Goal: Information Seeking & Learning: Learn about a topic

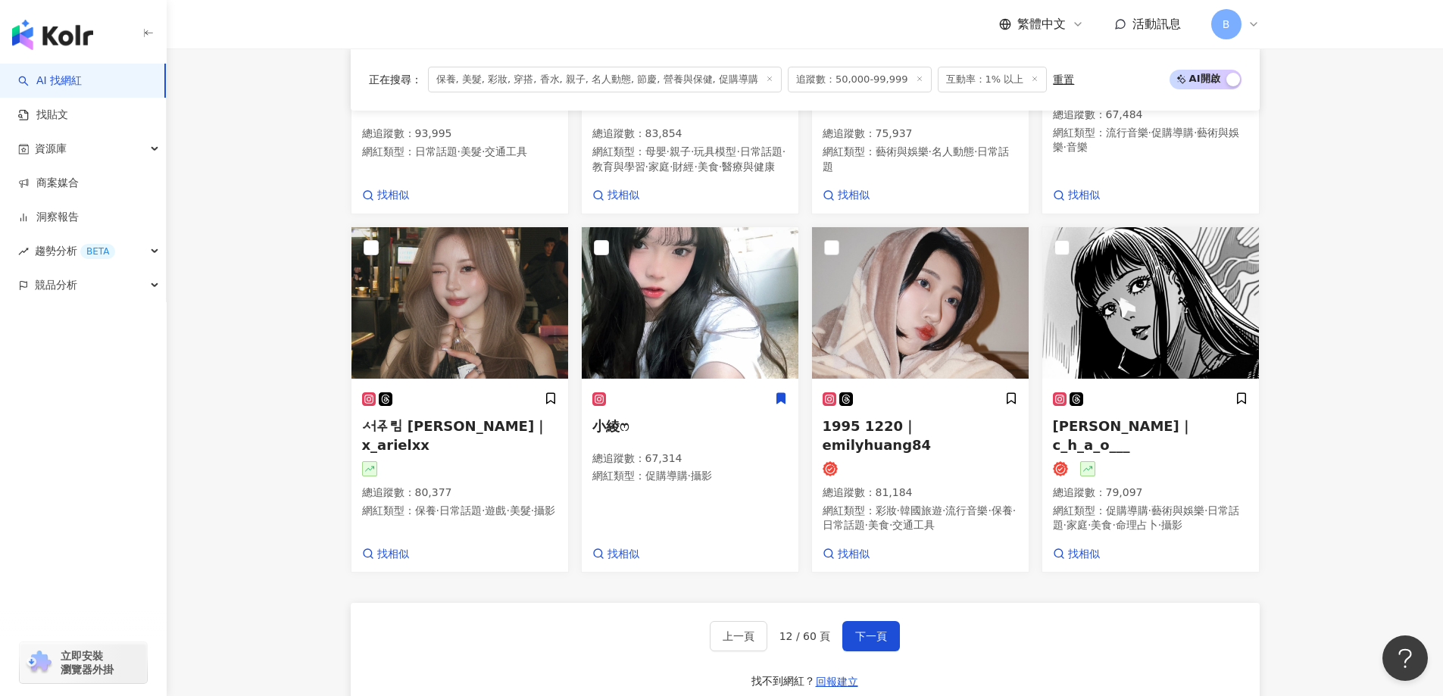
scroll to position [1091, 0]
click at [885, 621] on button "下一頁" at bounding box center [871, 636] width 58 height 30
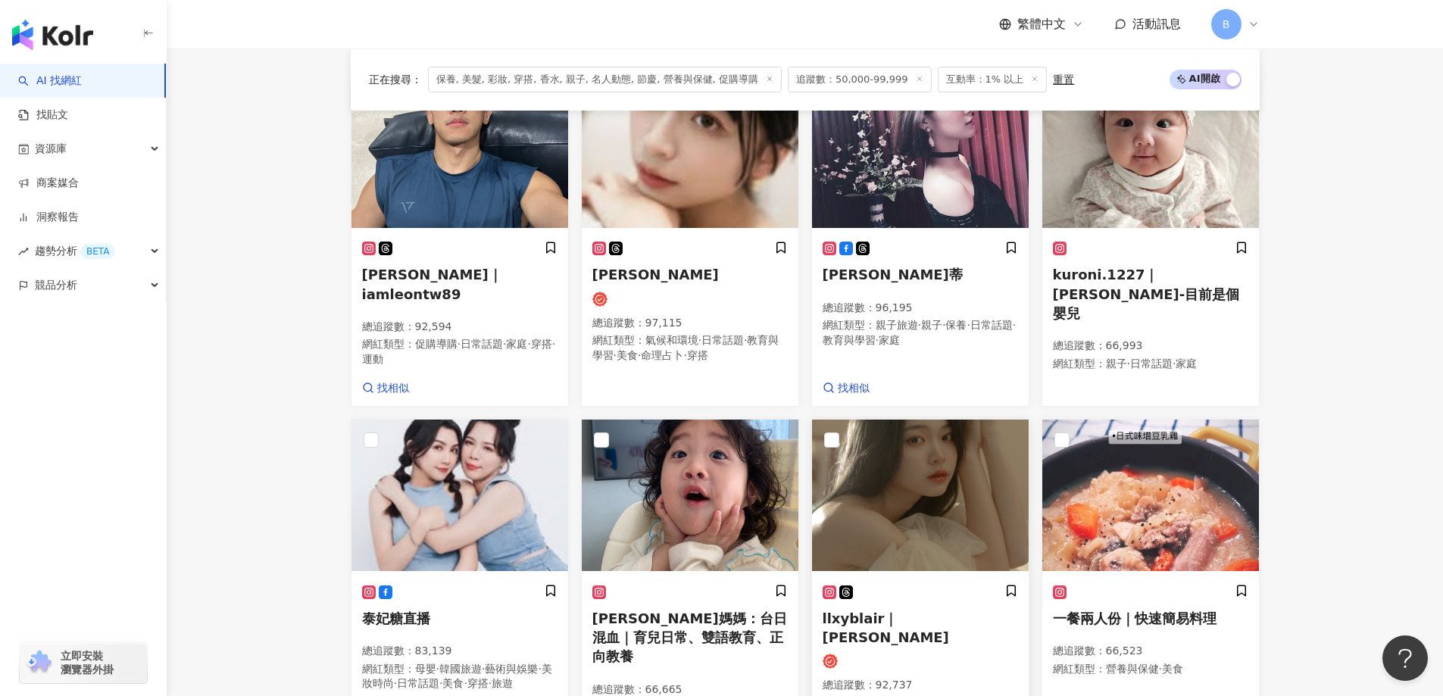
scroll to position [395, 0]
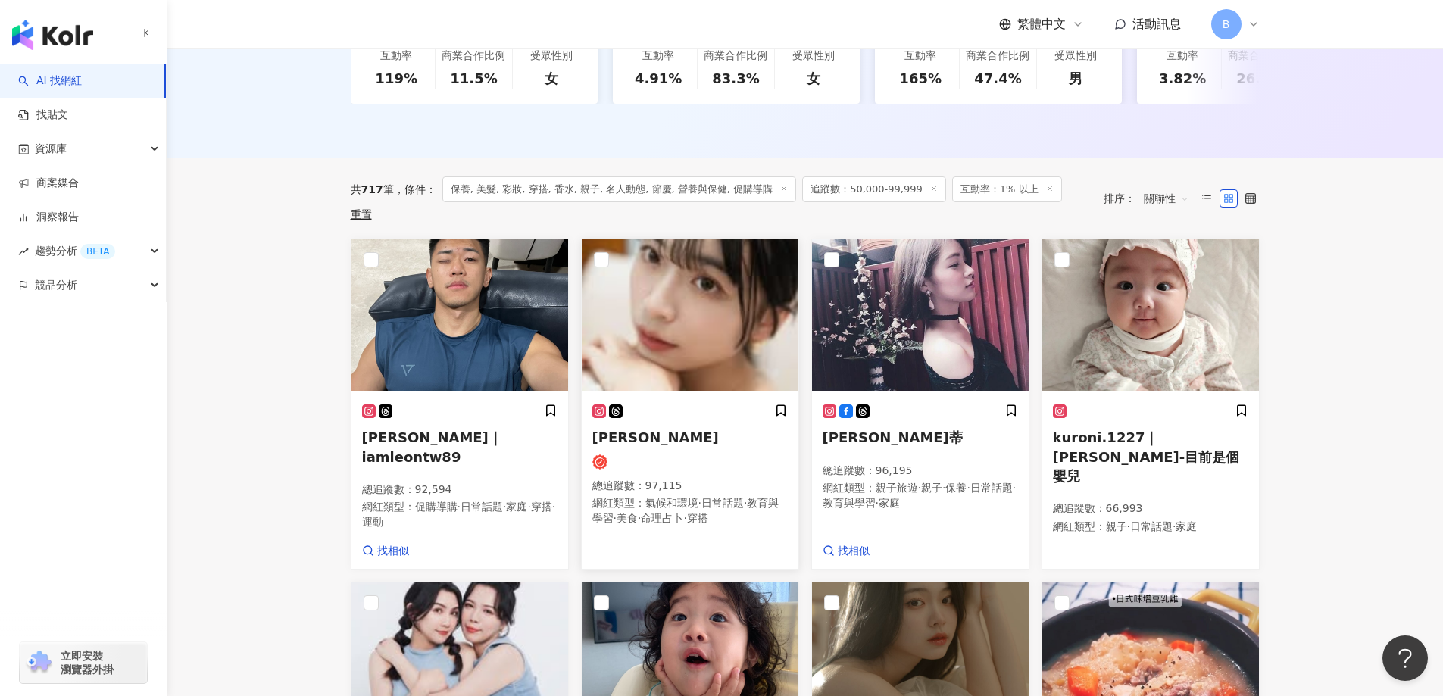
click at [695, 292] on img at bounding box center [690, 314] width 217 height 151
click at [876, 295] on img at bounding box center [920, 314] width 217 height 151
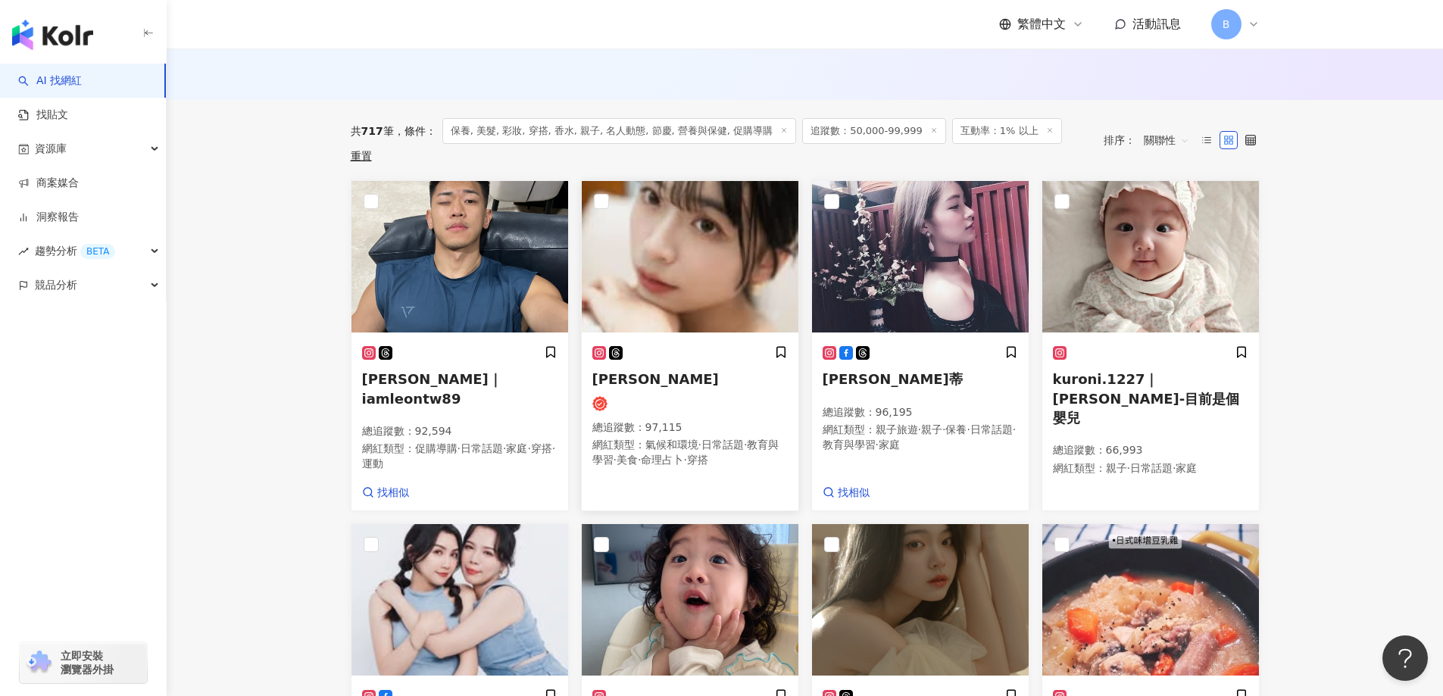
scroll to position [546, 0]
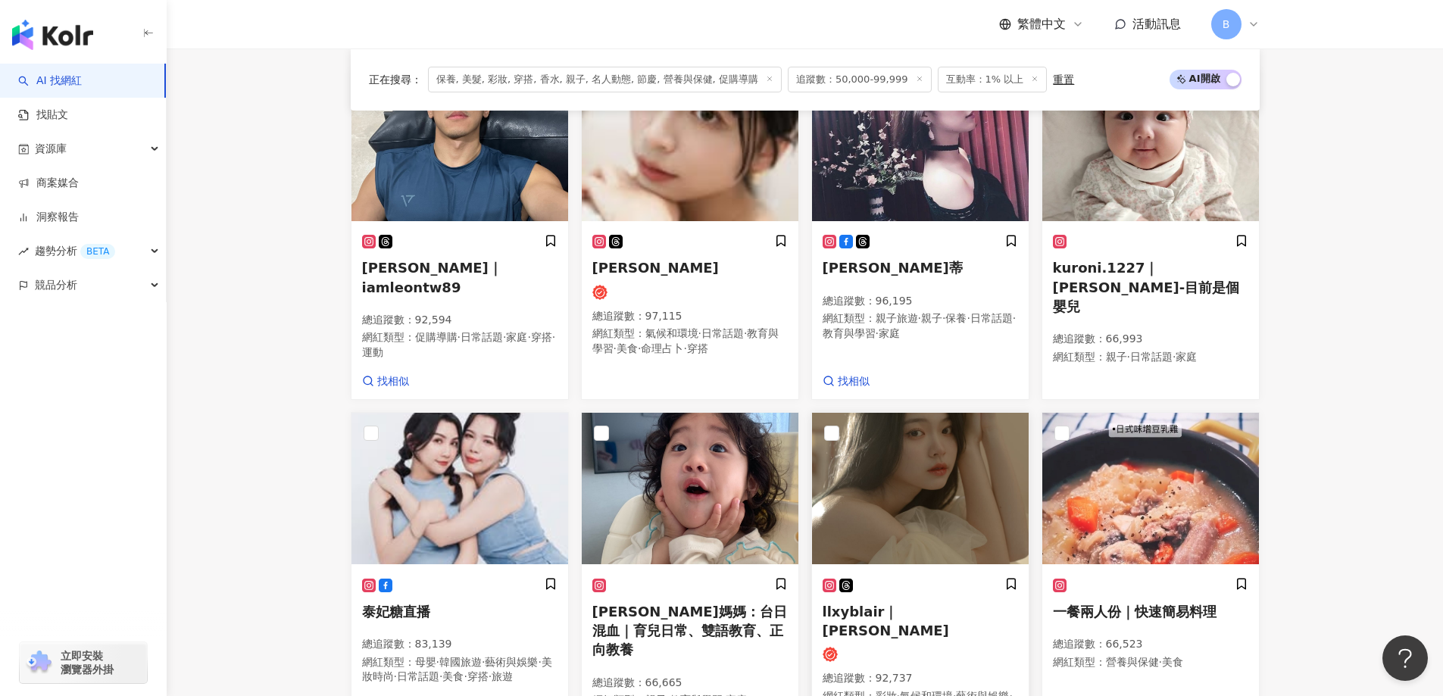
click at [928, 438] on img at bounding box center [920, 488] width 217 height 151
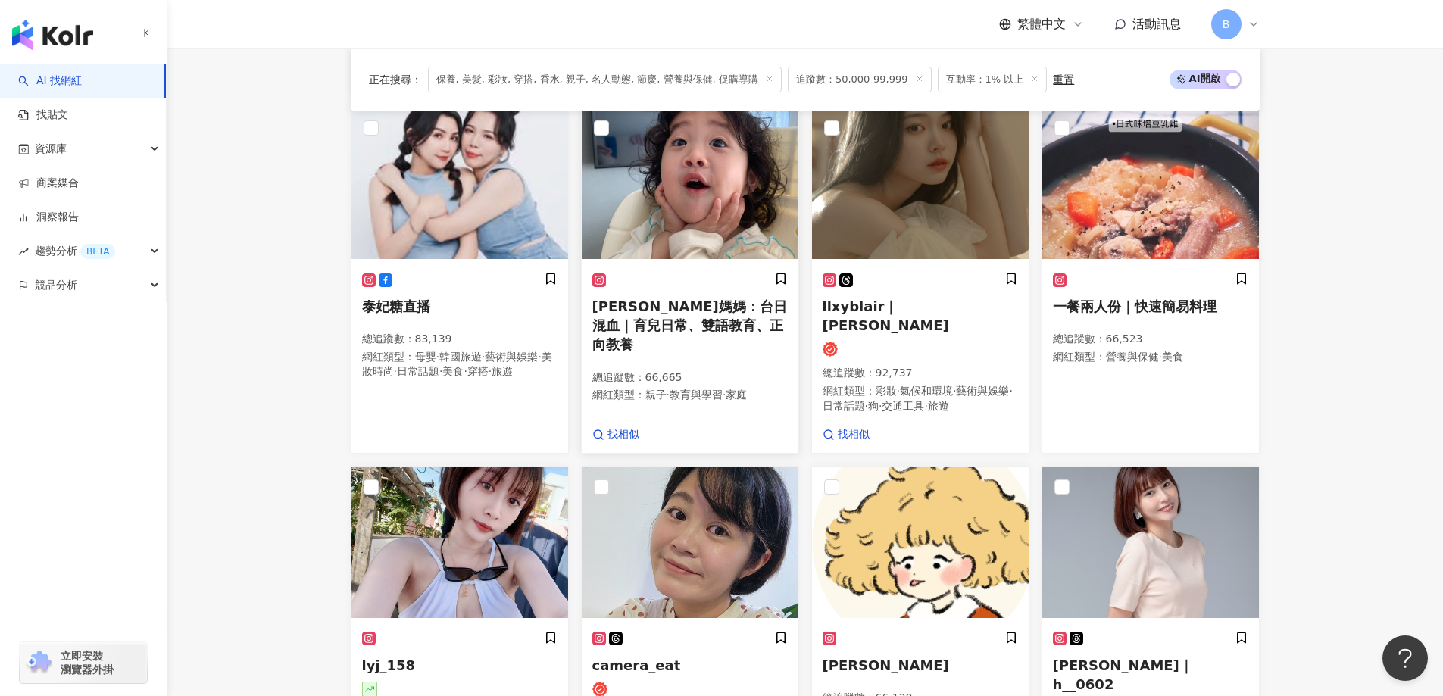
scroll to position [1000, 0]
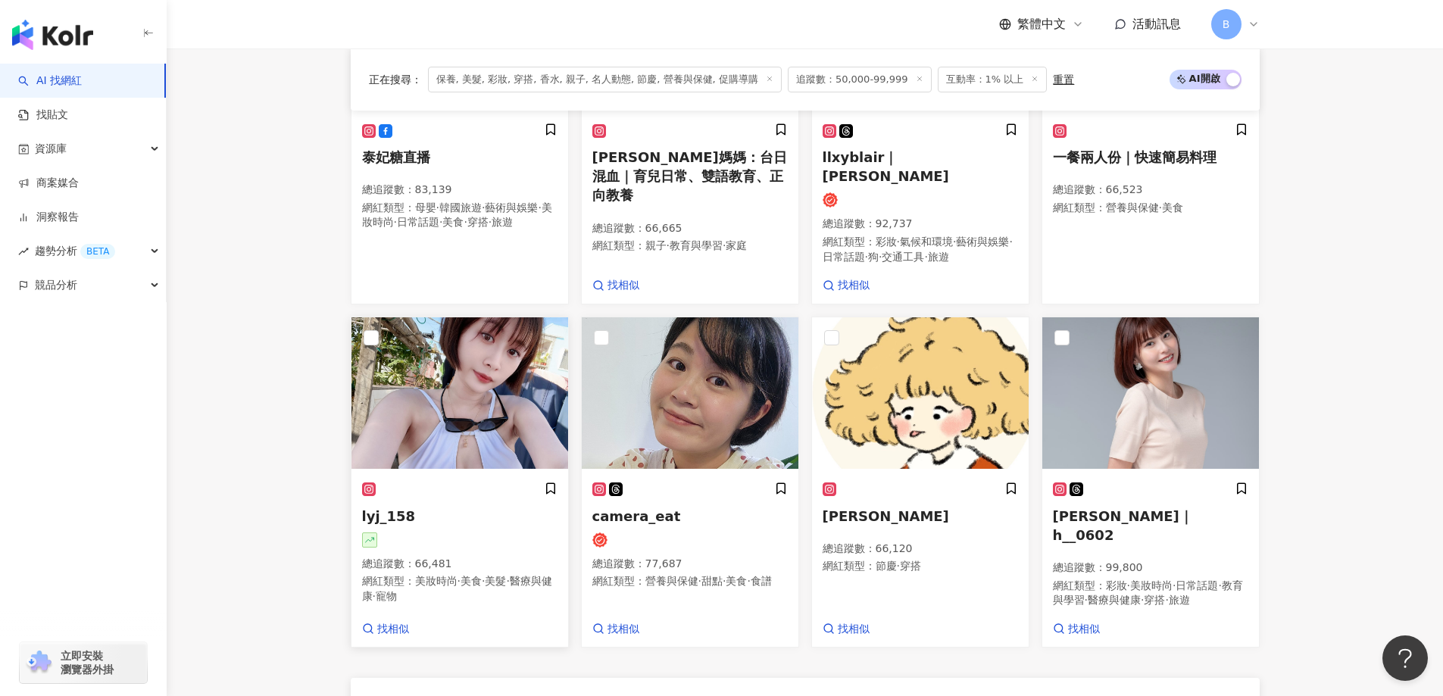
click at [416, 372] on img at bounding box center [459, 392] width 217 height 151
click at [716, 356] on img at bounding box center [690, 392] width 217 height 151
click at [968, 323] on img at bounding box center [920, 392] width 217 height 151
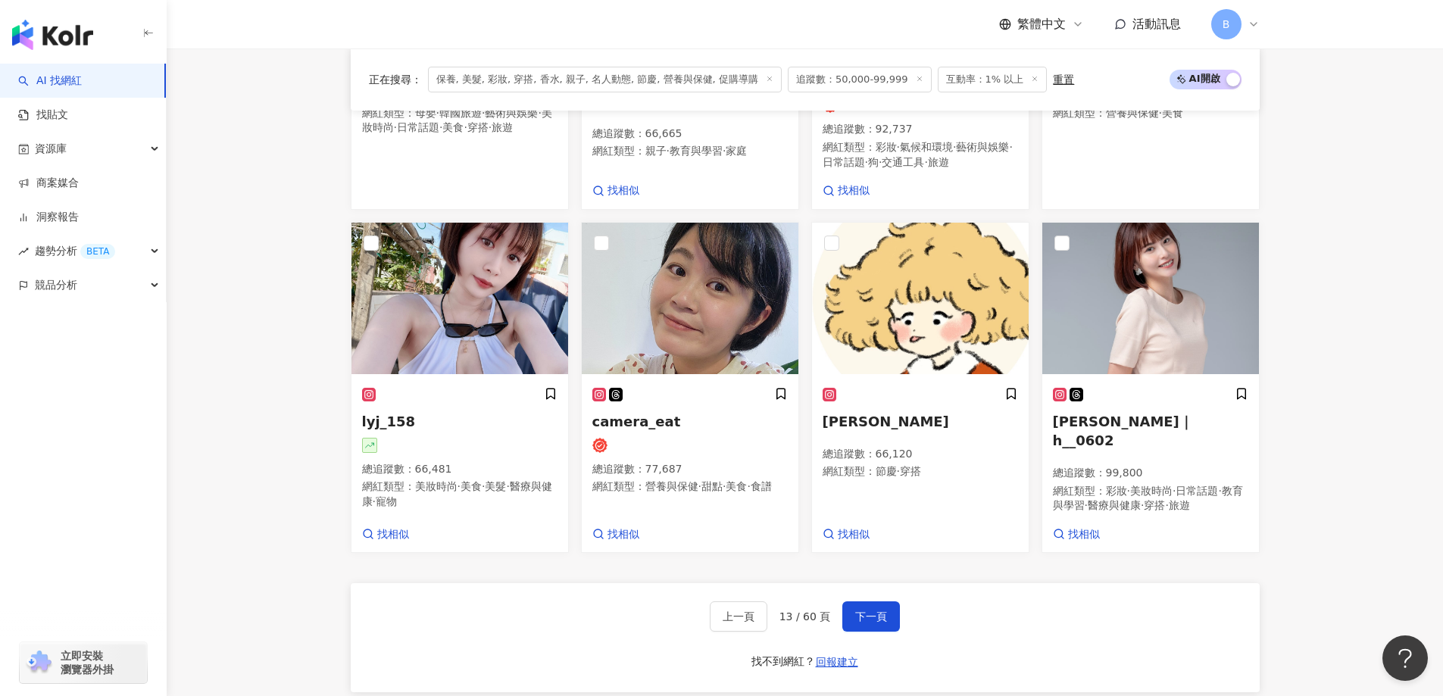
scroll to position [1228, 0]
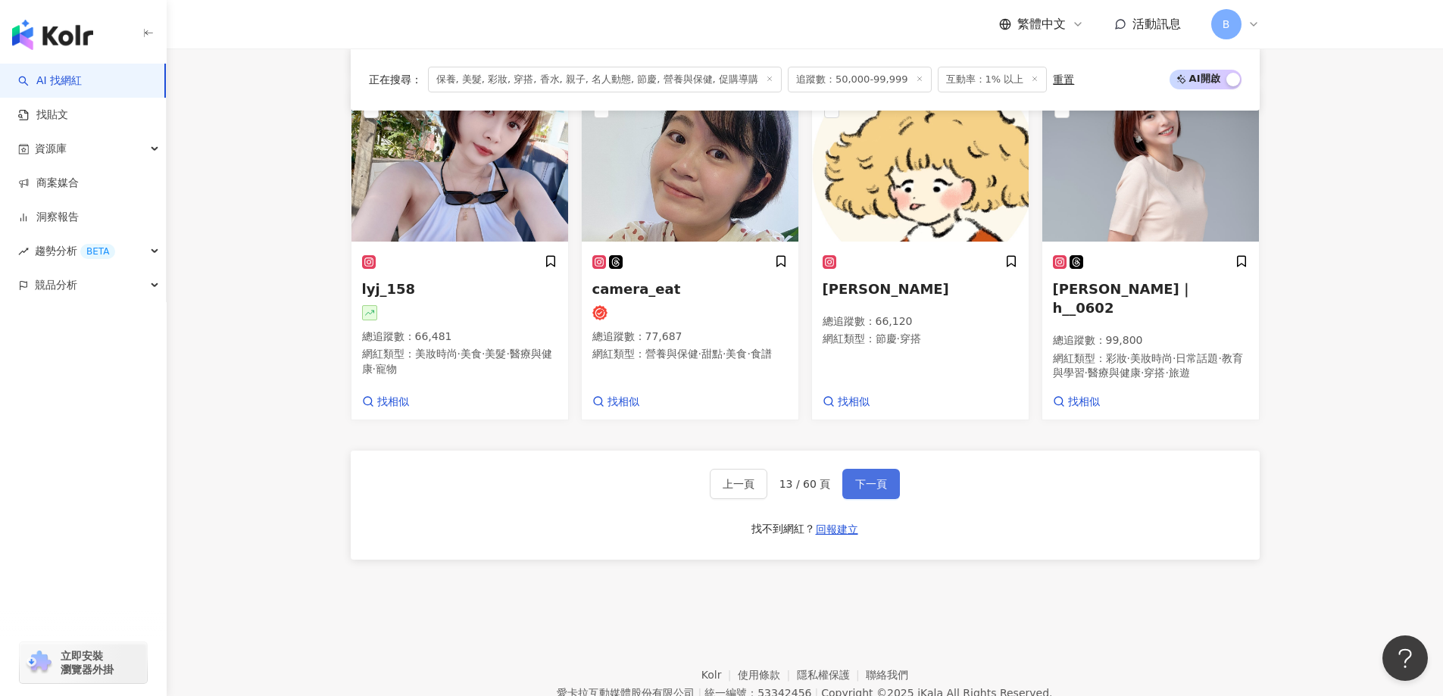
click at [886, 469] on button "下一頁" at bounding box center [871, 484] width 58 height 30
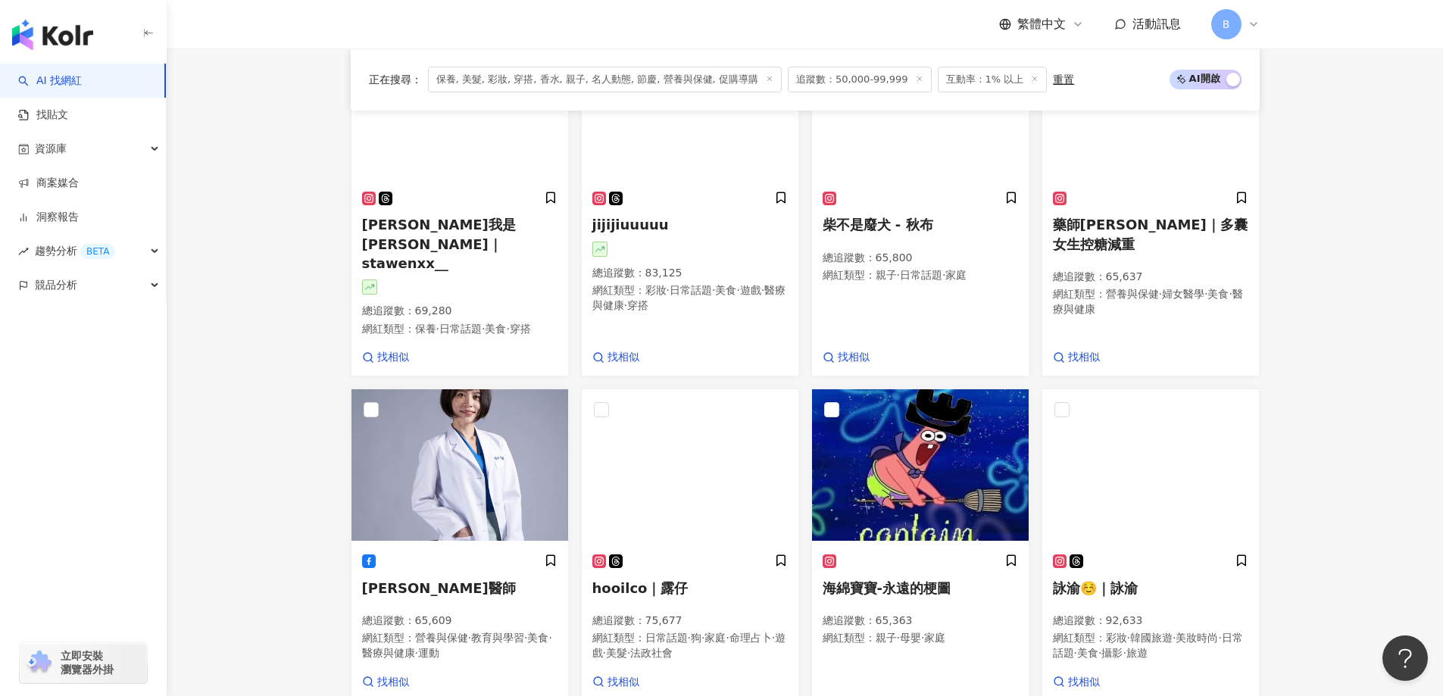
scroll to position [705, 0]
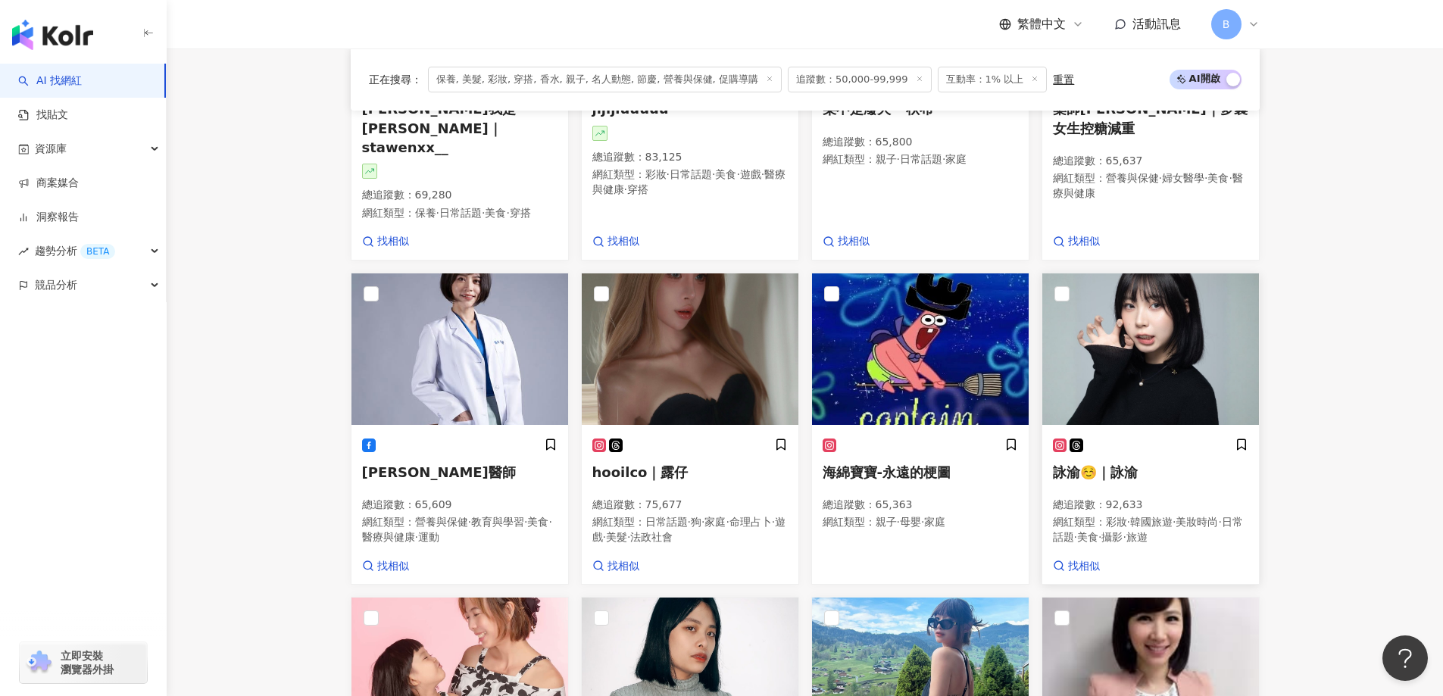
click at [1127, 361] on img at bounding box center [1150, 348] width 217 height 151
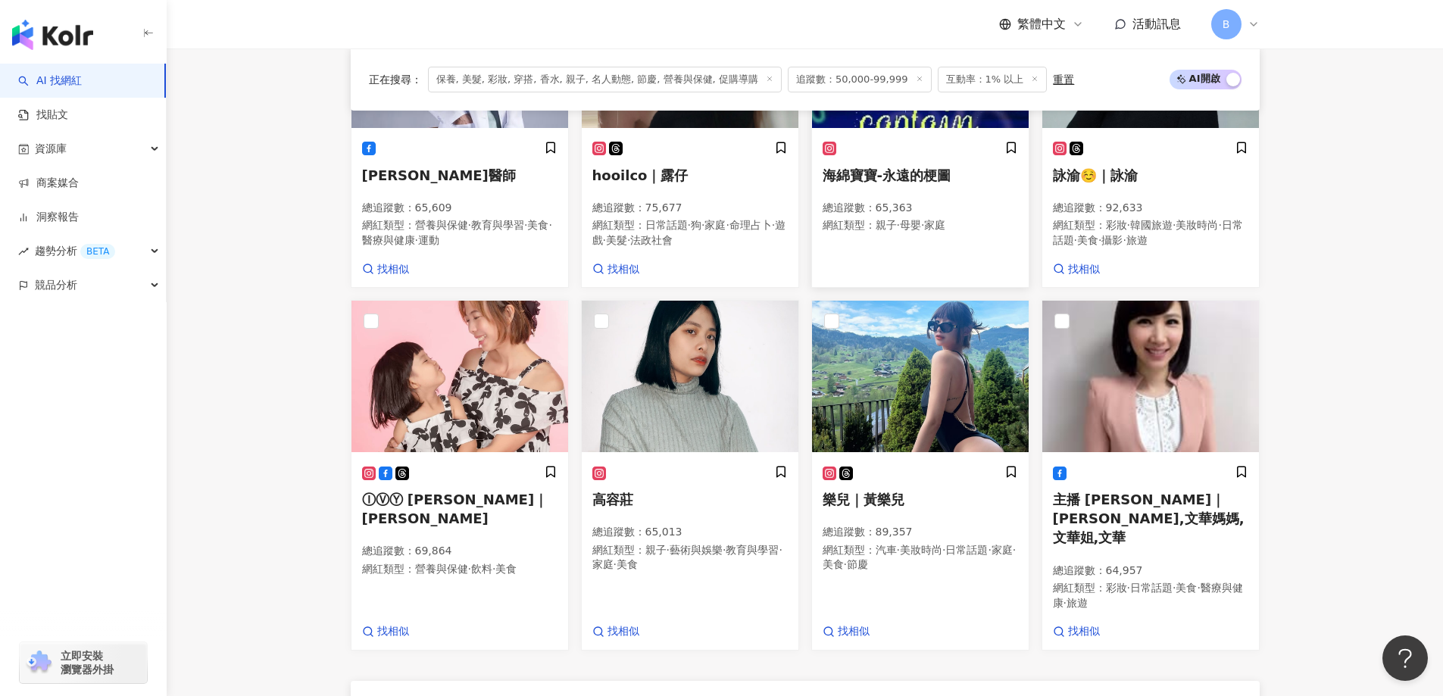
scroll to position [1084, 0]
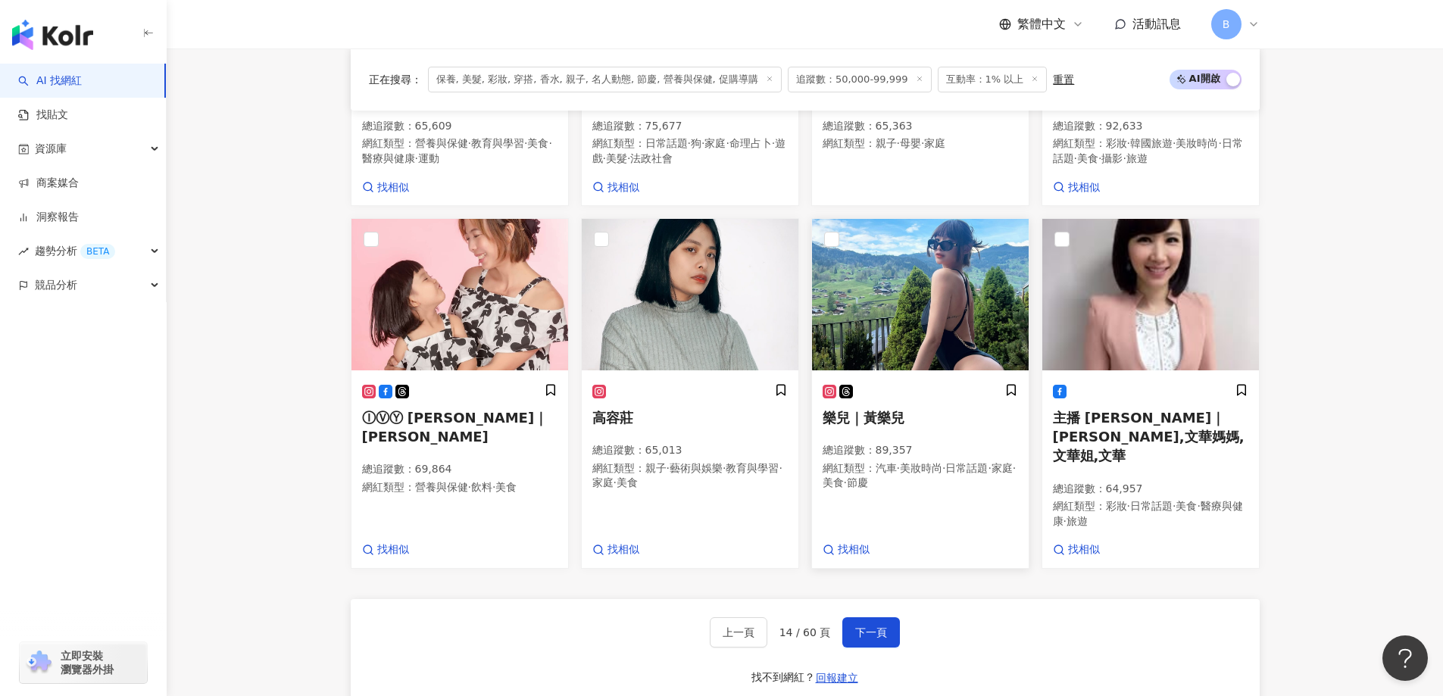
click at [921, 269] on img at bounding box center [920, 294] width 217 height 151
click at [879, 626] on span "下一頁" at bounding box center [871, 632] width 32 height 12
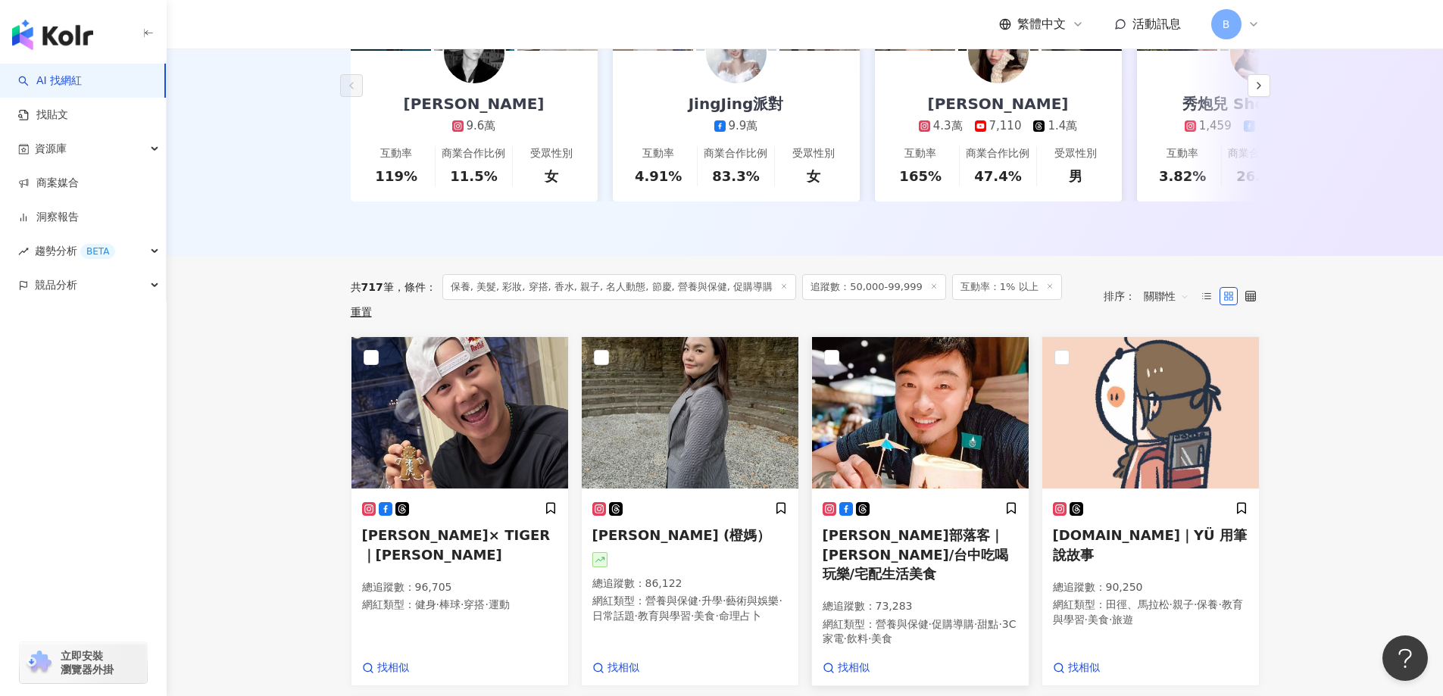
scroll to position [332, 0]
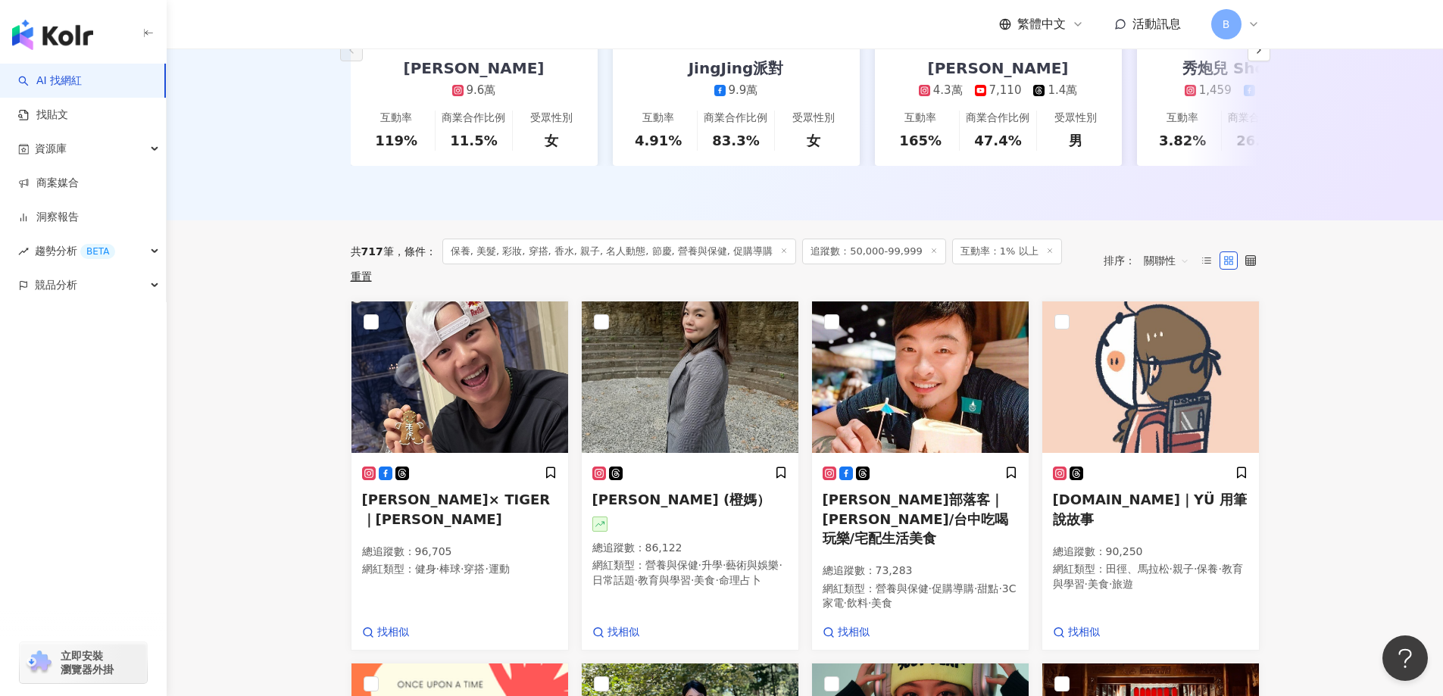
click at [1381, 382] on main "不分平台 台灣 搜尋 您可能感興趣： haikyu_rement_love haikyu_rement_love 香水油 香水品牌 類型 性別 追蹤數 互動率…" at bounding box center [805, 606] width 1276 height 1780
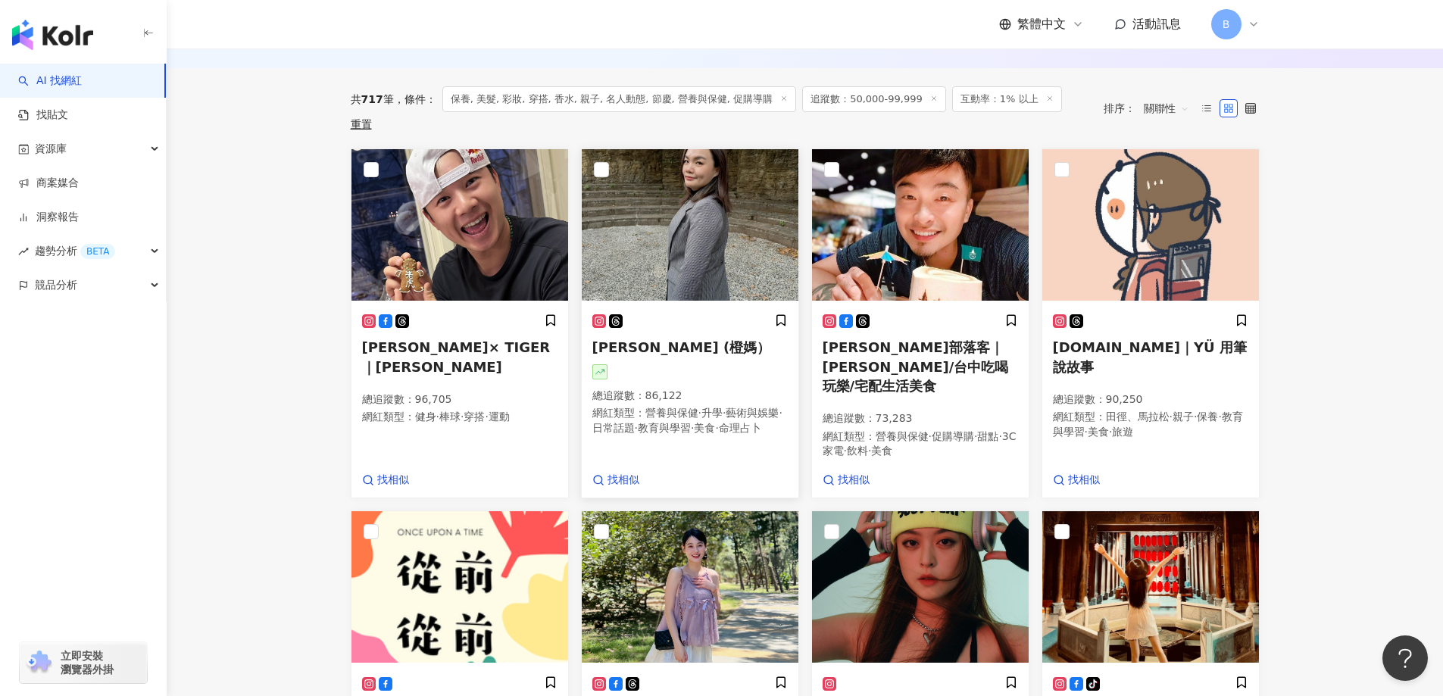
scroll to position [635, 0]
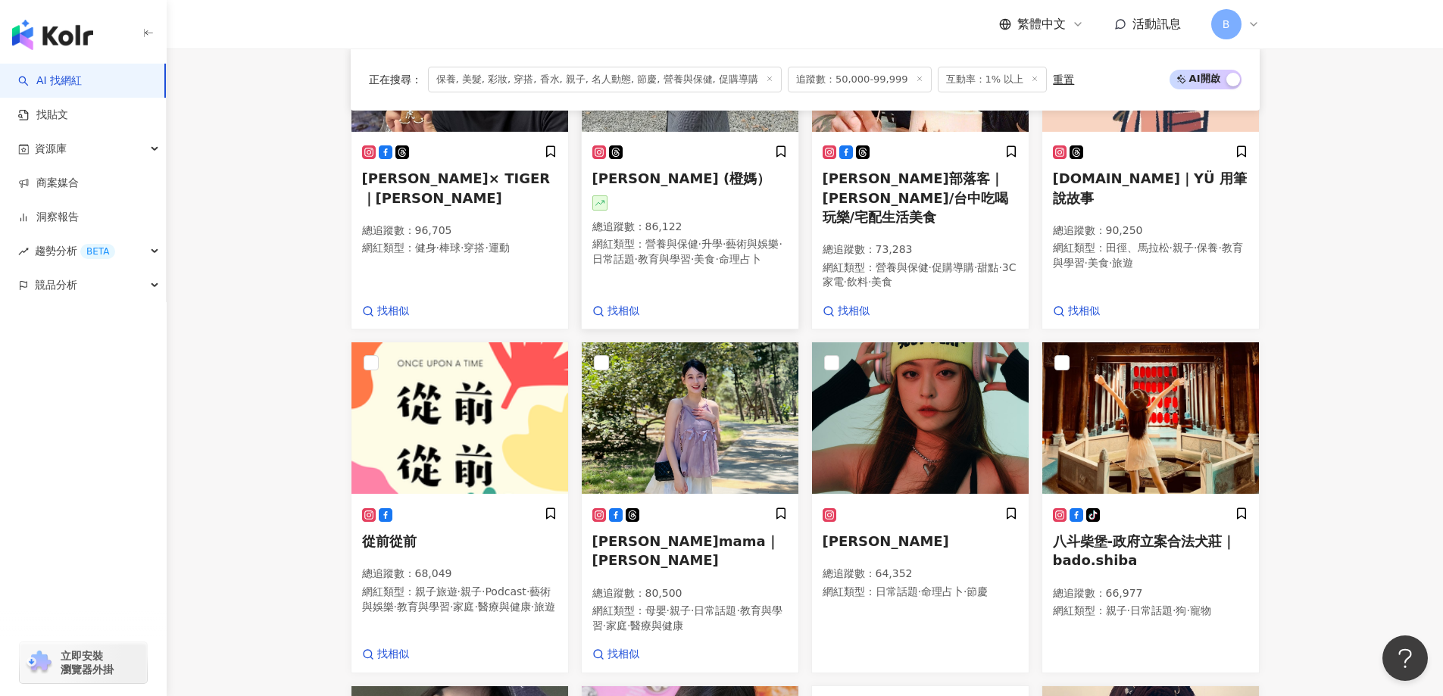
click at [723, 389] on img at bounding box center [690, 417] width 217 height 151
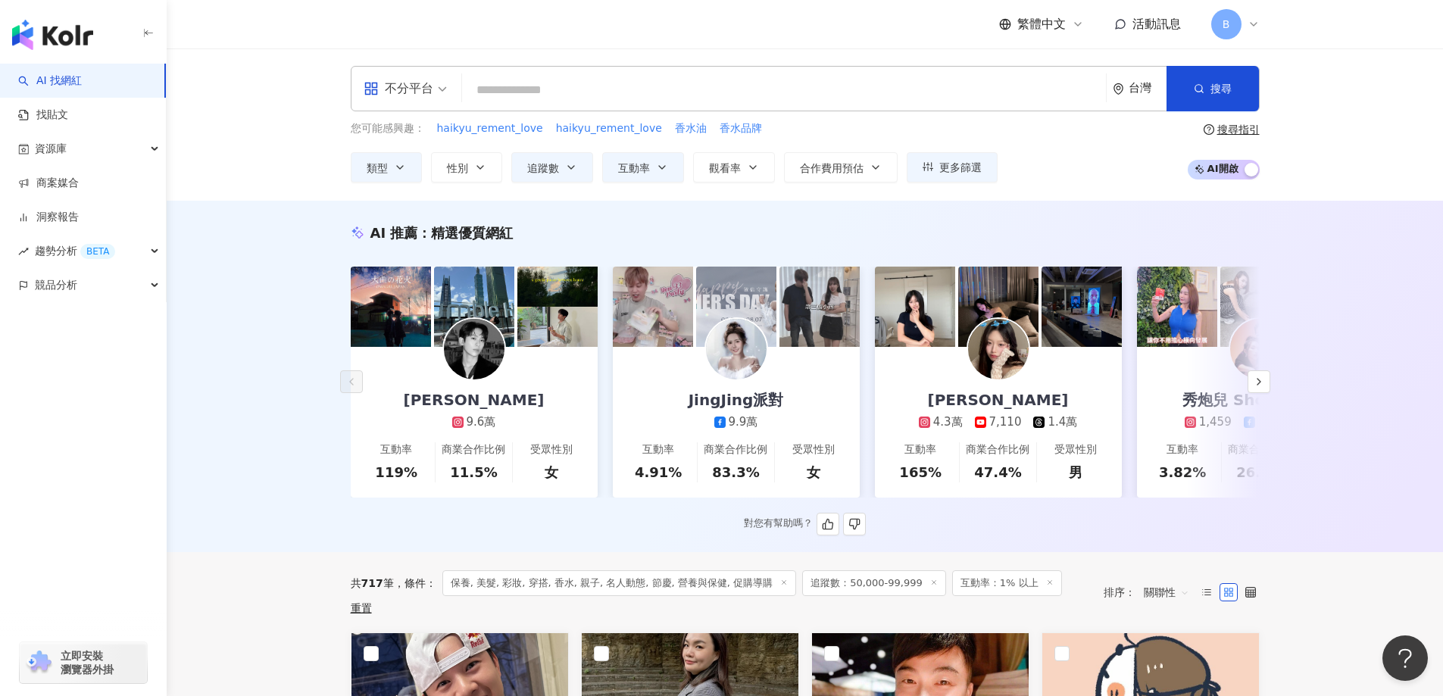
scroll to position [0, 0]
click at [548, 167] on span "追蹤數" at bounding box center [543, 169] width 32 height 12
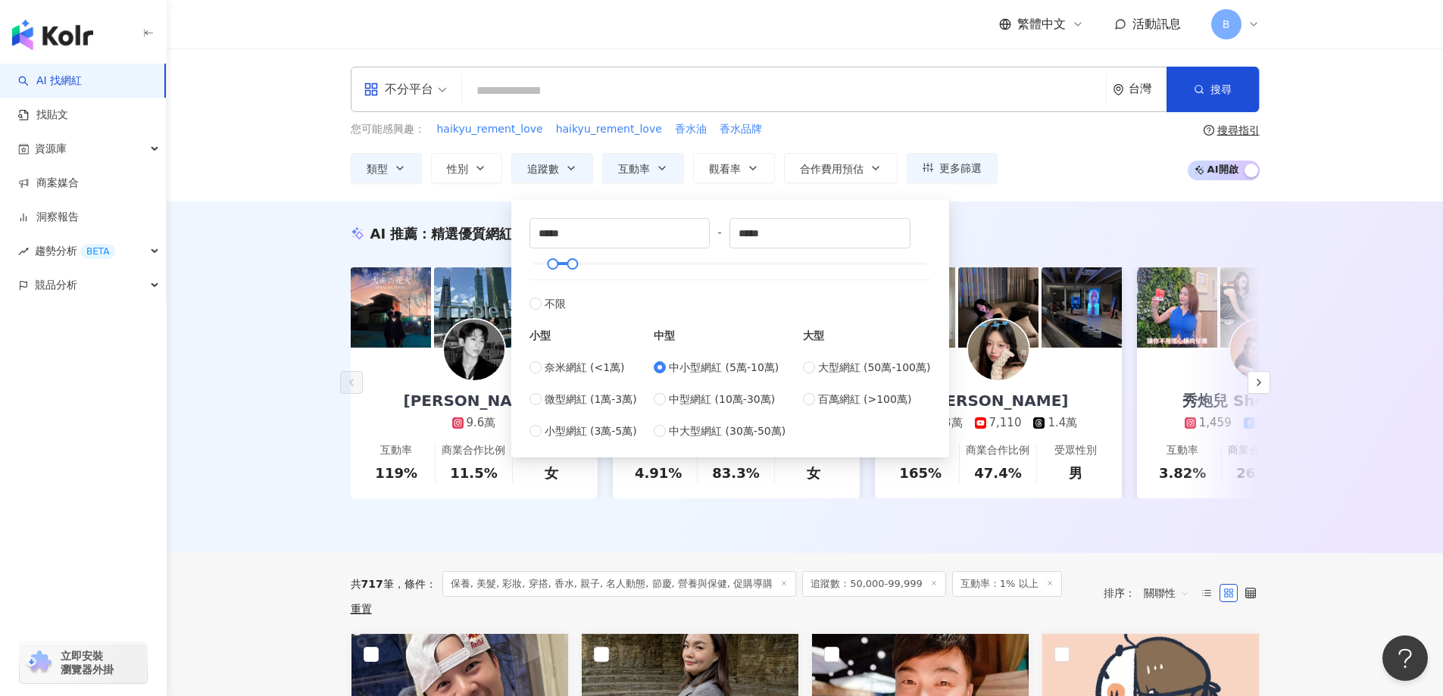
click at [696, 408] on div "中小型網紅 (5萬-10萬) 中型網紅 (10萬-30萬) 中大型網紅 (30萬-50萬)" at bounding box center [720, 399] width 132 height 80
click at [697, 404] on span "中型網紅 (10萬-30萬)" at bounding box center [722, 399] width 106 height 17
type input "******"
click at [321, 382] on div "AI 推薦 ： 精選優質網紅 Leiro Lai 9.6萬 互動率 119% 商業合作比例 11.5% 受眾性別 女 JingJing派對 9.9萬 互動率 …" at bounding box center [804, 380] width 969 height 312
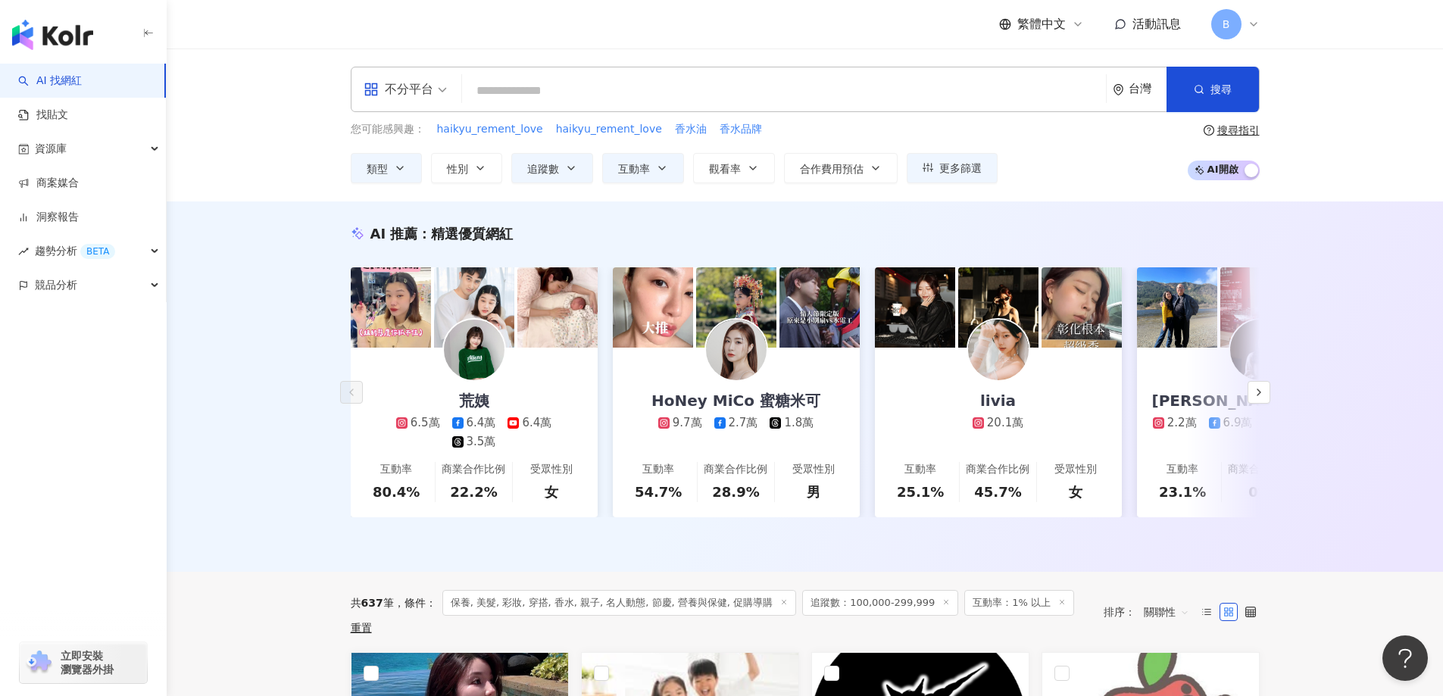
click at [1390, 229] on div "AI 推薦 ： 精選優質網紅 荒姨 6.5萬 6.4萬 6.4萬 3.5萬 互動率 80.4% 商業合作比例 22.2% 受眾性別 女 HoNey MiCo …" at bounding box center [805, 386] width 1276 height 370
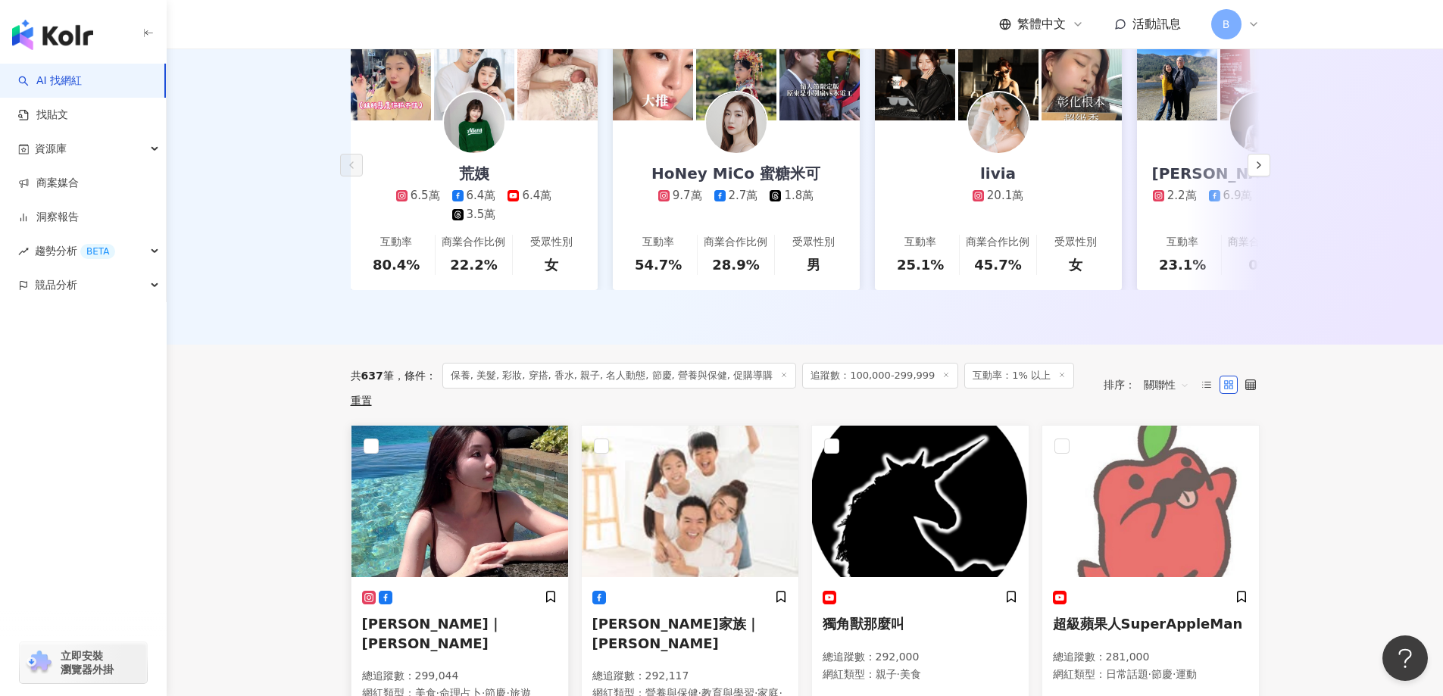
click at [470, 507] on img at bounding box center [459, 501] width 217 height 151
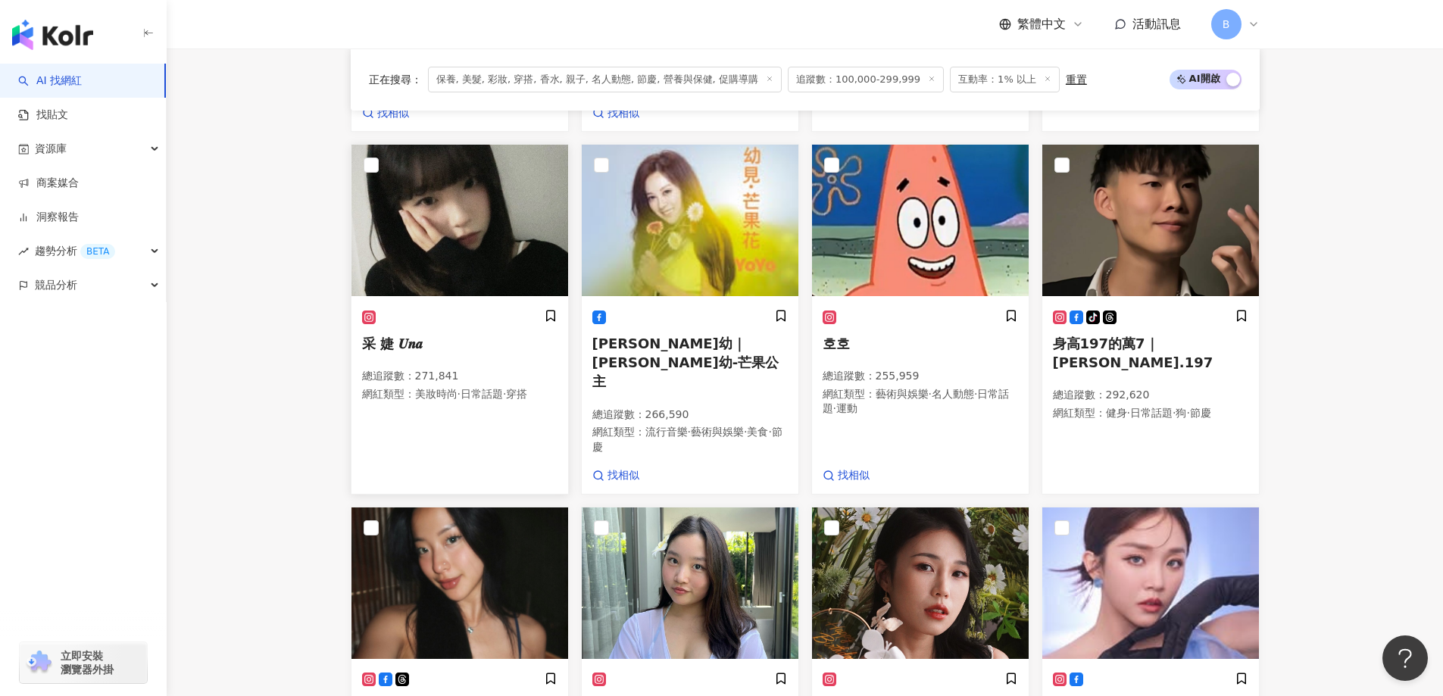
scroll to position [985, 0]
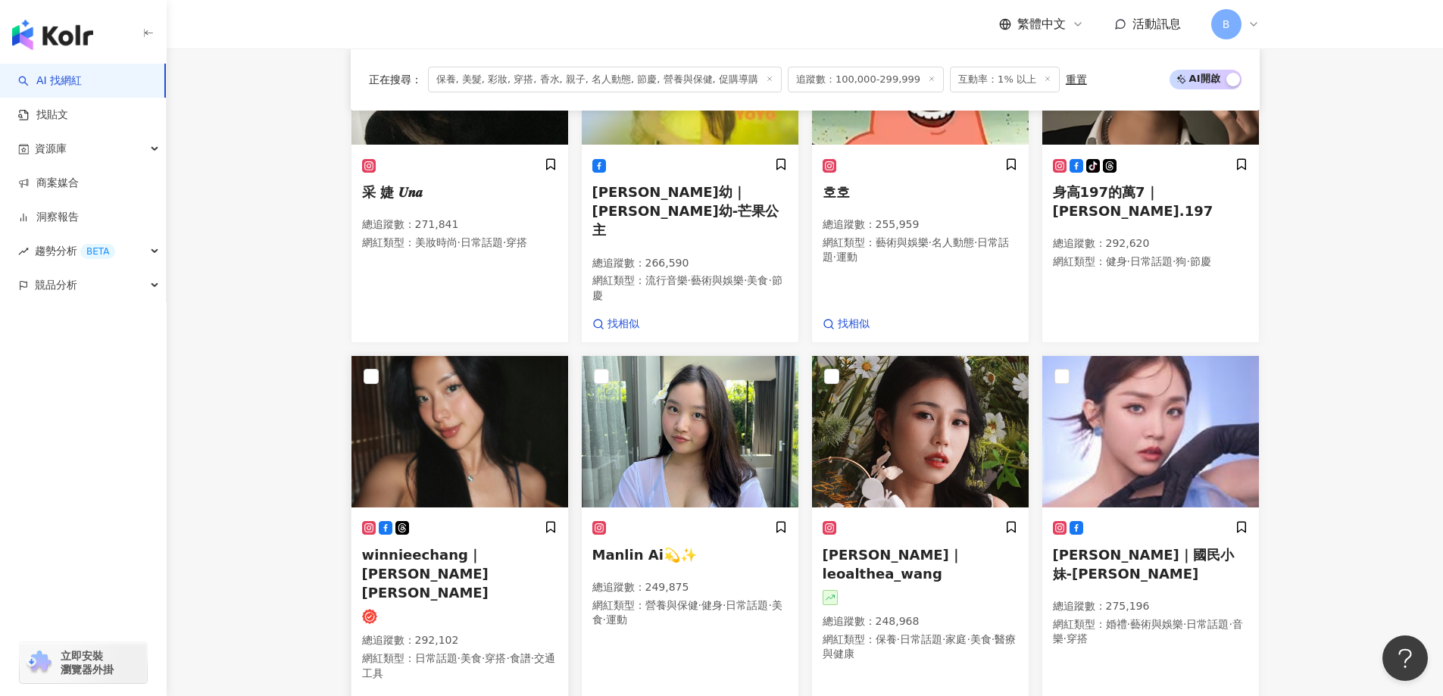
click at [509, 426] on img at bounding box center [459, 431] width 217 height 151
click at [900, 382] on img at bounding box center [920, 431] width 217 height 151
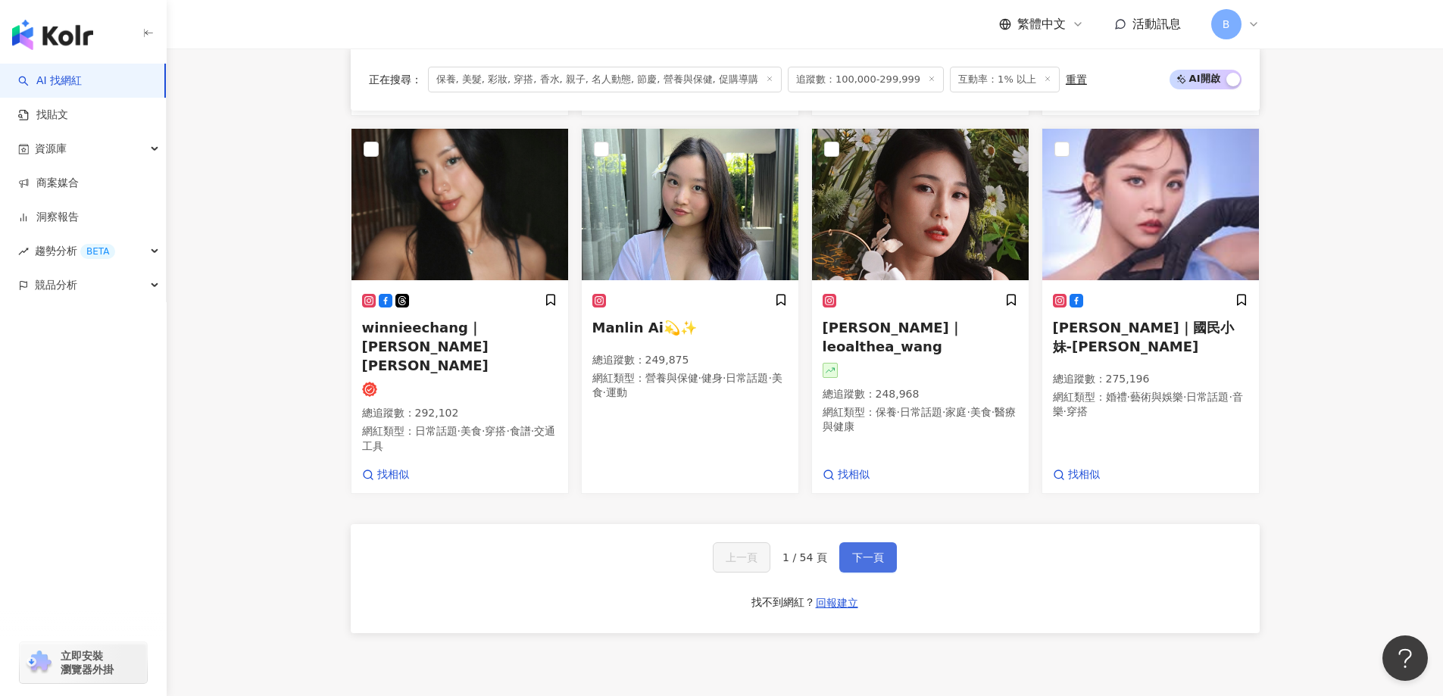
click at [867, 542] on button "下一頁" at bounding box center [868, 557] width 58 height 30
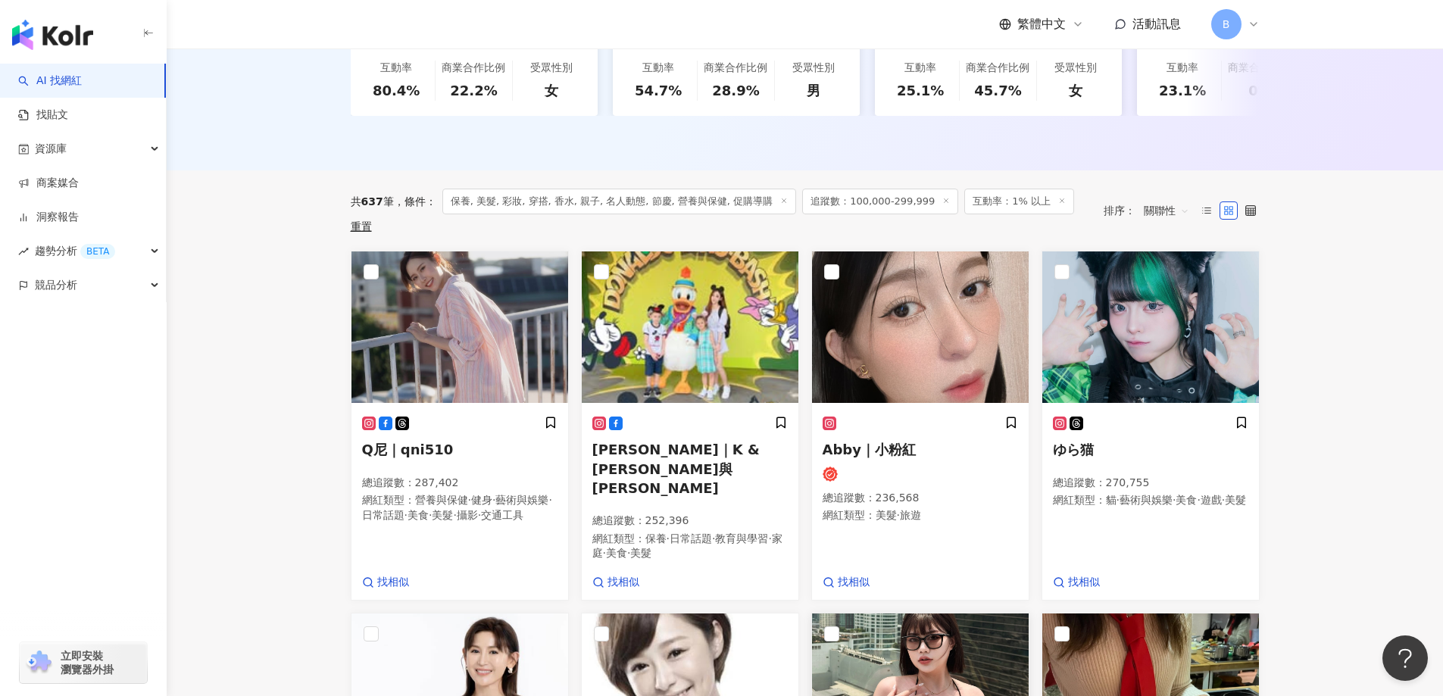
scroll to position [374, 0]
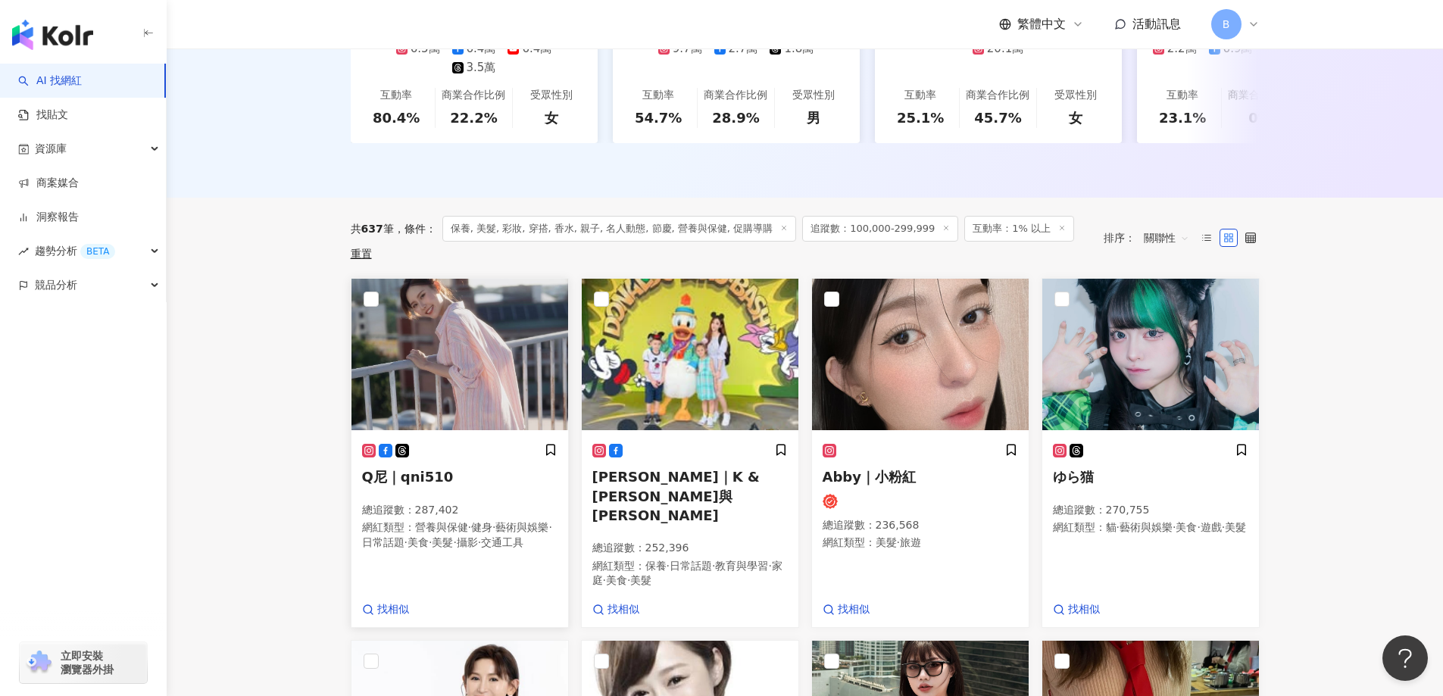
click at [498, 301] on img at bounding box center [459, 354] width 217 height 151
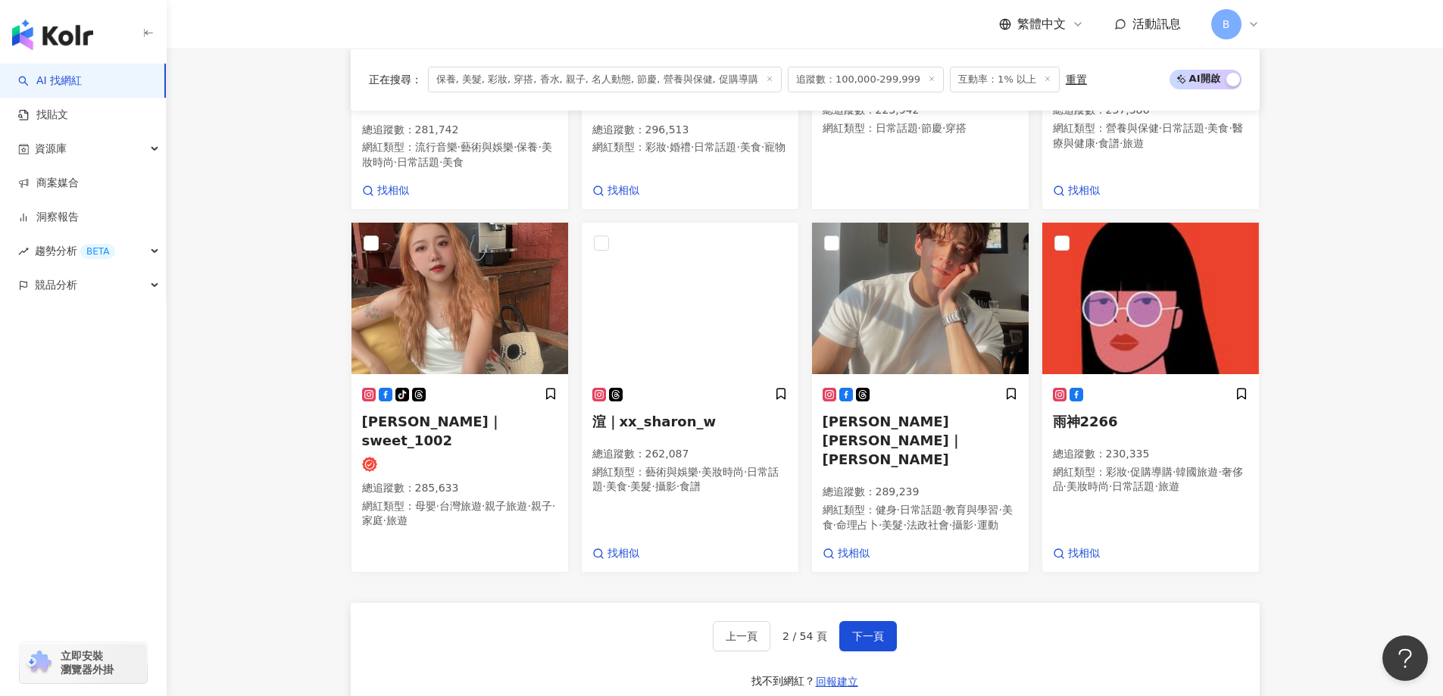
scroll to position [1132, 0]
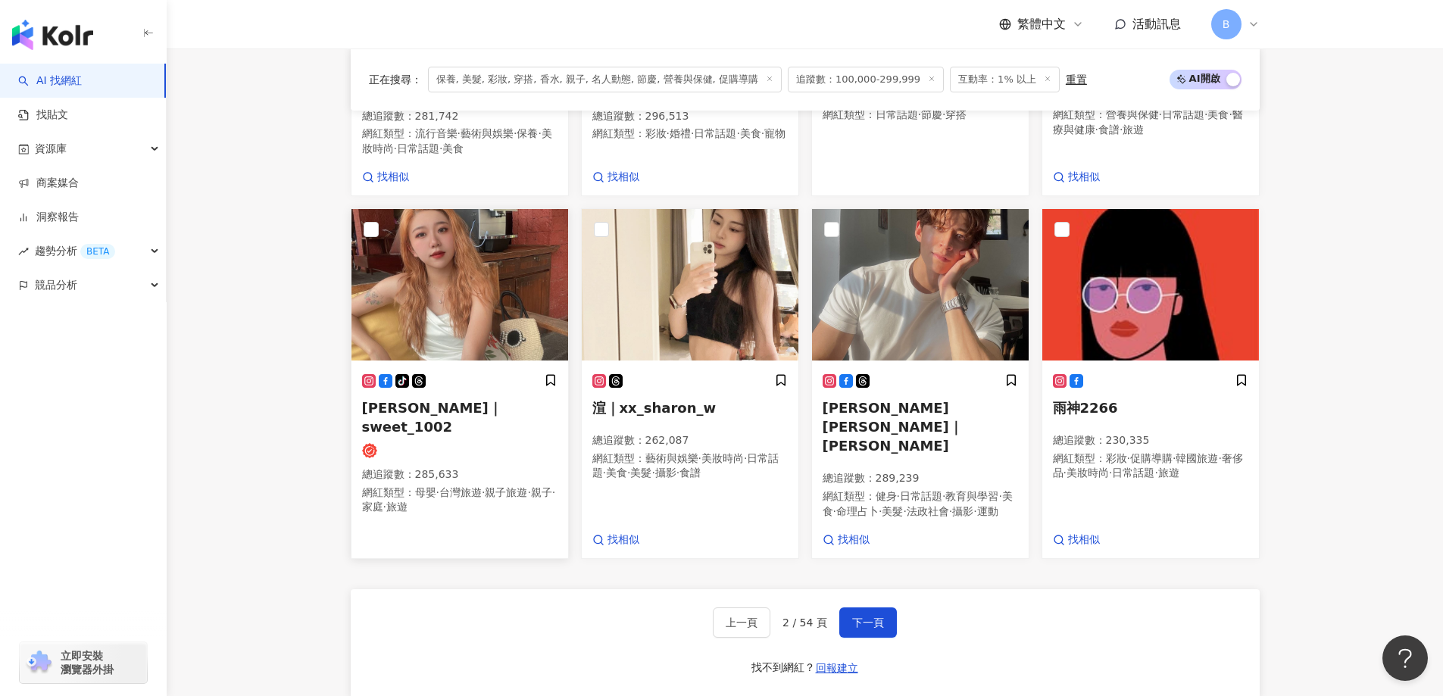
click at [402, 260] on img at bounding box center [459, 284] width 217 height 151
click at [704, 248] on img at bounding box center [690, 284] width 217 height 151
click at [910, 234] on img at bounding box center [920, 284] width 217 height 151
click at [859, 616] on span "下一頁" at bounding box center [868, 622] width 32 height 12
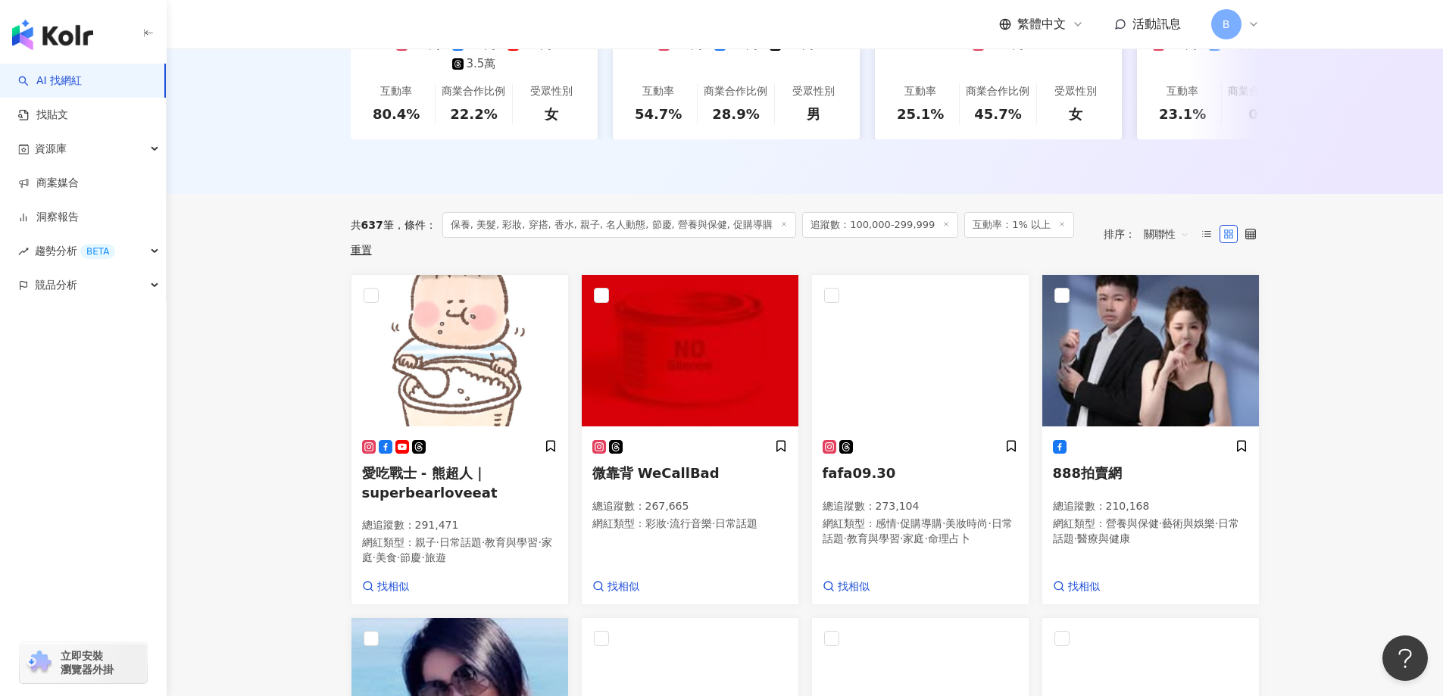
scroll to position [605, 0]
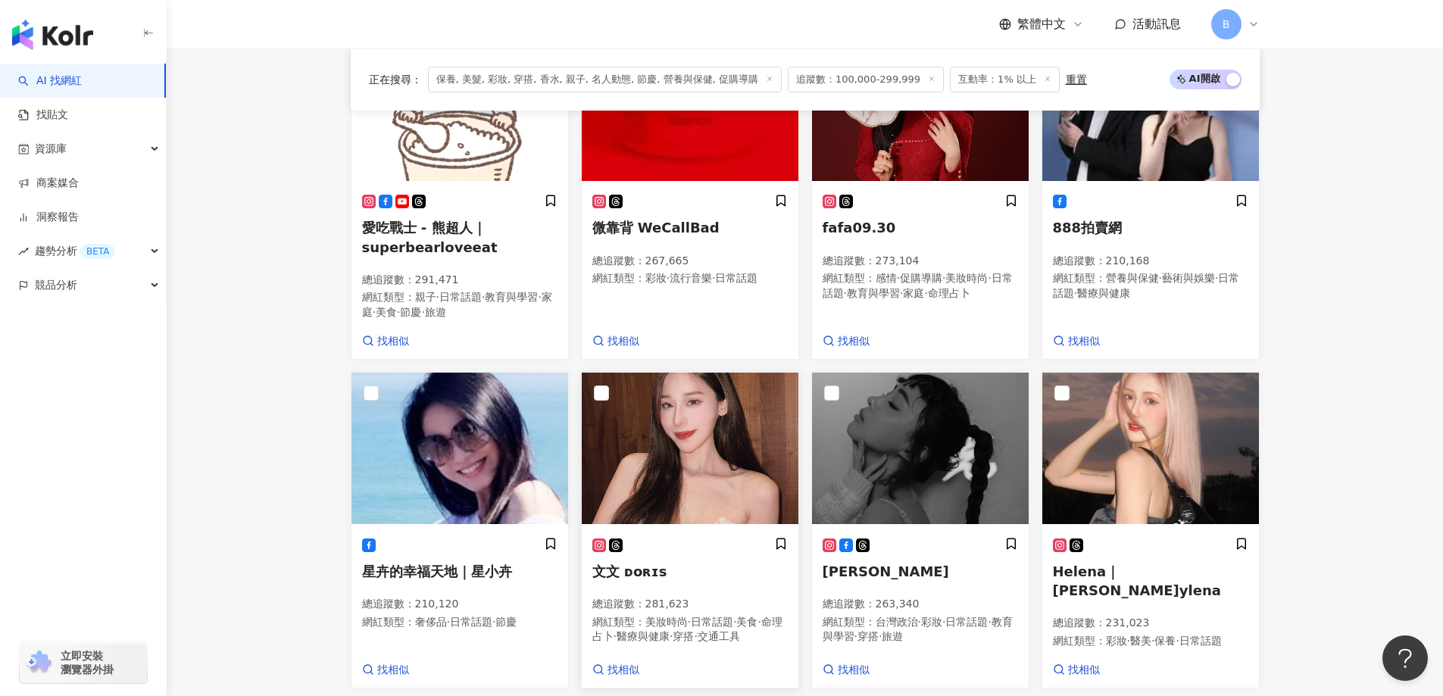
click at [742, 433] on img at bounding box center [690, 448] width 217 height 151
click at [1201, 301] on p "網紅類型 ： 營養與保健 · 藝術與娛樂 · 日常話題 · 醫療與健康" at bounding box center [1150, 286] width 195 height 30
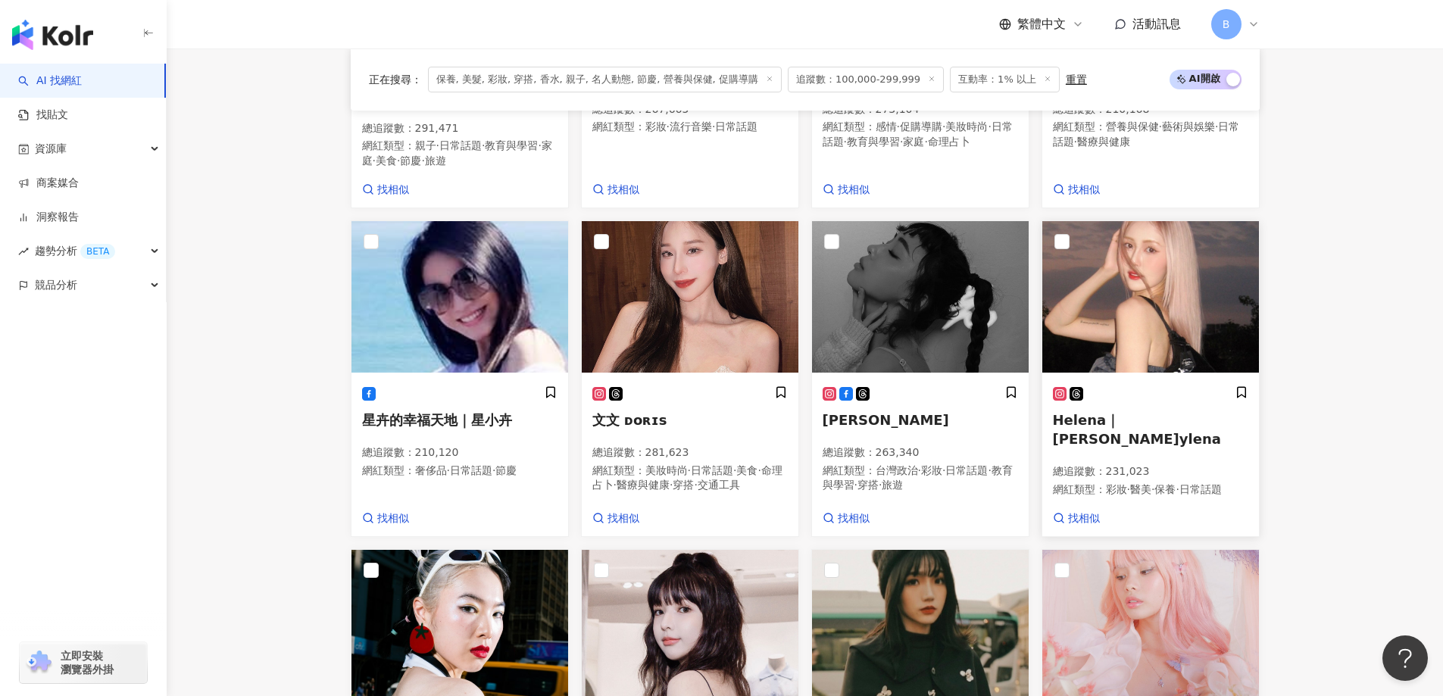
click at [1181, 304] on img at bounding box center [1150, 296] width 217 height 151
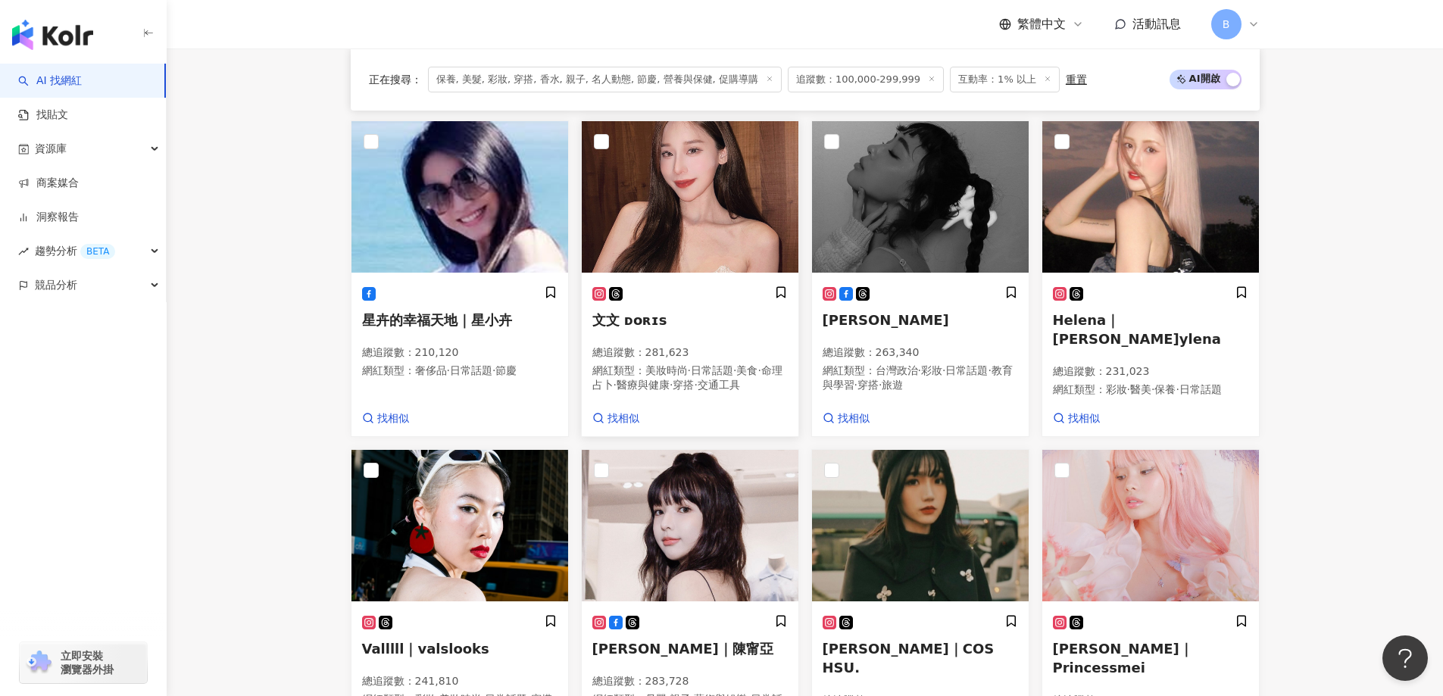
scroll to position [984, 0]
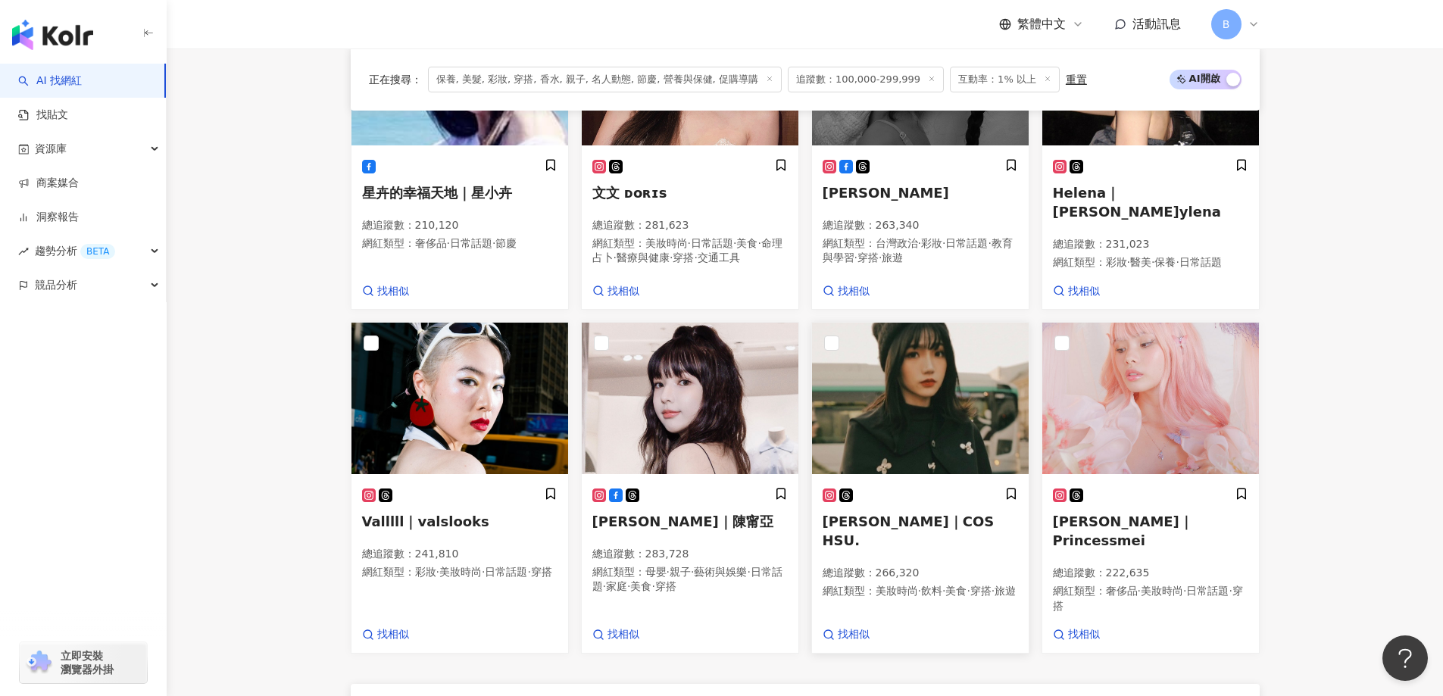
click at [925, 411] on img at bounding box center [920, 398] width 217 height 151
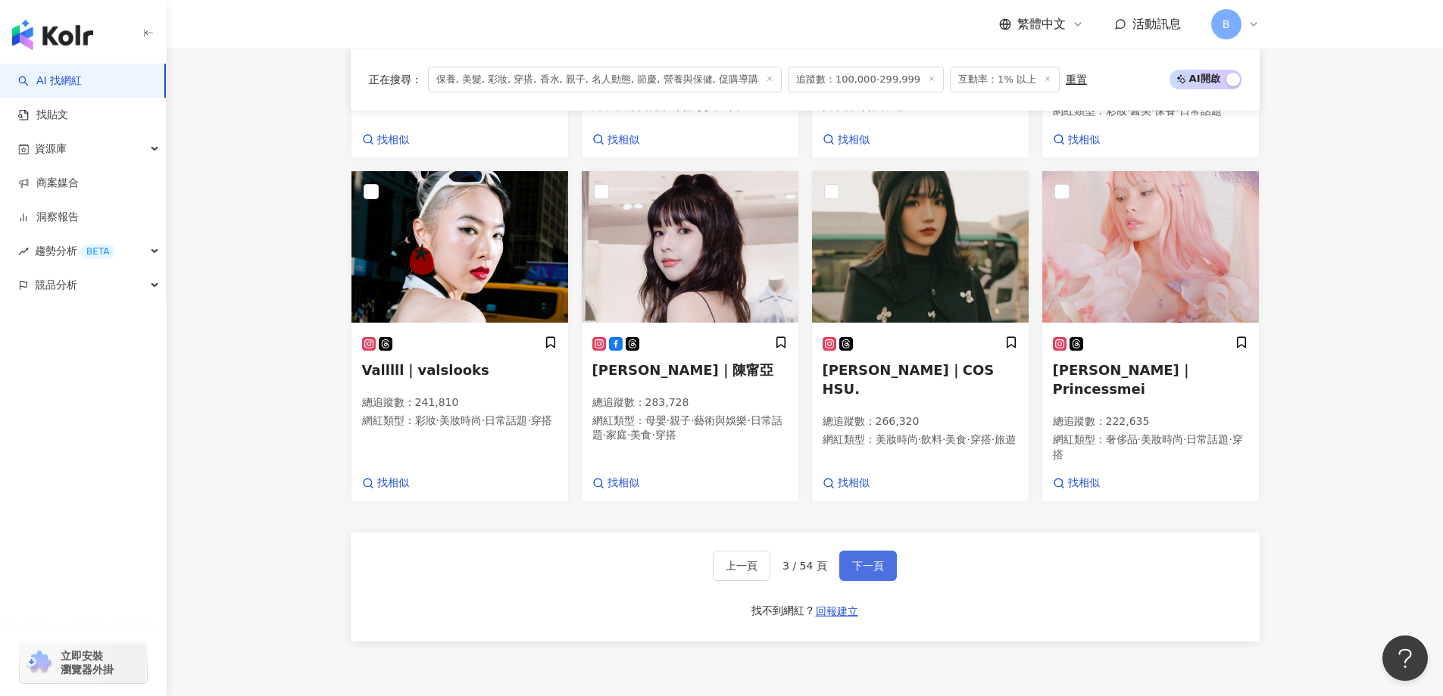
click at [867, 567] on span "下一頁" at bounding box center [868, 566] width 32 height 12
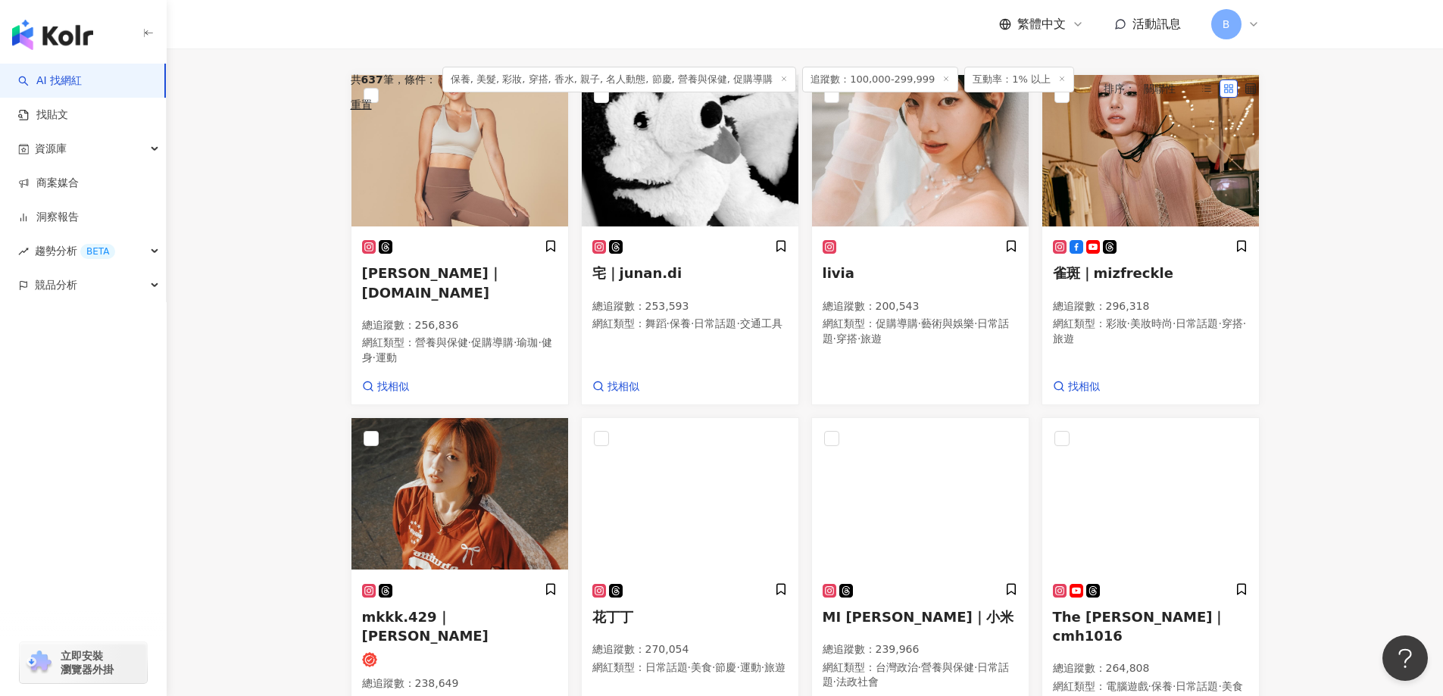
scroll to position [451, 0]
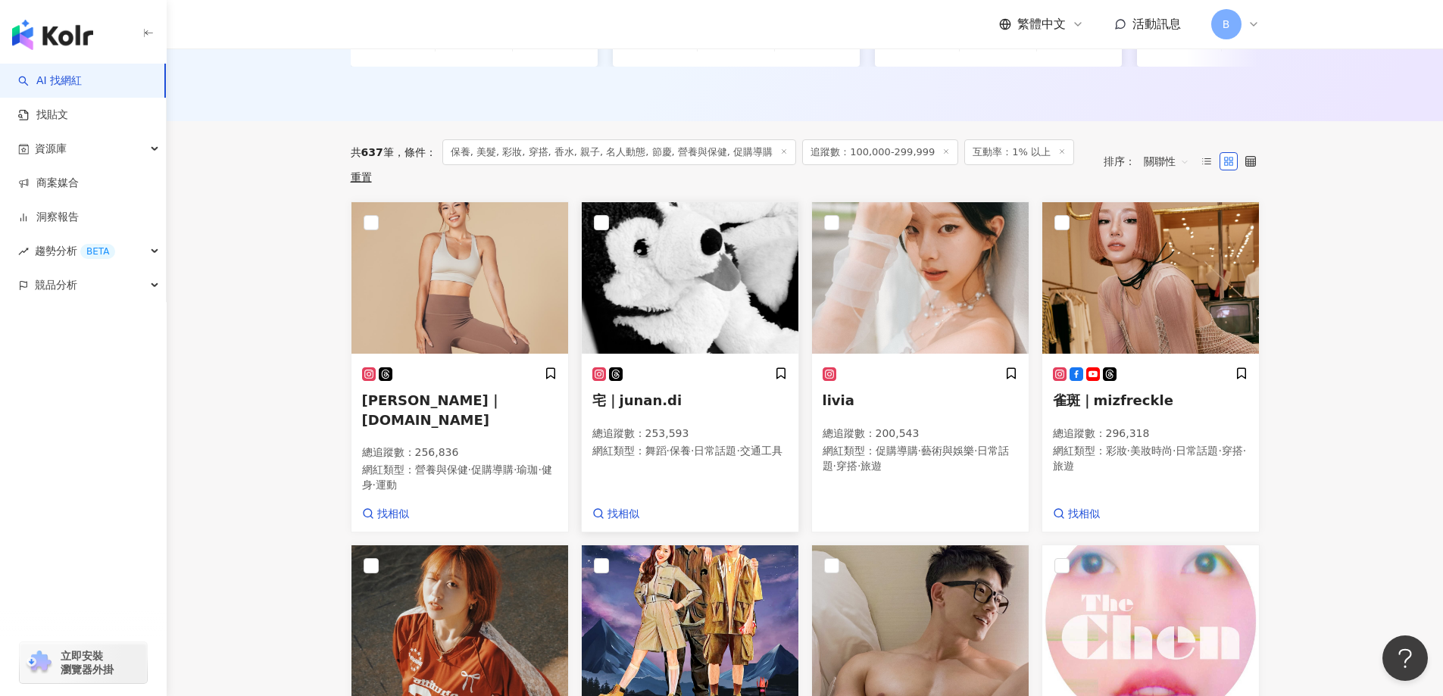
click at [708, 255] on img at bounding box center [690, 277] width 217 height 151
click at [887, 270] on img at bounding box center [920, 277] width 217 height 151
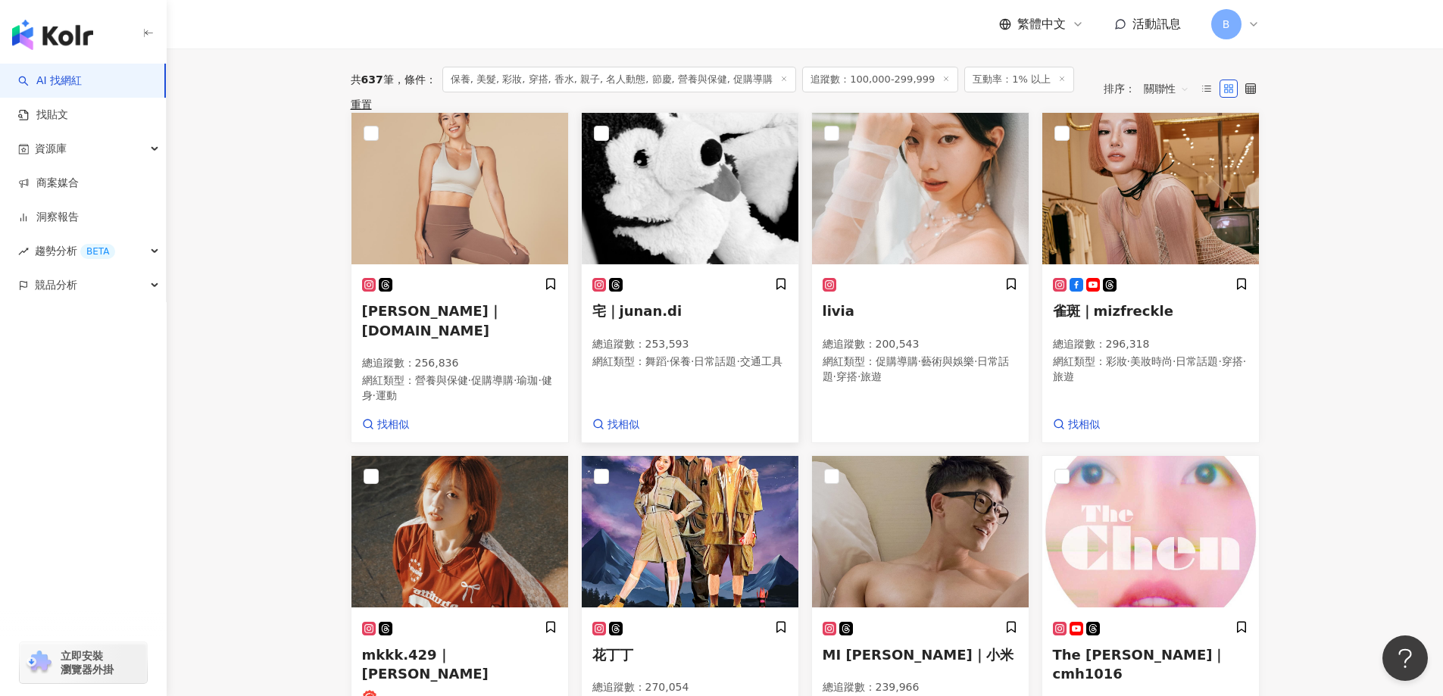
scroll to position [678, 0]
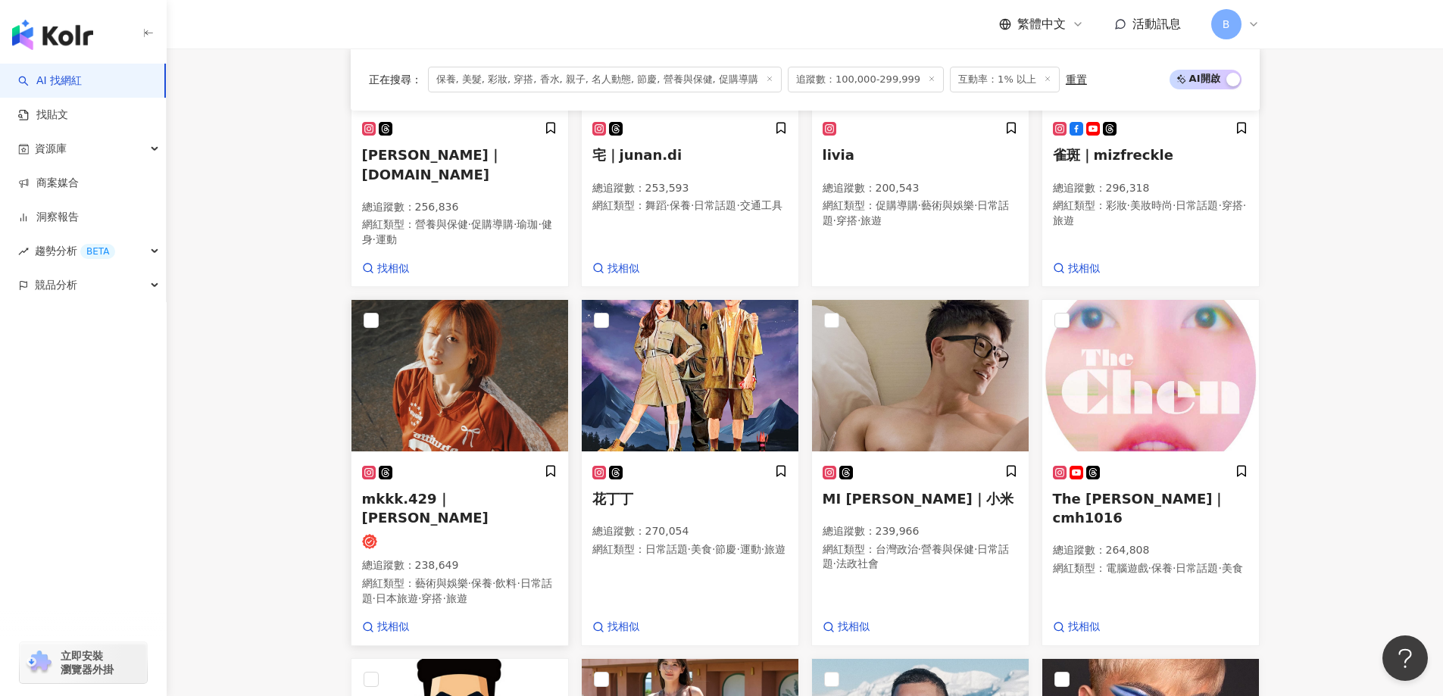
click at [479, 342] on img at bounding box center [459, 375] width 217 height 151
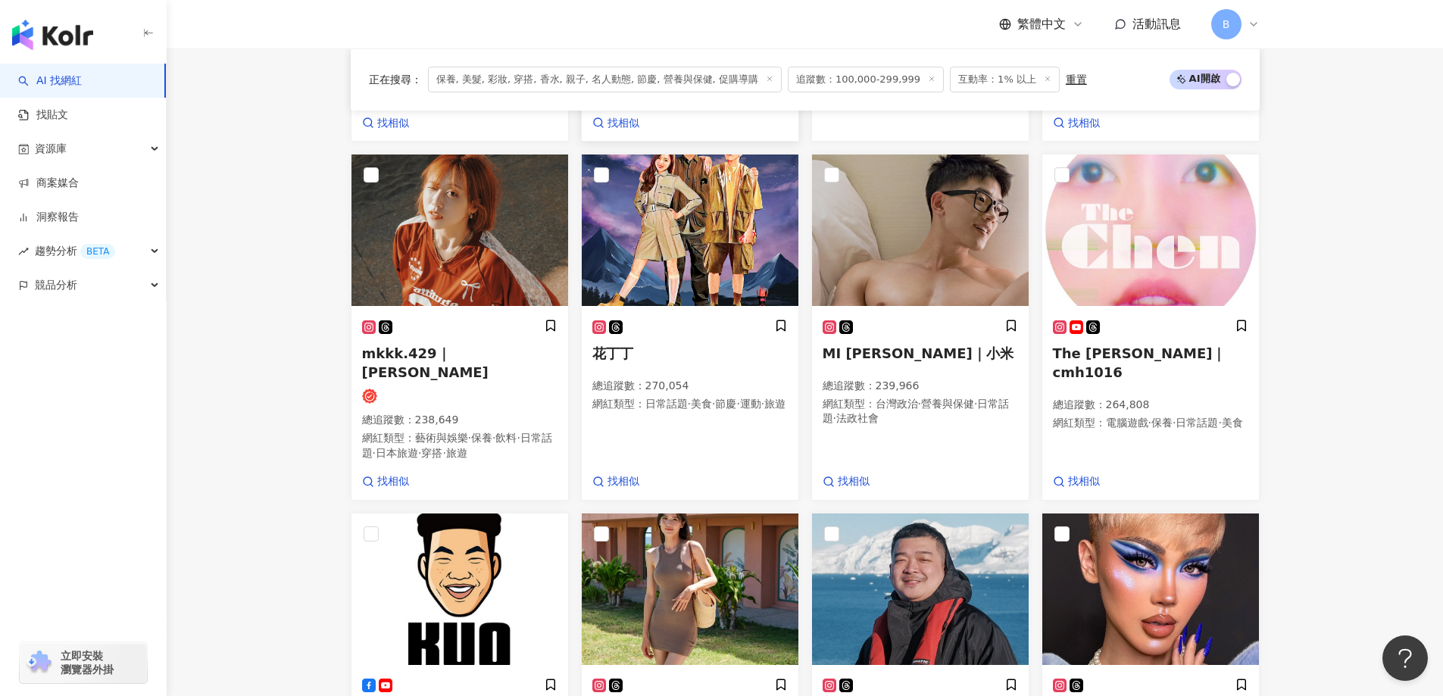
scroll to position [829, 0]
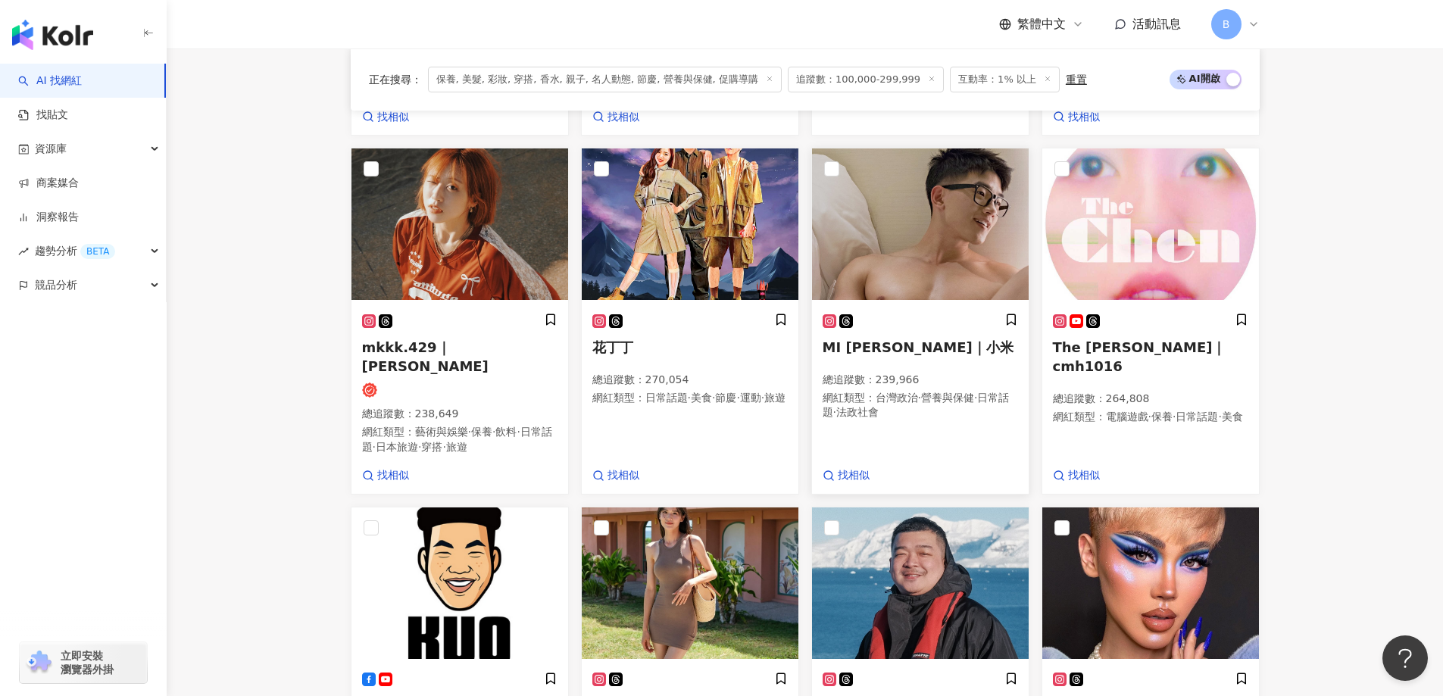
click at [923, 219] on img at bounding box center [920, 223] width 217 height 151
click at [1161, 236] on img at bounding box center [1150, 223] width 217 height 151
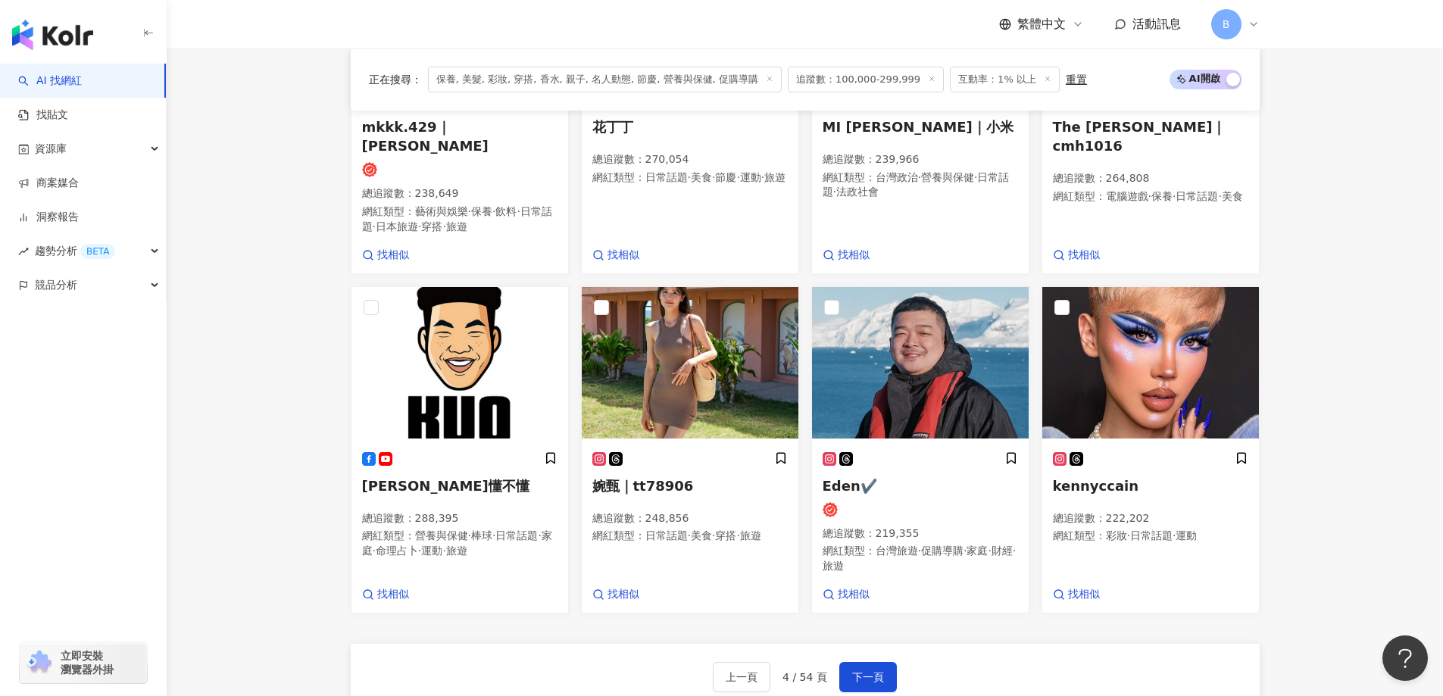
scroll to position [1057, 0]
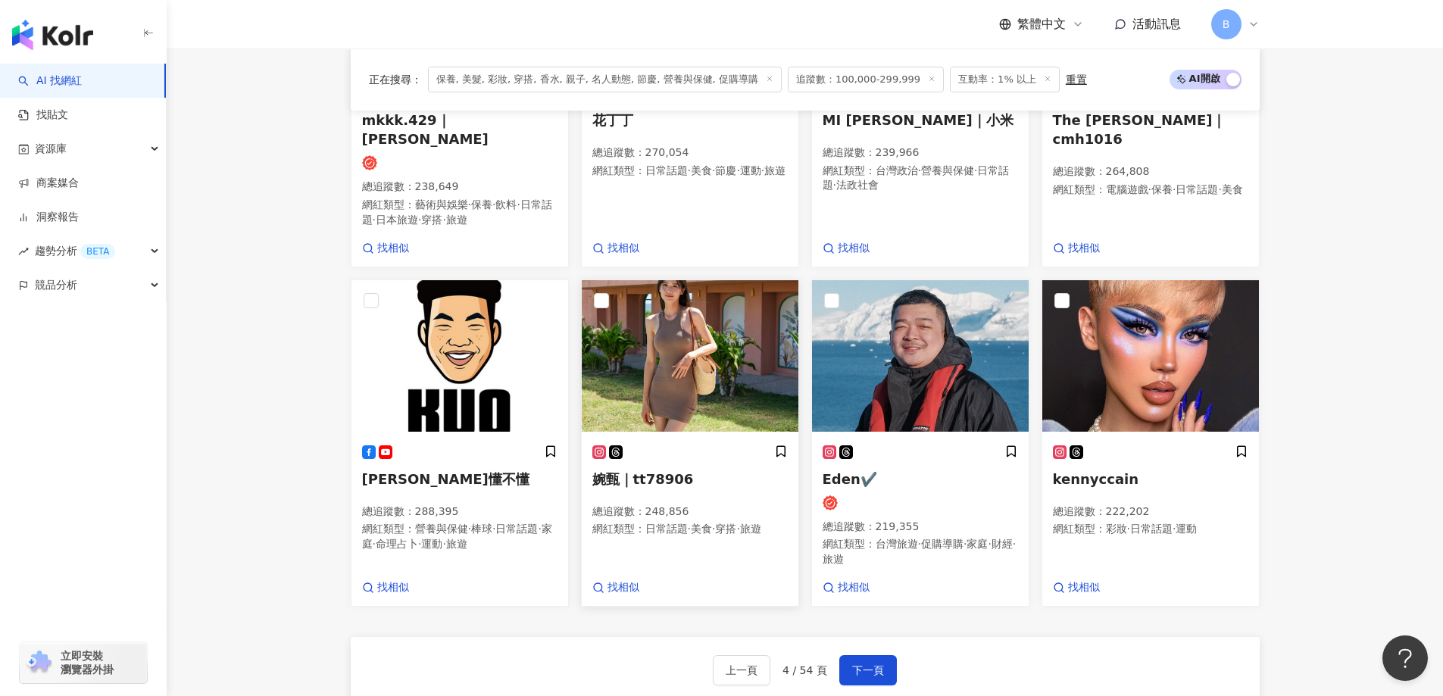
click at [663, 280] on img at bounding box center [690, 355] width 217 height 151
click at [865, 664] on span "下一頁" at bounding box center [868, 670] width 32 height 12
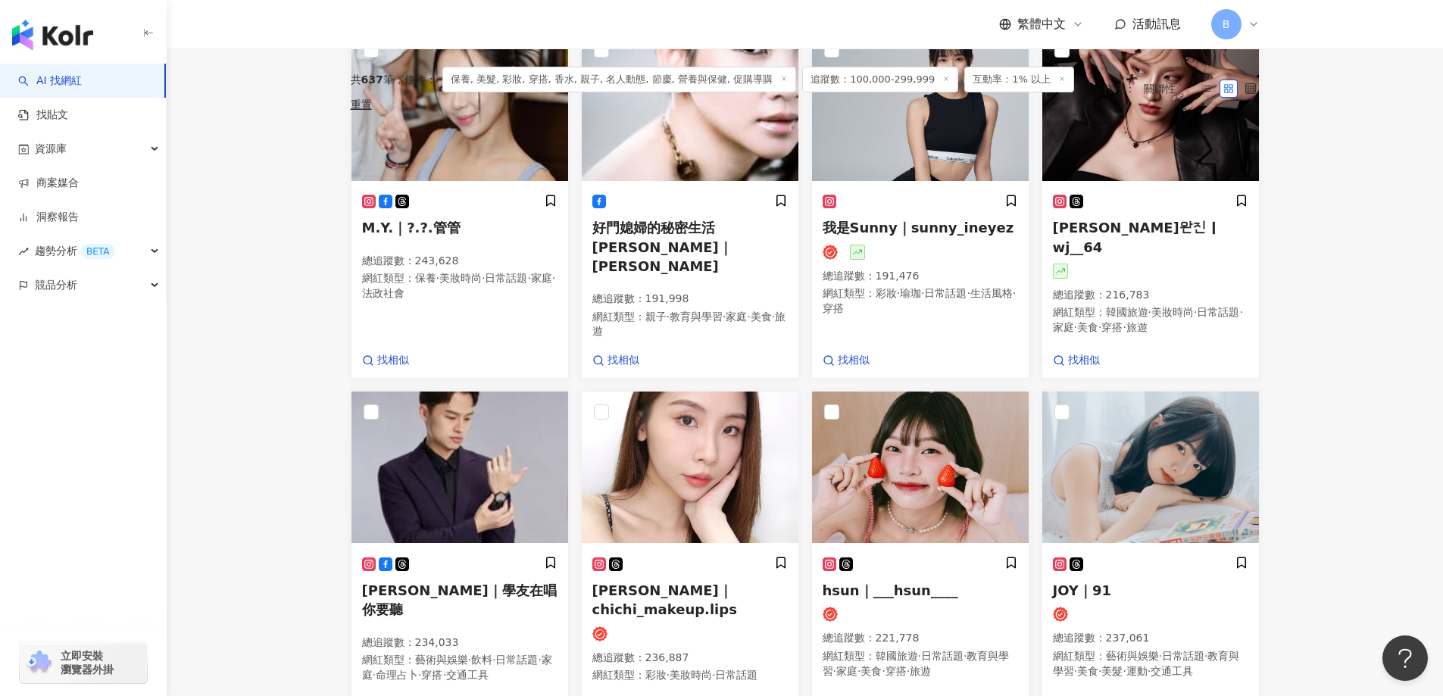
scroll to position [484, 0]
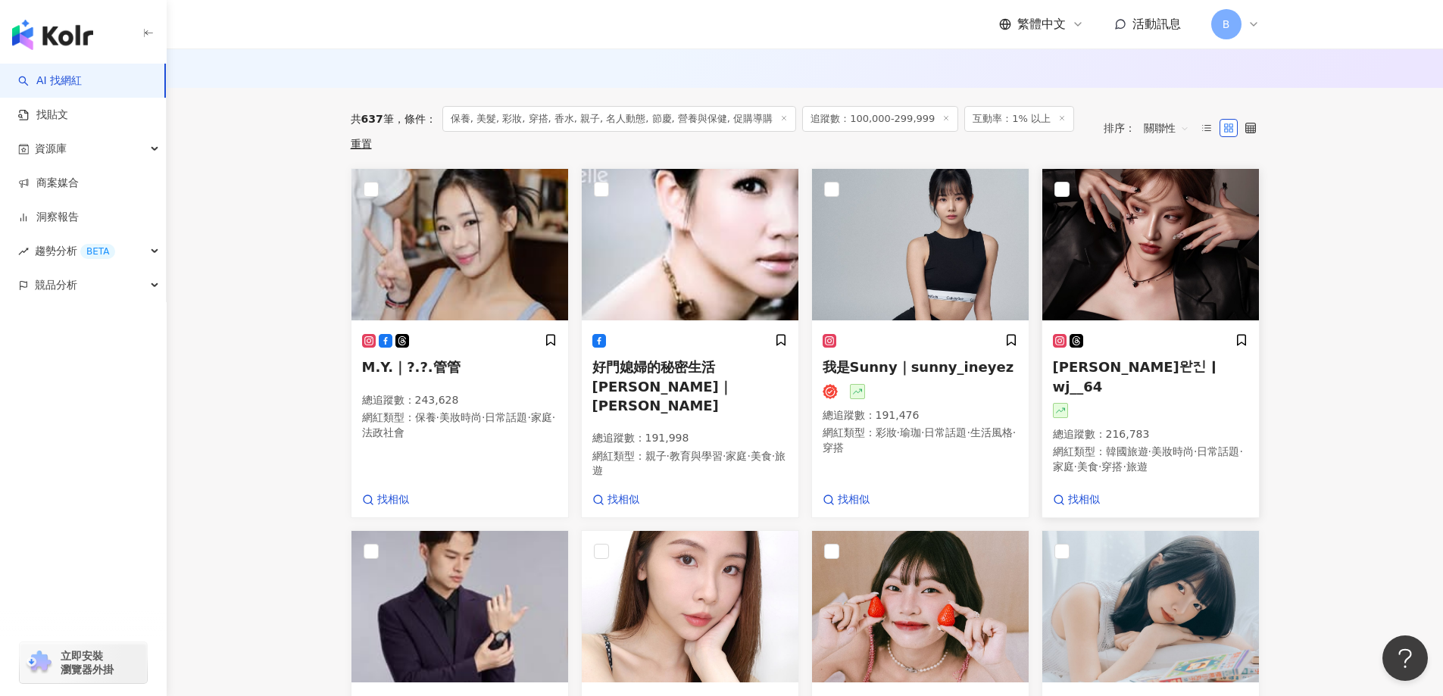
click at [1132, 197] on img at bounding box center [1150, 244] width 217 height 151
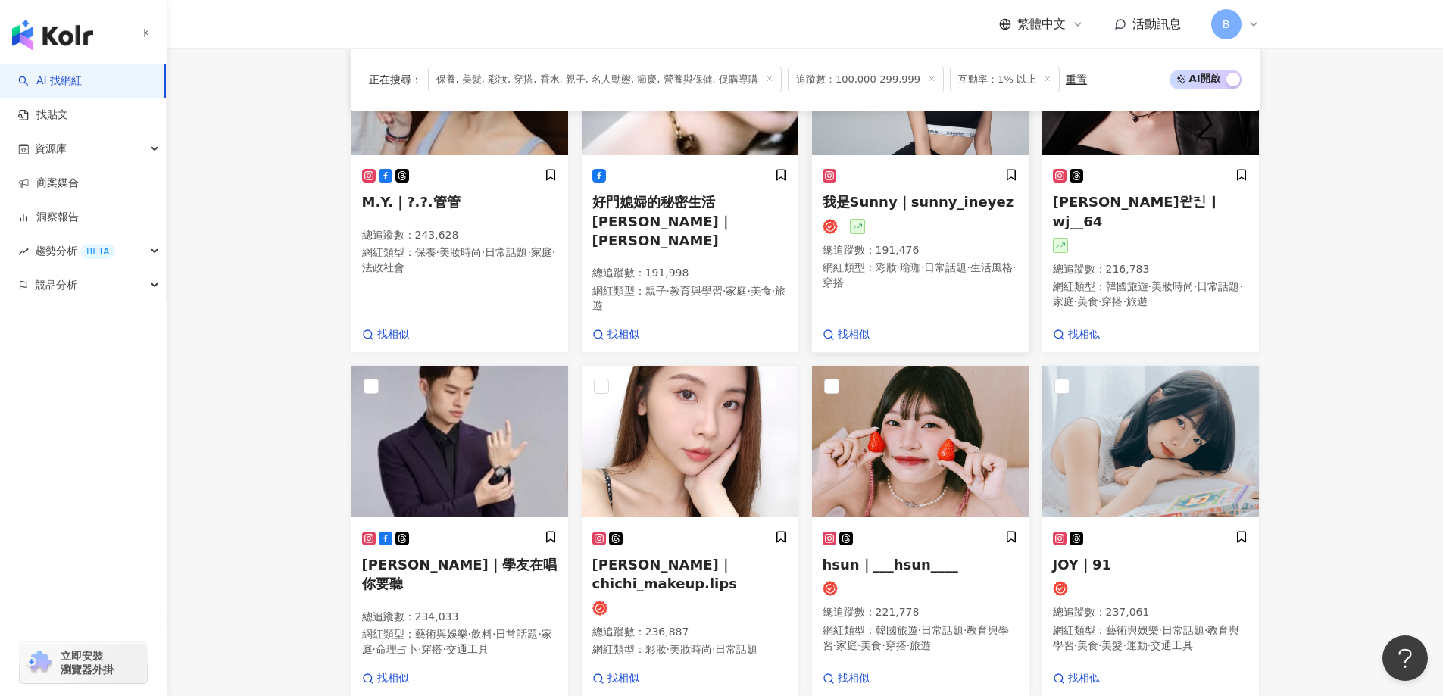
scroll to position [711, 0]
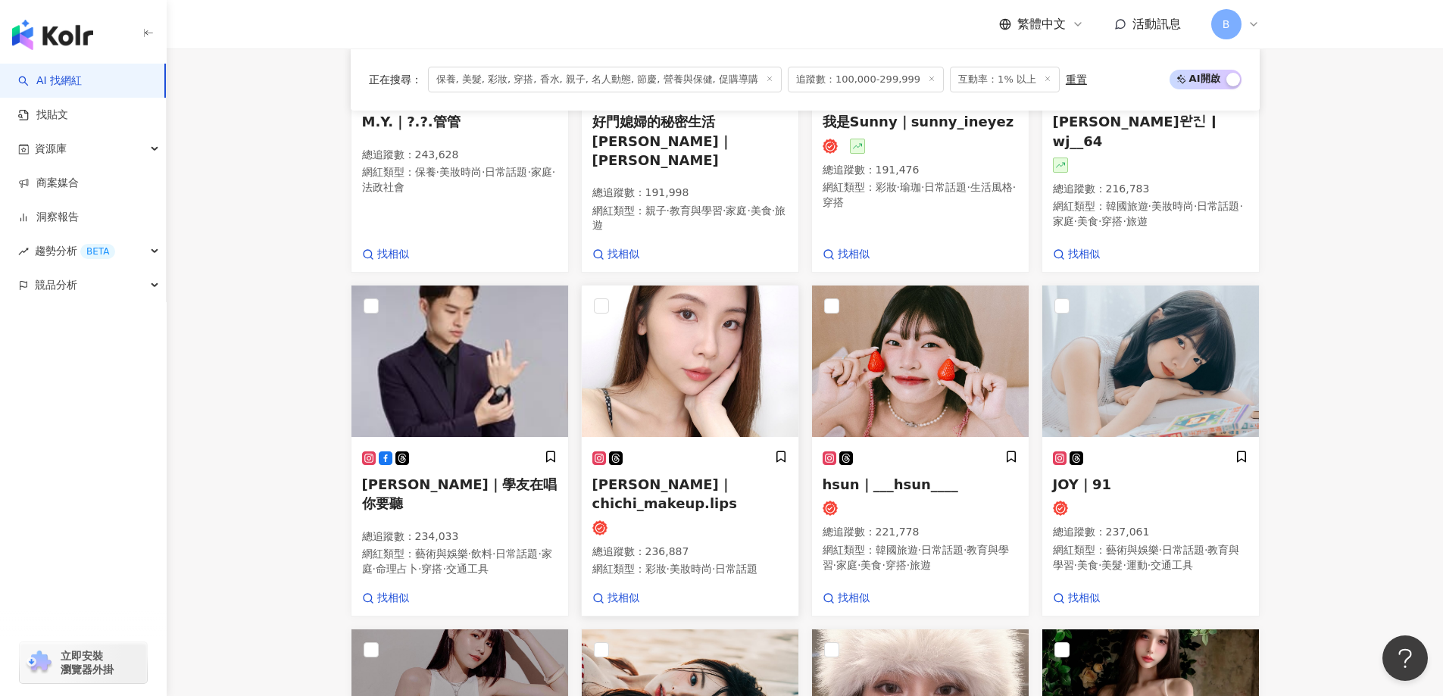
click at [716, 358] on img at bounding box center [690, 361] width 217 height 151
click at [1153, 359] on img at bounding box center [1150, 361] width 217 height 151
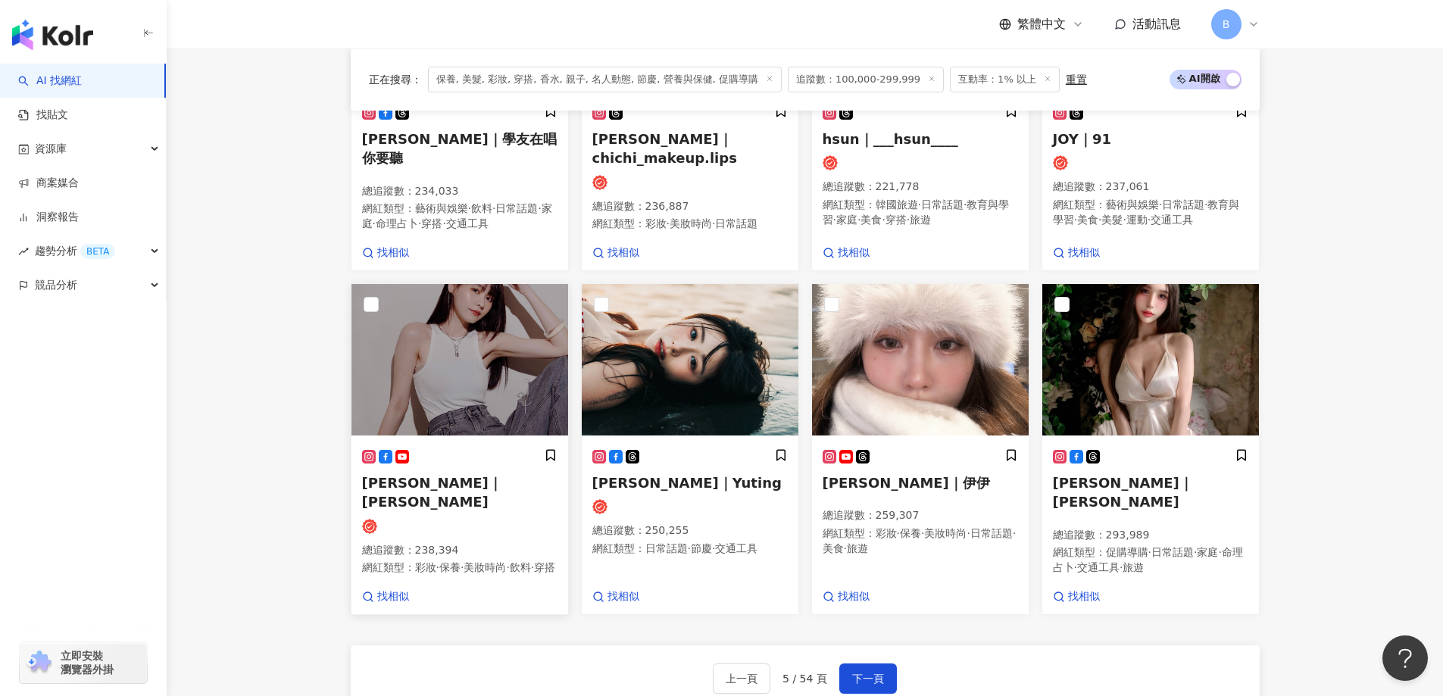
scroll to position [1090, 0]
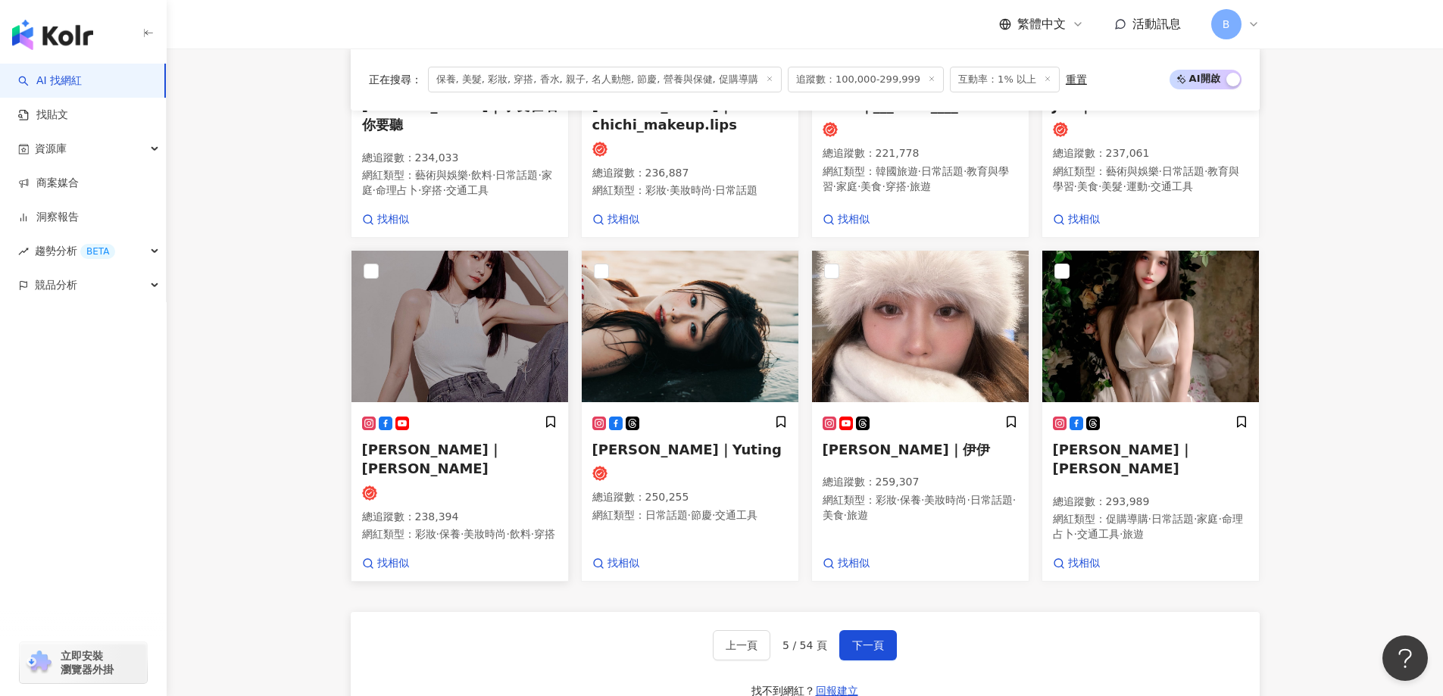
click at [503, 325] on img at bounding box center [459, 326] width 217 height 151
click at [850, 332] on img at bounding box center [920, 326] width 217 height 151
click at [1177, 329] on img at bounding box center [1150, 326] width 217 height 151
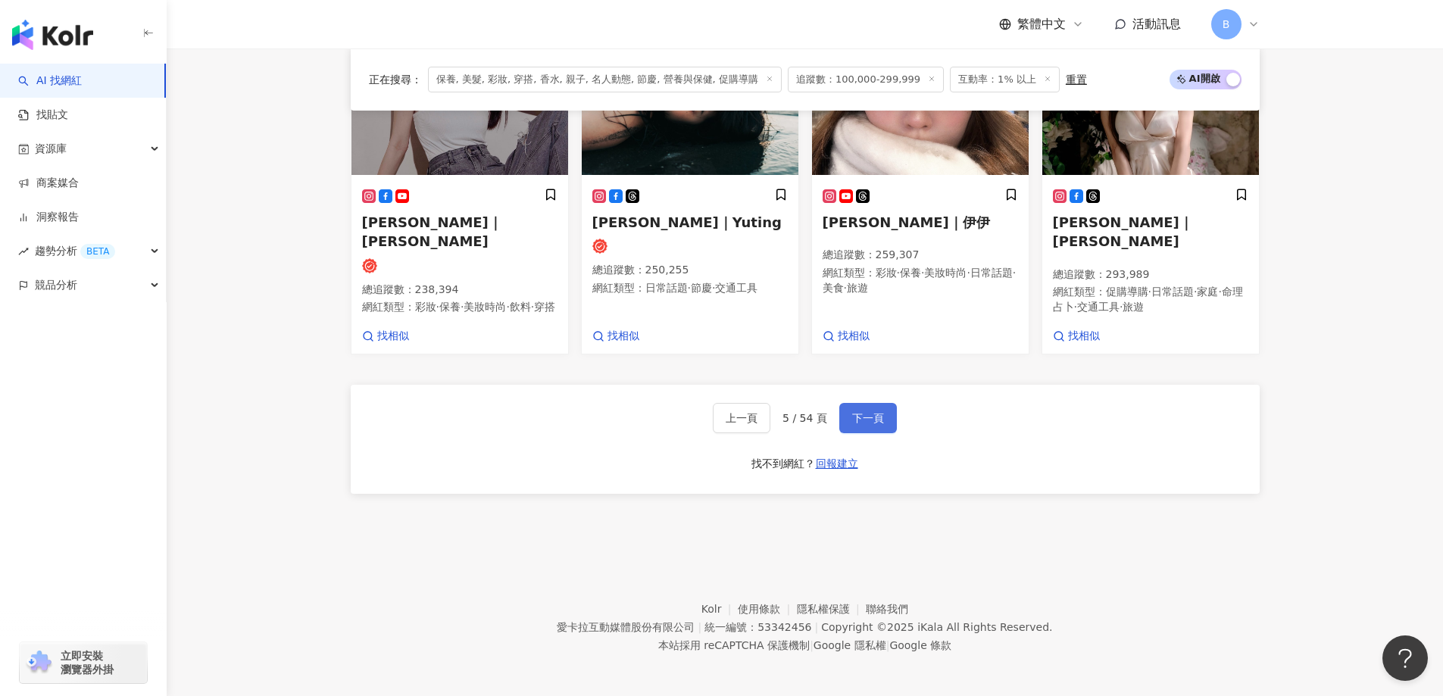
click at [860, 412] on span "下一頁" at bounding box center [868, 418] width 32 height 12
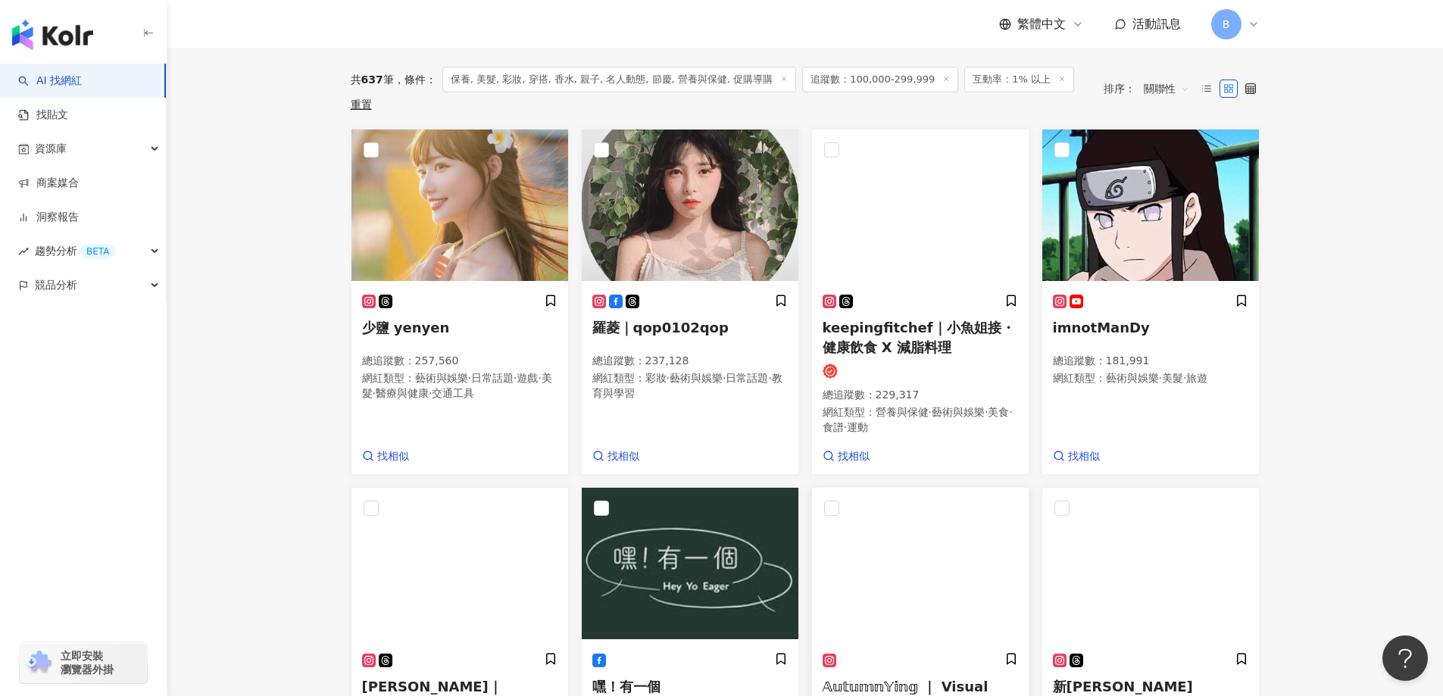
scroll to position [423, 0]
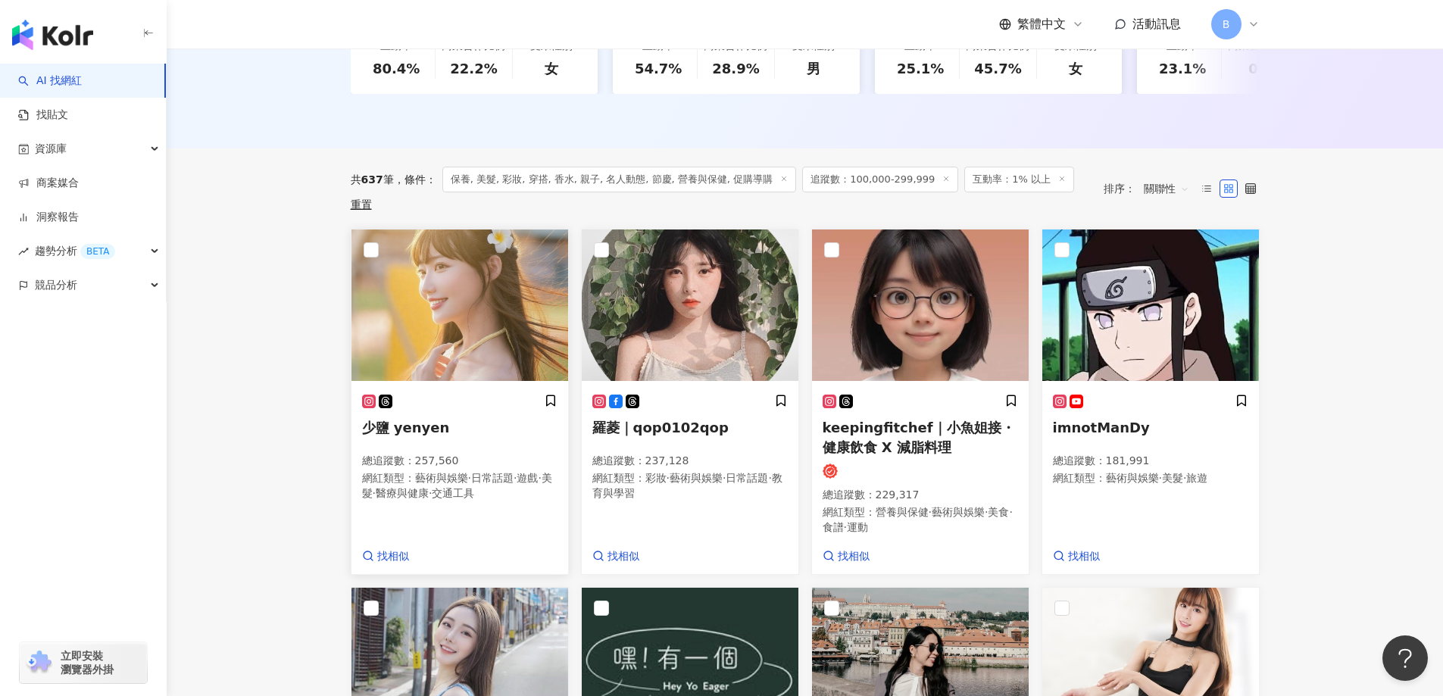
click at [446, 270] on img at bounding box center [459, 304] width 217 height 151
click at [687, 289] on img at bounding box center [690, 304] width 217 height 151
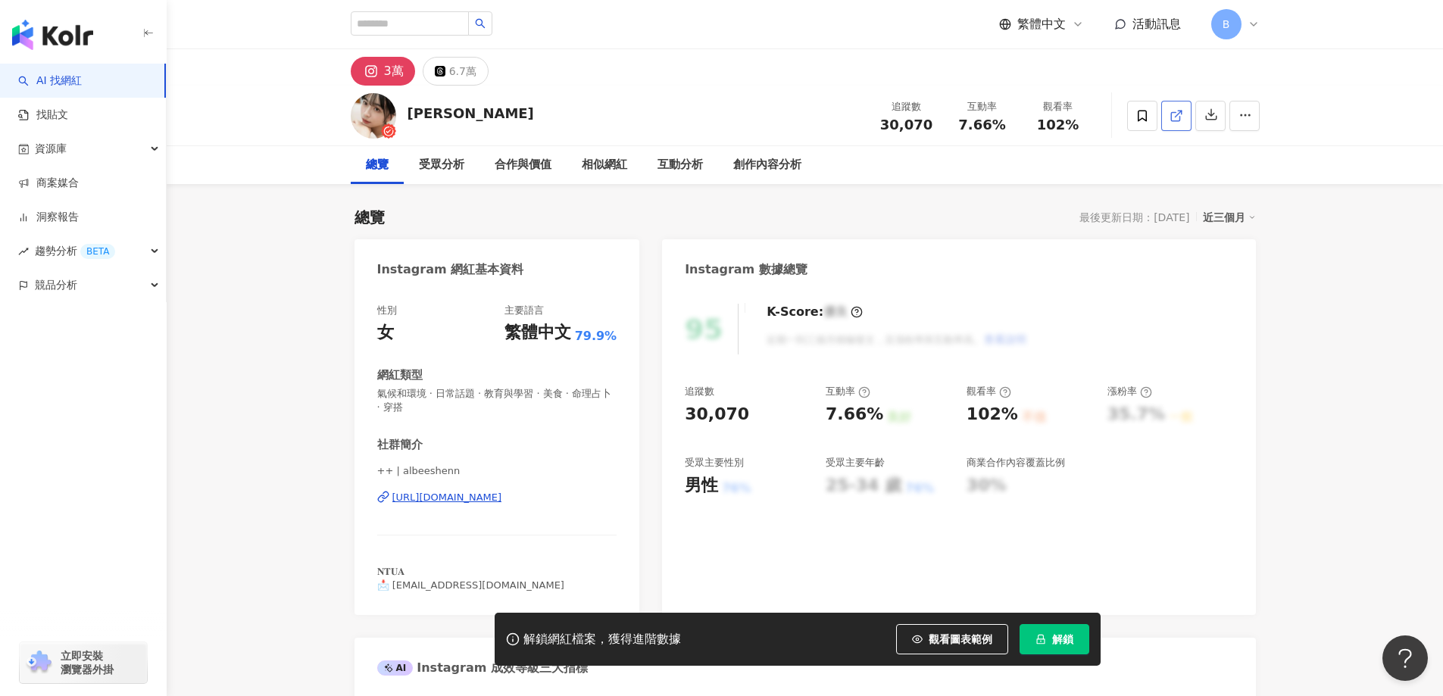
click at [1180, 116] on icon at bounding box center [1176, 116] width 14 height 14
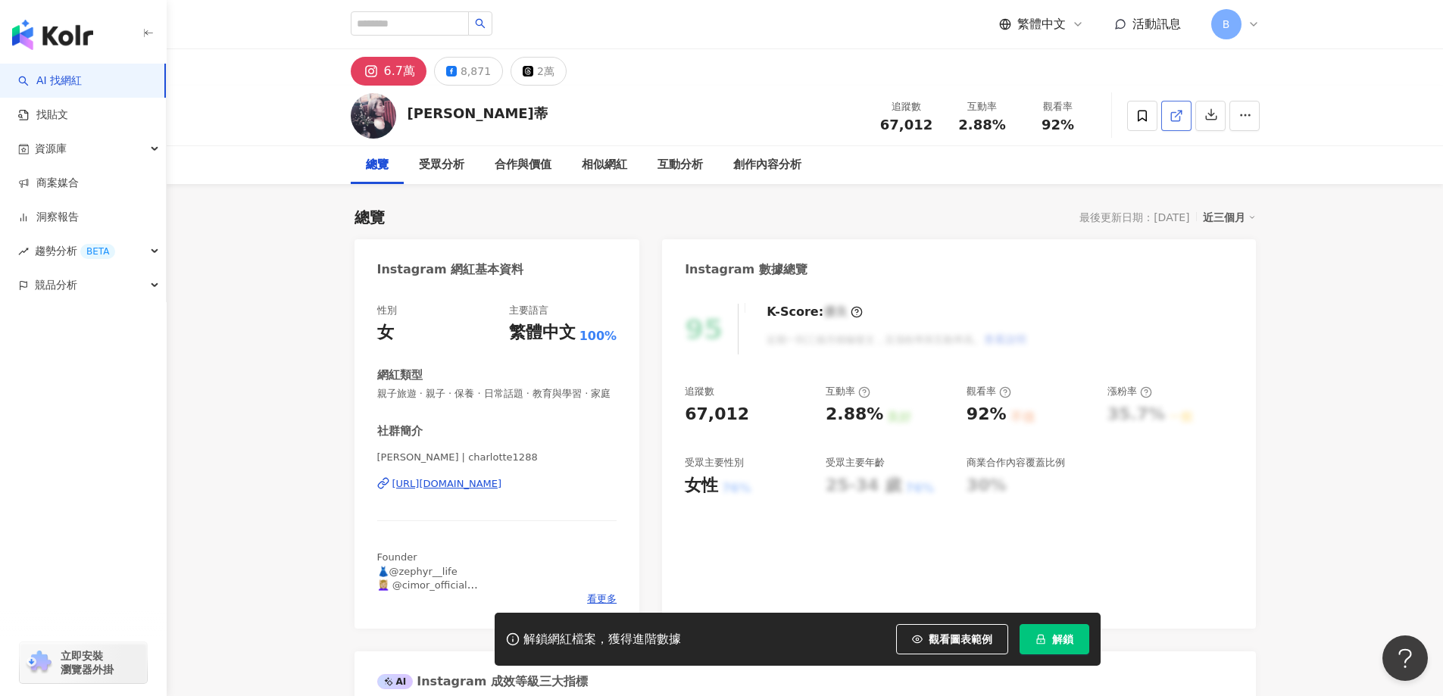
click at [1173, 117] on icon at bounding box center [1176, 116] width 14 height 14
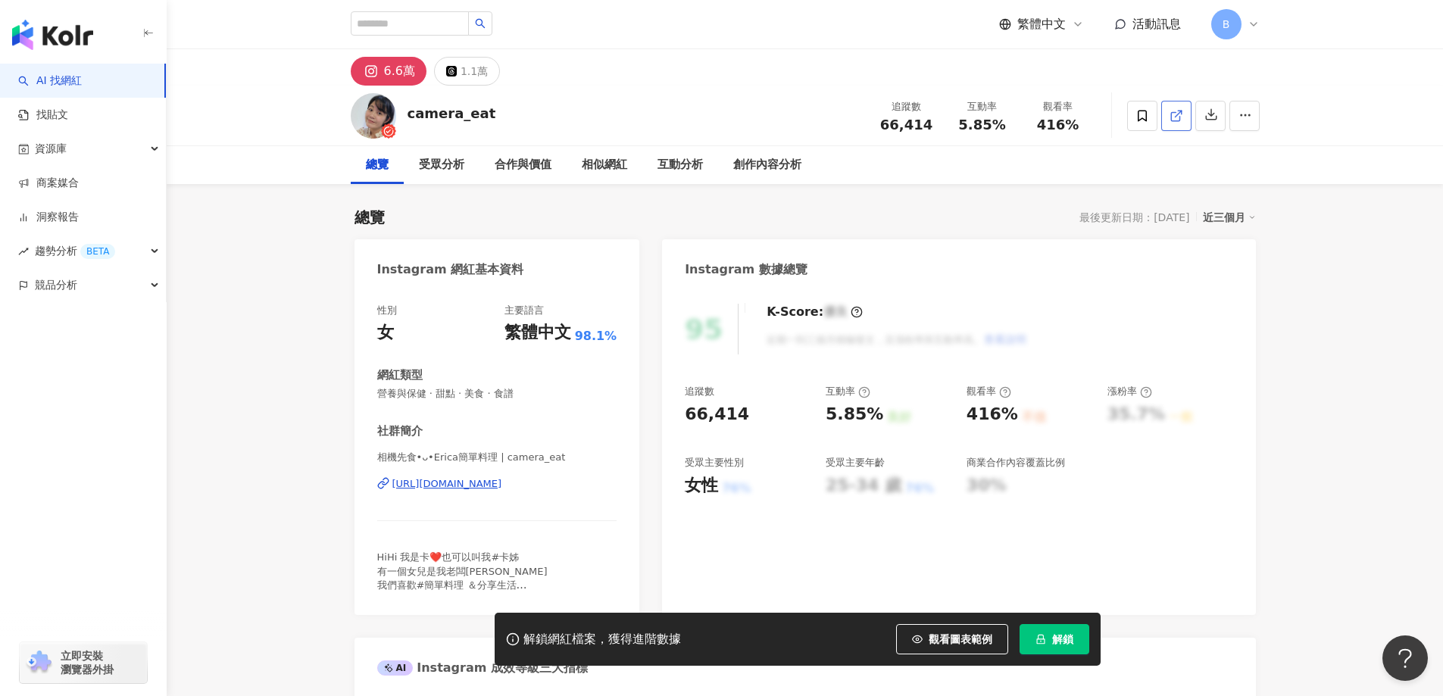
click at [1175, 115] on line at bounding box center [1178, 114] width 6 height 6
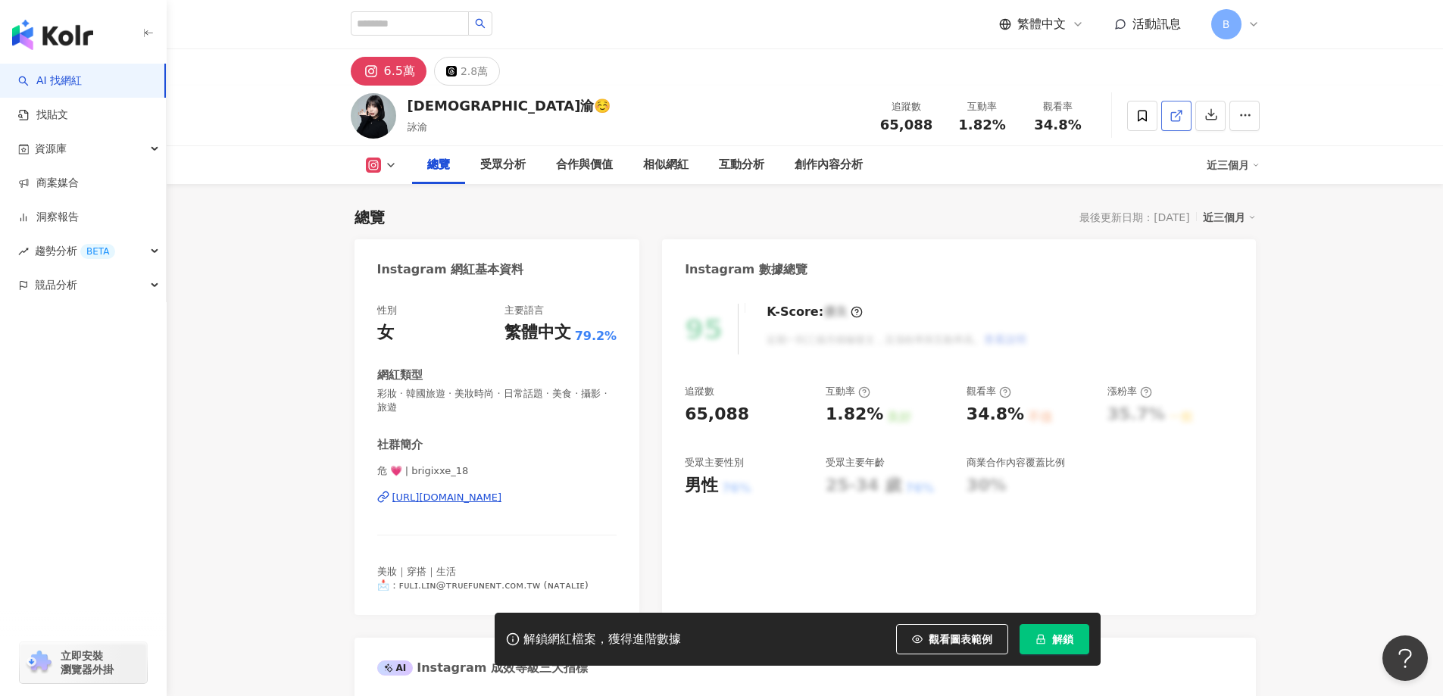
click at [1175, 118] on icon at bounding box center [1176, 116] width 14 height 14
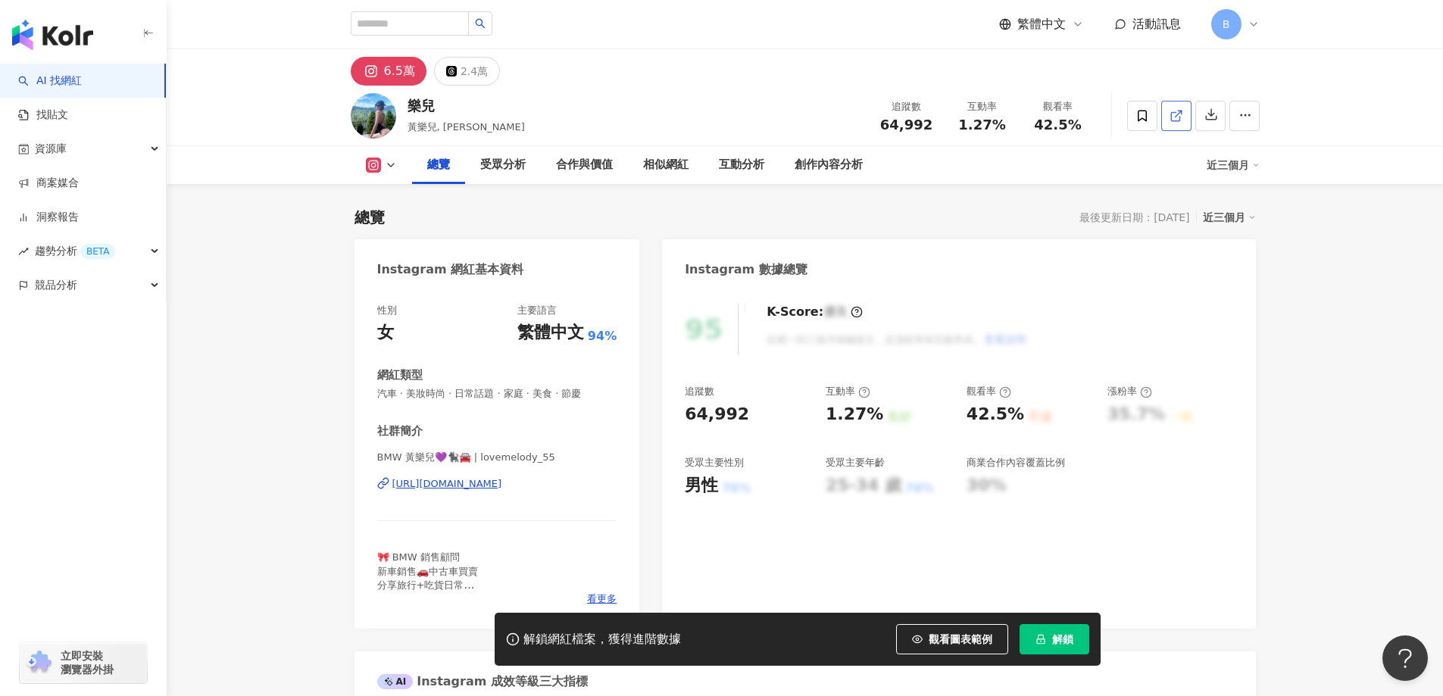
click at [1172, 113] on icon at bounding box center [1176, 116] width 14 height 14
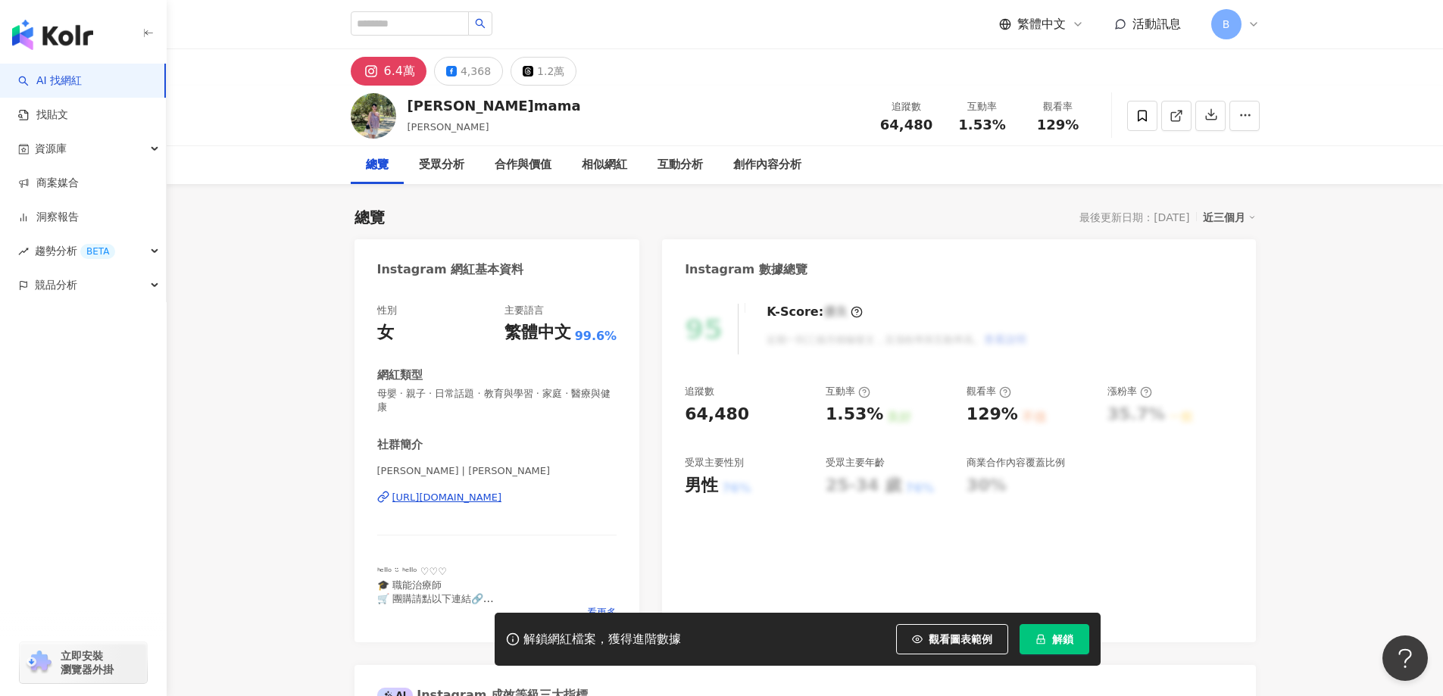
click at [1172, 120] on icon at bounding box center [1175, 116] width 8 height 8
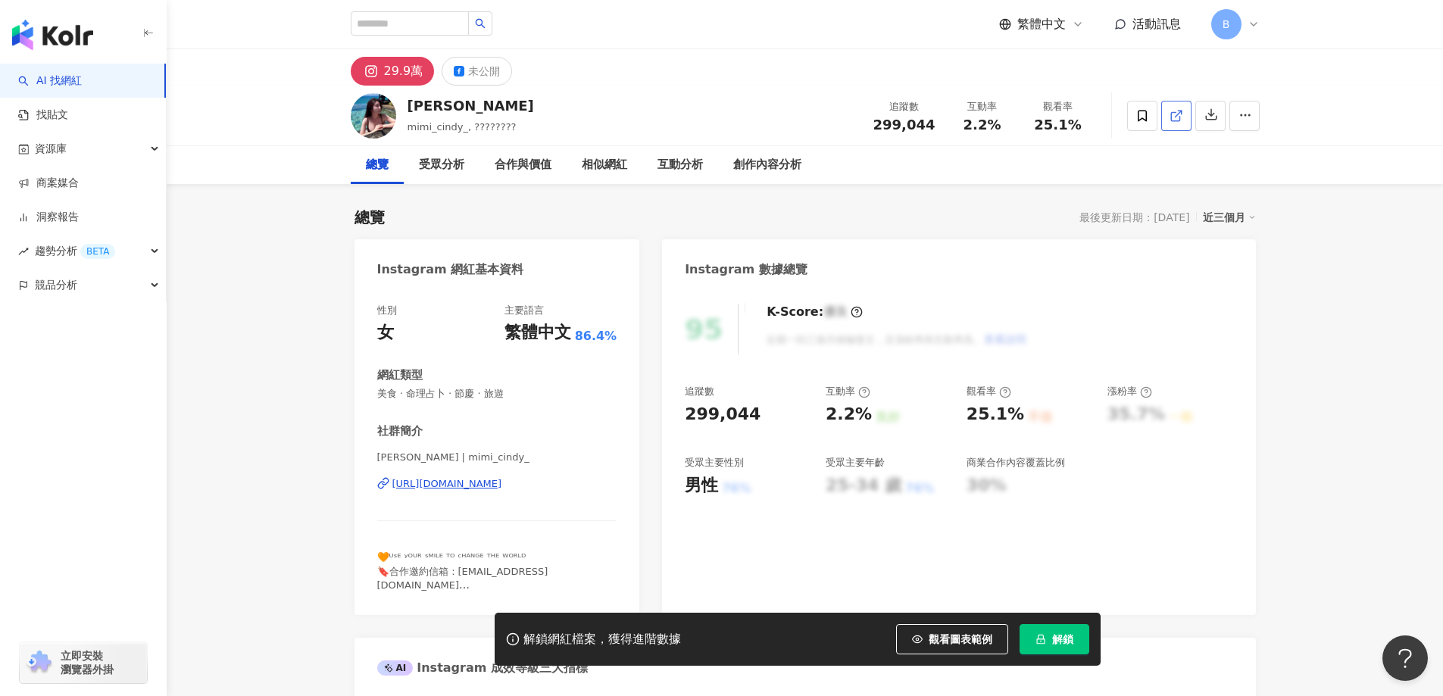
click at [1178, 116] on icon at bounding box center [1176, 116] width 14 height 14
click at [474, 393] on span "美食 · 命理占卜 · 節慶 · 旅遊" at bounding box center [497, 394] width 240 height 14
click at [473, 393] on span "美食 · 命理占卜 · 節慶 · 旅遊" at bounding box center [497, 394] width 240 height 14
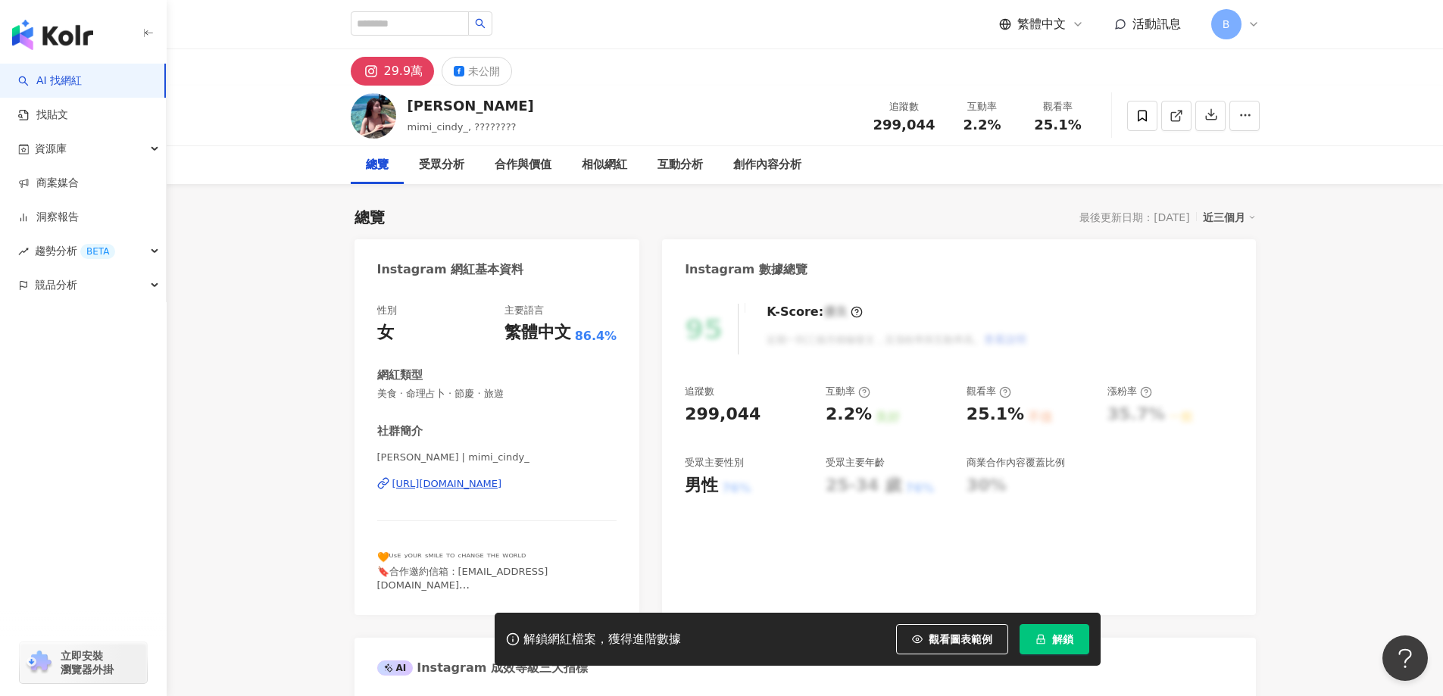
click at [473, 393] on span "美食 · 命理占卜 · 節慶 · 旅遊" at bounding box center [497, 394] width 240 height 14
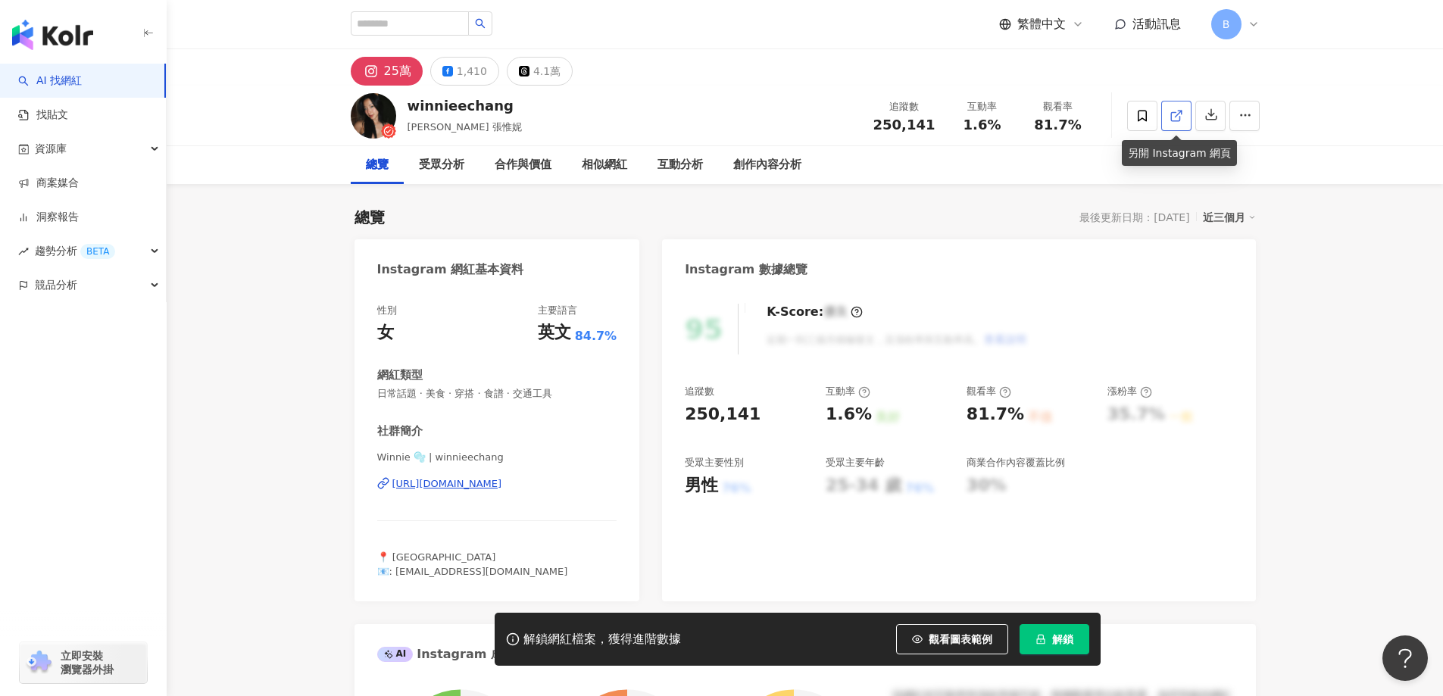
click at [1174, 117] on icon at bounding box center [1176, 116] width 14 height 14
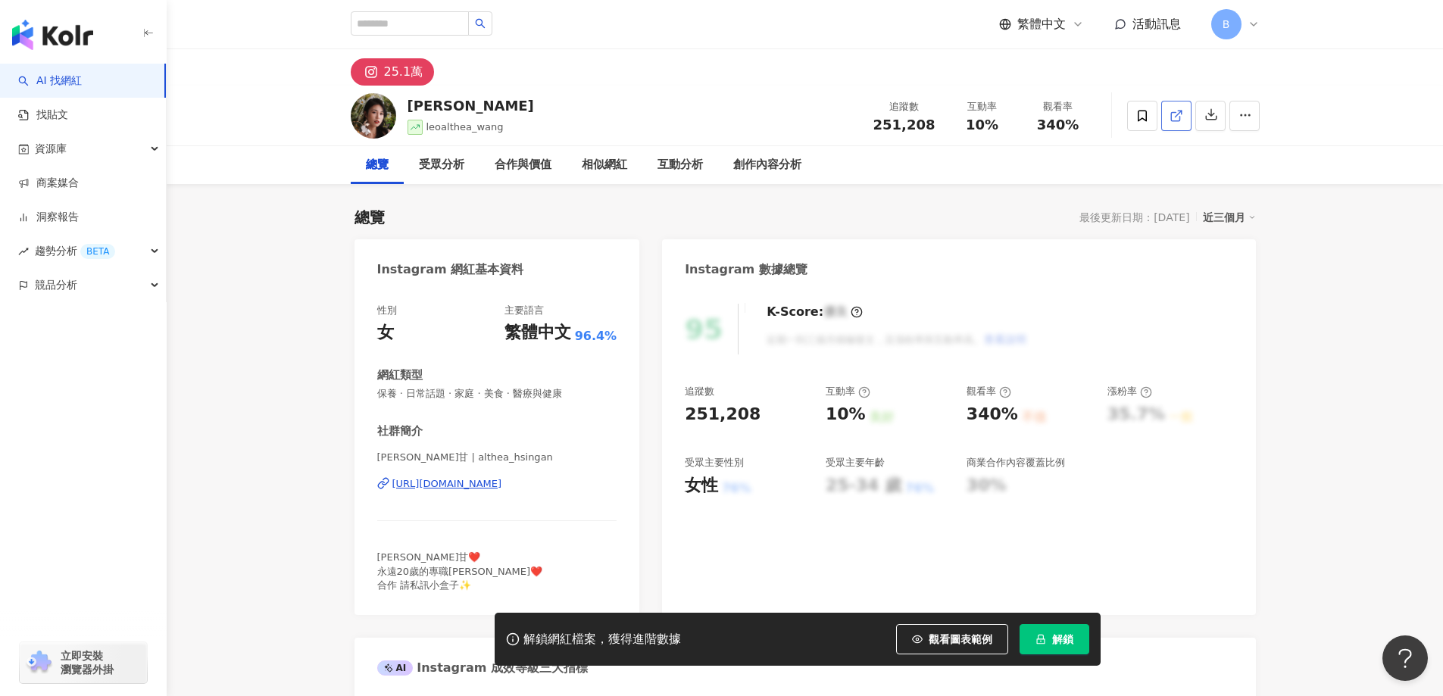
click at [1182, 111] on icon at bounding box center [1176, 116] width 14 height 14
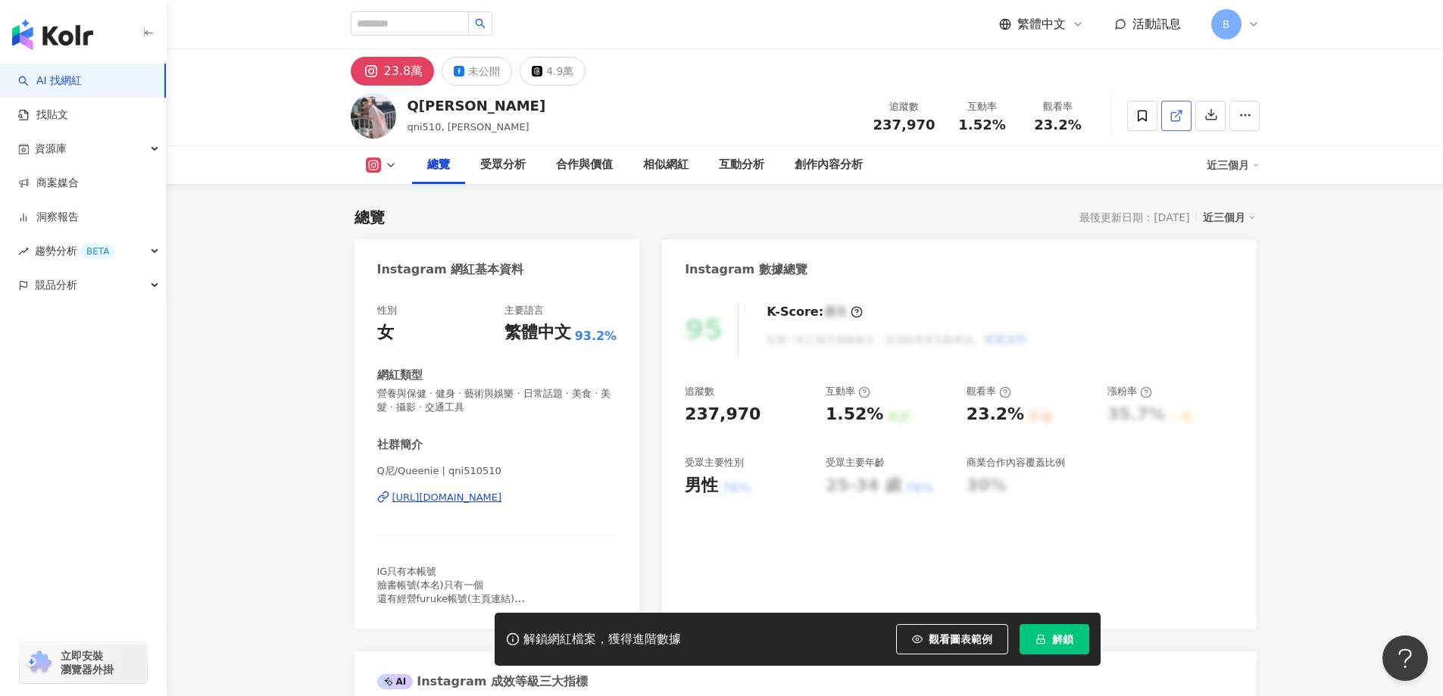
click at [1178, 114] on icon at bounding box center [1176, 116] width 14 height 14
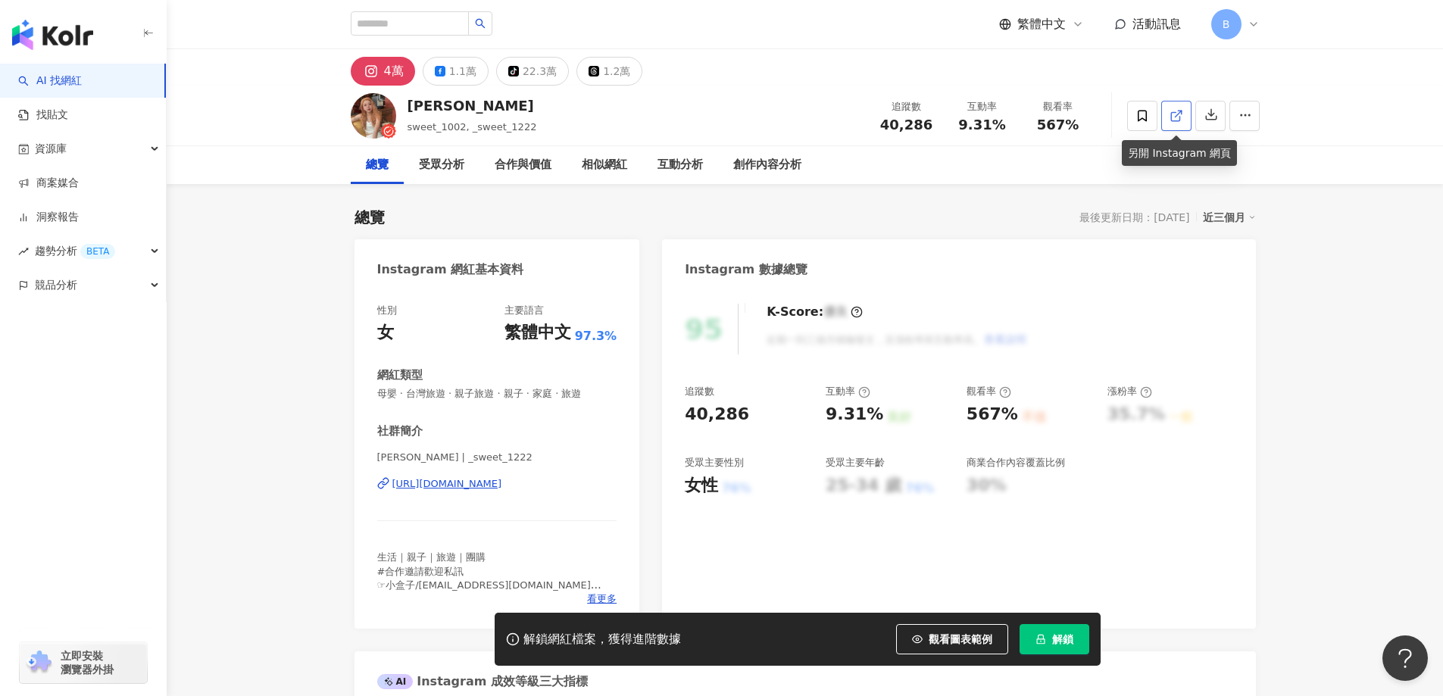
click at [1181, 123] on span at bounding box center [1176, 116] width 14 height 16
click at [541, 392] on span "母嬰 · 台灣旅遊 · 親子旅遊 · 親子 · 家庭 · 旅遊" at bounding box center [497, 394] width 240 height 14
click at [520, 393] on span "母嬰 · 台灣旅遊 · 親子旅遊 · 親子 · 家庭 · 旅遊" at bounding box center [497, 394] width 240 height 14
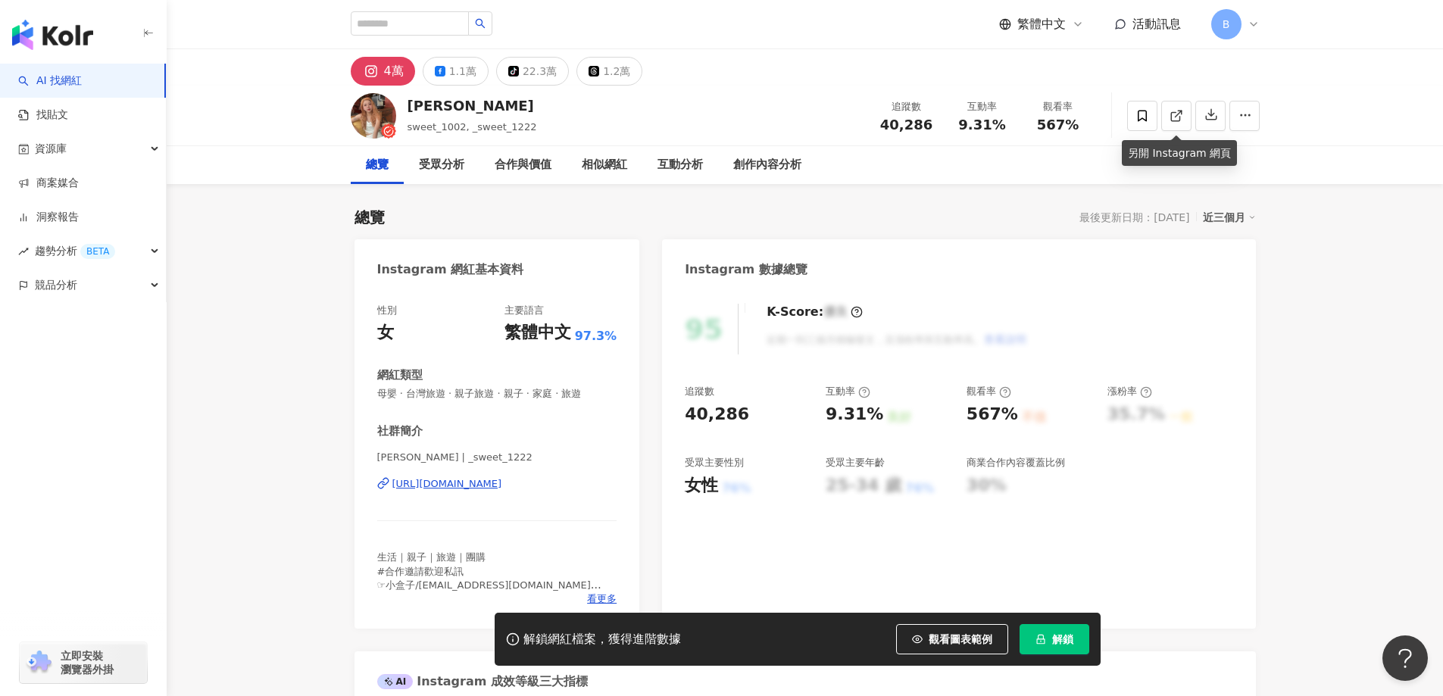
click at [520, 393] on span "母嬰 · 台灣旅遊 · 親子旅遊 · 親子 · 家庭 · 旅遊" at bounding box center [497, 394] width 240 height 14
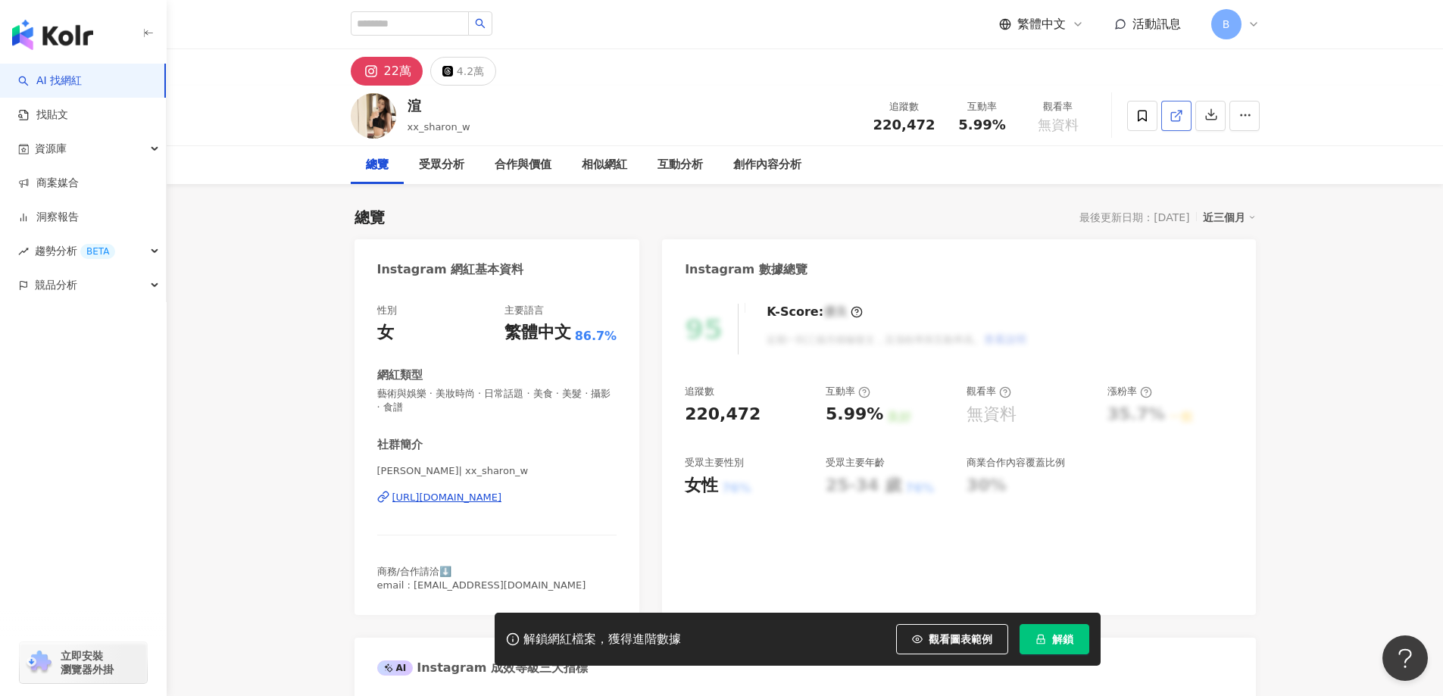
click at [1175, 114] on icon at bounding box center [1176, 116] width 14 height 14
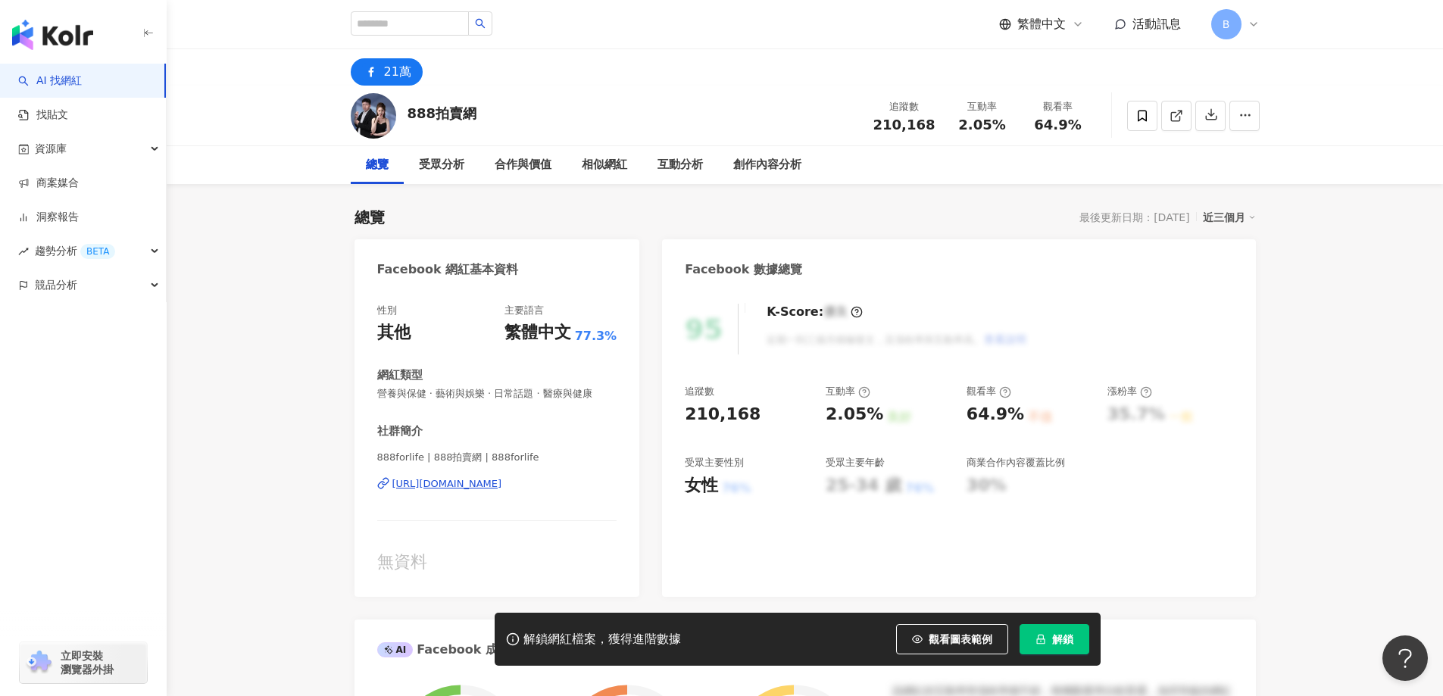
click at [23, 411] on div "AI 找網紅 找貼文 資源庫 商案媒合 洞察報告 趨勢分析 BETA 競品分析 立即安裝 瀏覽器外掛" at bounding box center [83, 380] width 167 height 632
click at [1181, 115] on icon at bounding box center [1176, 116] width 14 height 14
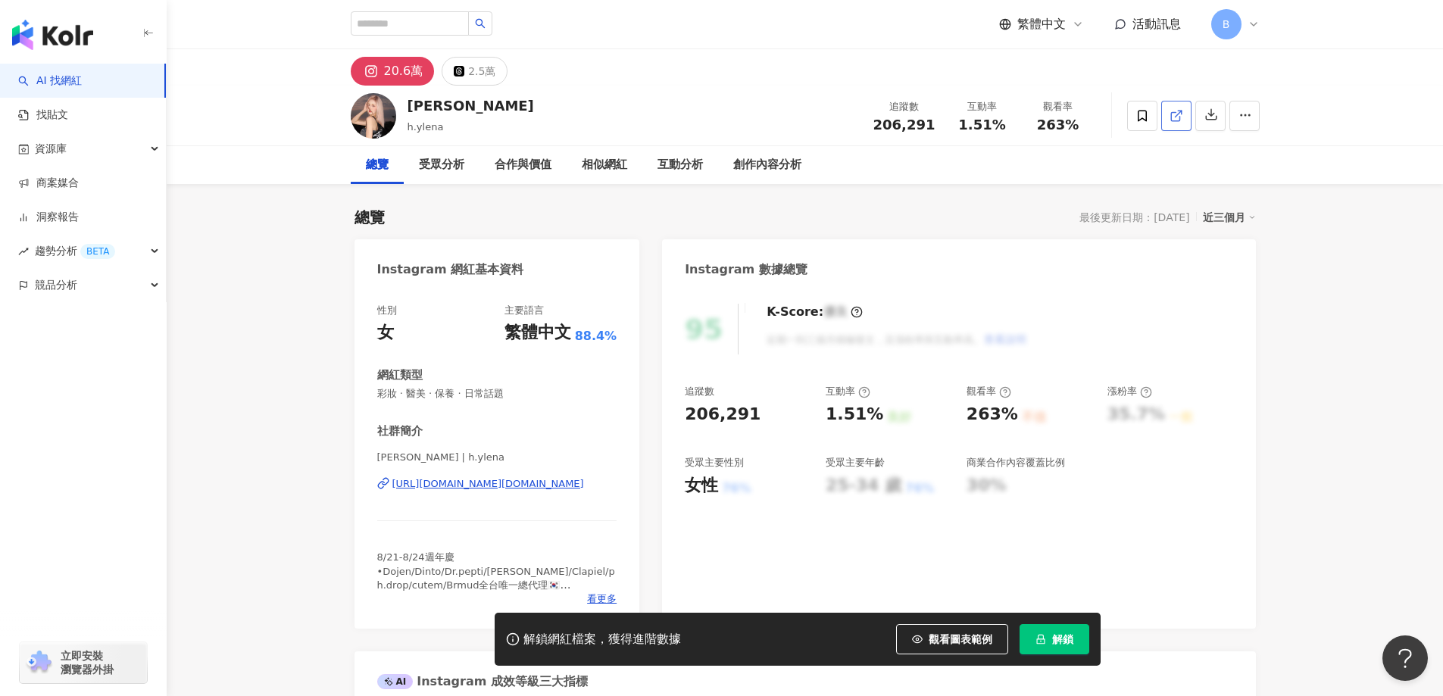
click at [1175, 116] on line at bounding box center [1178, 114] width 6 height 6
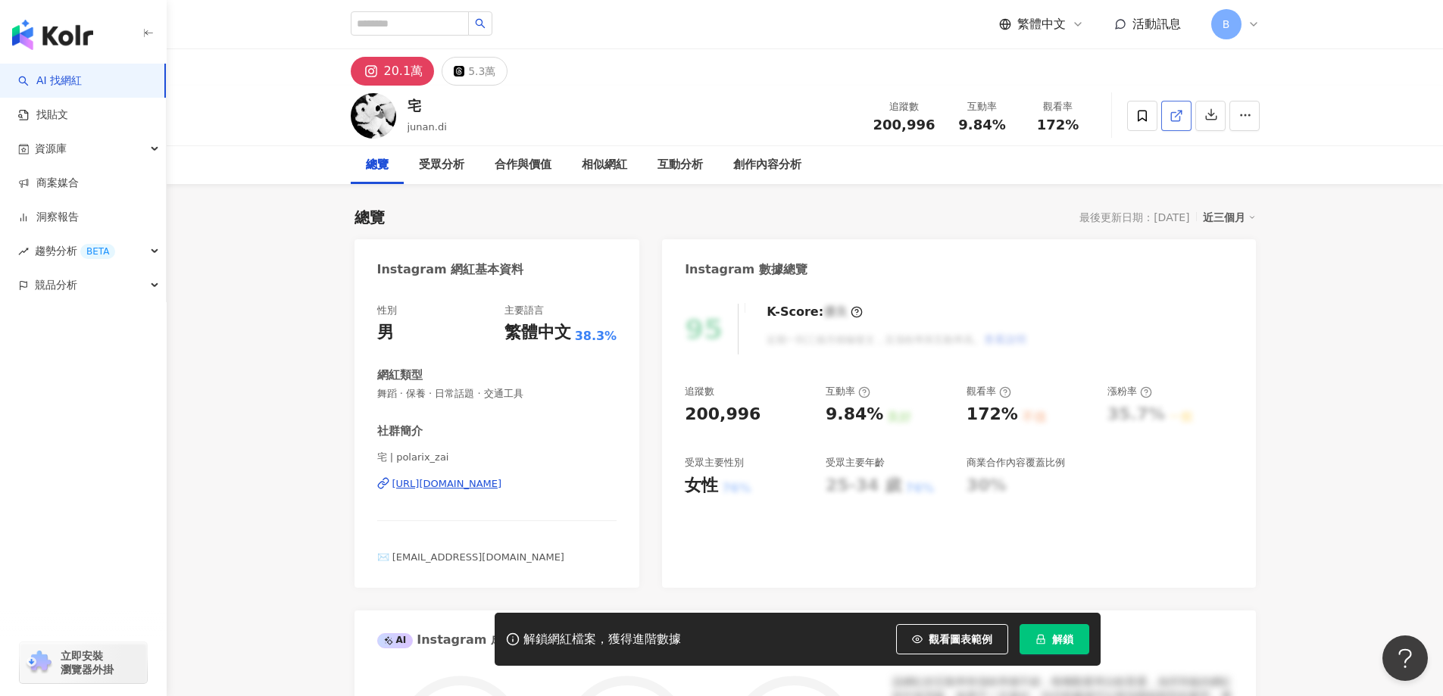
click at [1175, 123] on span at bounding box center [1176, 116] width 14 height 16
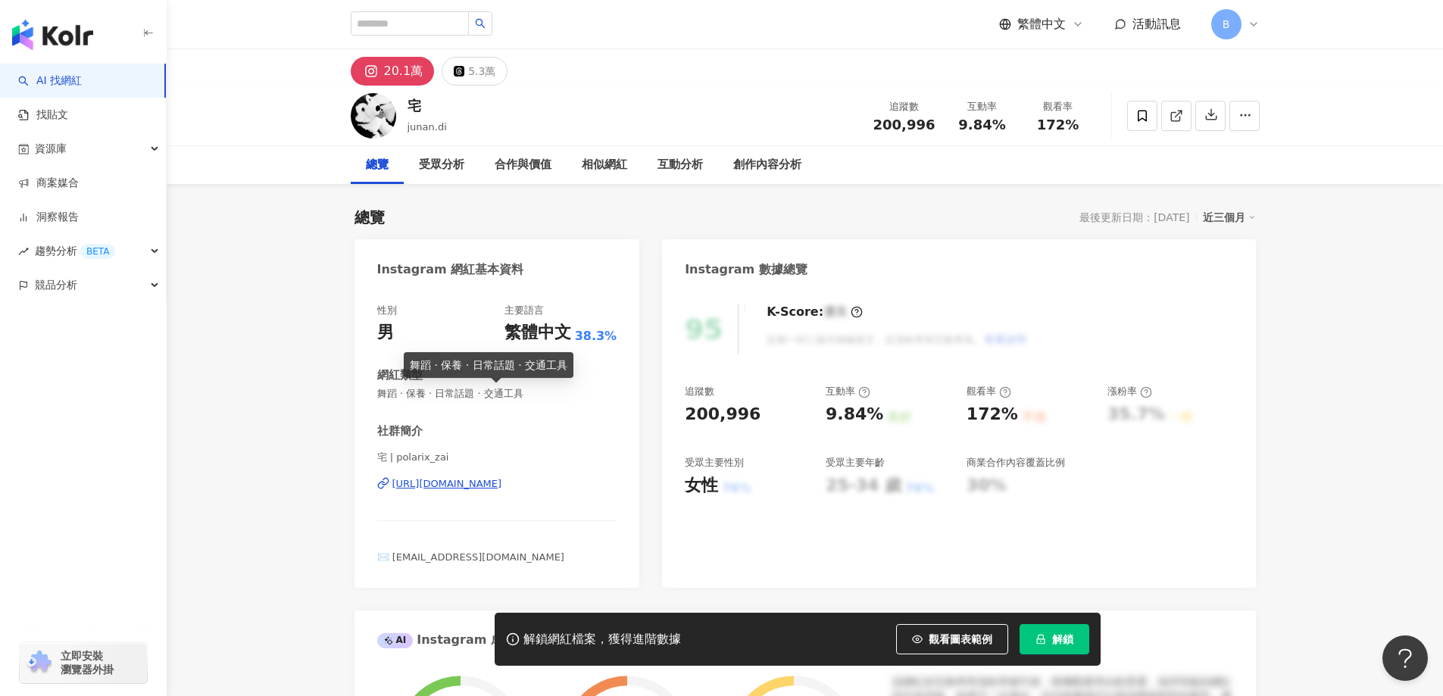
click at [474, 397] on span "舞蹈 · 保養 · 日常話題 · 交通工具" at bounding box center [497, 394] width 240 height 14
copy span "舞蹈 · 保養 · 日常話題 · 交通工具"
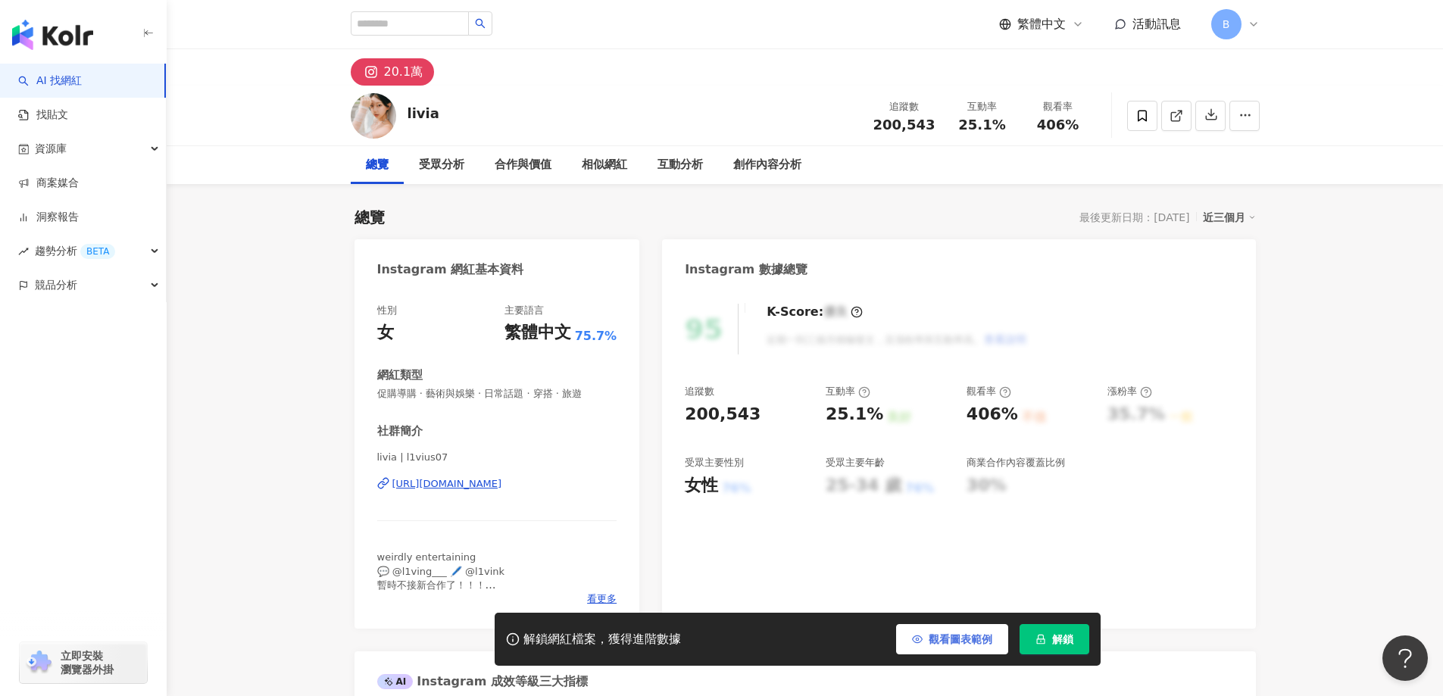
click at [1177, 118] on icon at bounding box center [1176, 116] width 14 height 14
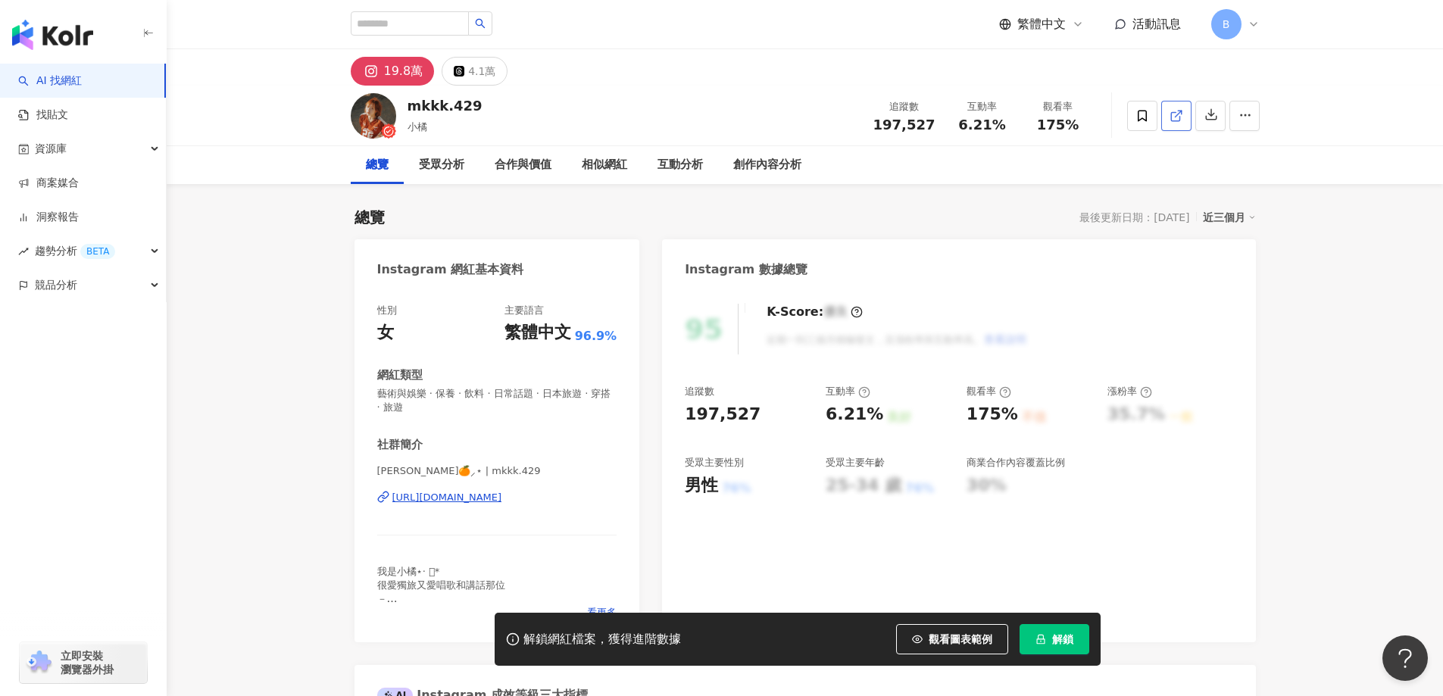
click at [1182, 118] on icon at bounding box center [1176, 116] width 14 height 14
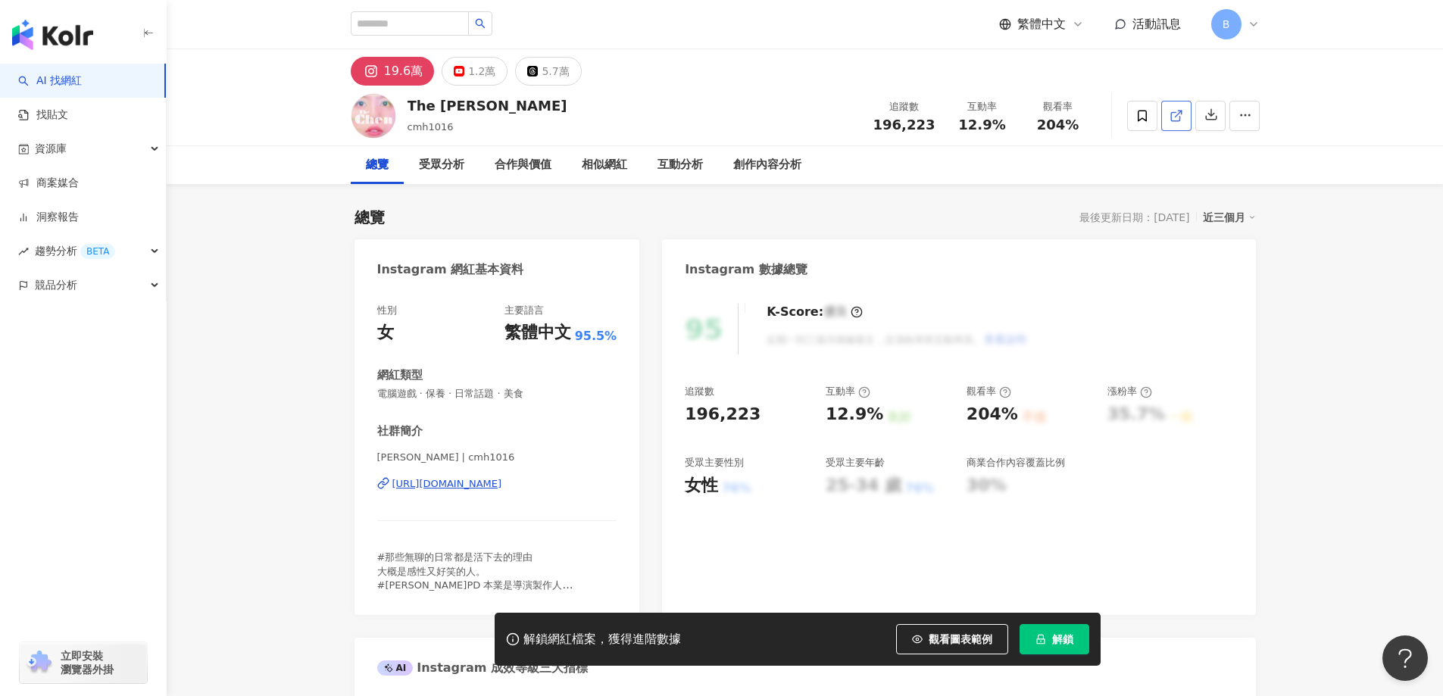
click at [1169, 120] on icon at bounding box center [1176, 116] width 14 height 14
click at [490, 393] on span "電腦遊戲 · 保養 · 日常話題 · 美食" at bounding box center [497, 394] width 240 height 14
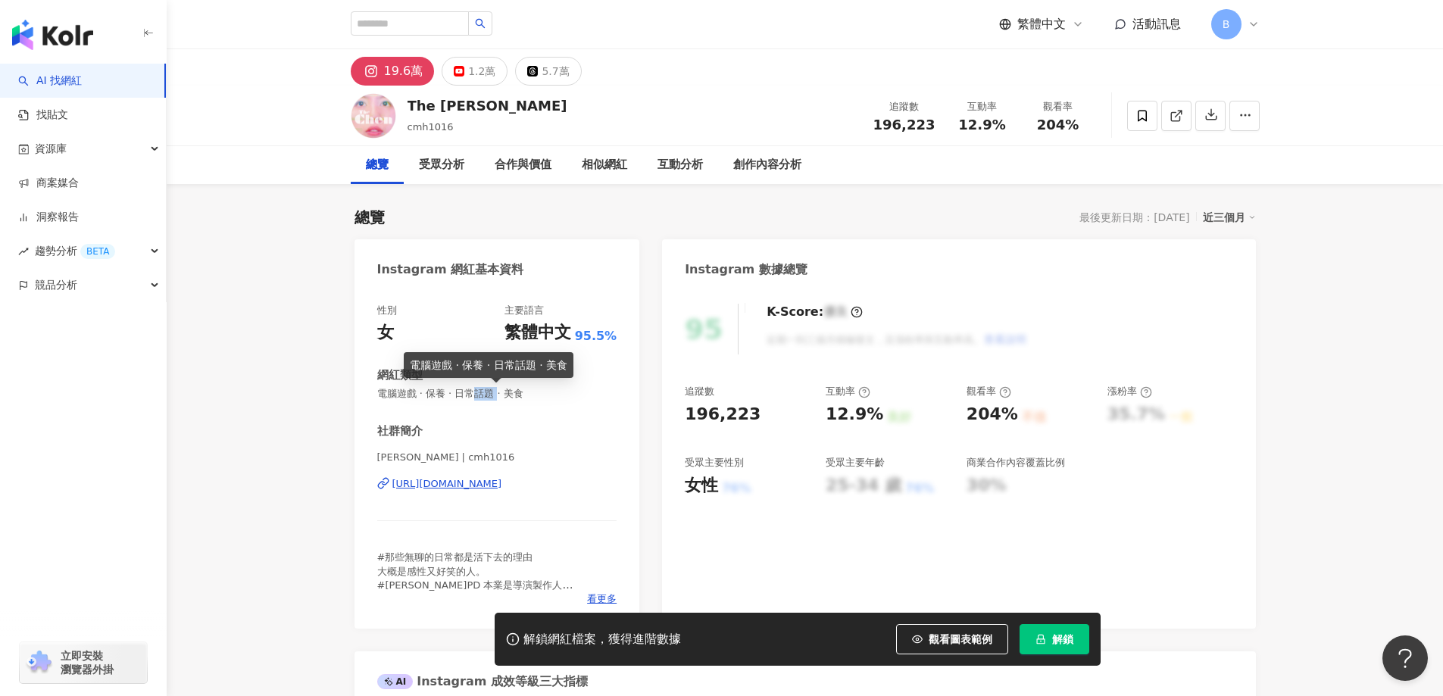
click at [490, 393] on span "電腦遊戲 · 保養 · 日常話題 · 美食" at bounding box center [497, 394] width 240 height 14
copy span "電腦遊戲 · 保養 · 日常話題 · 美食"
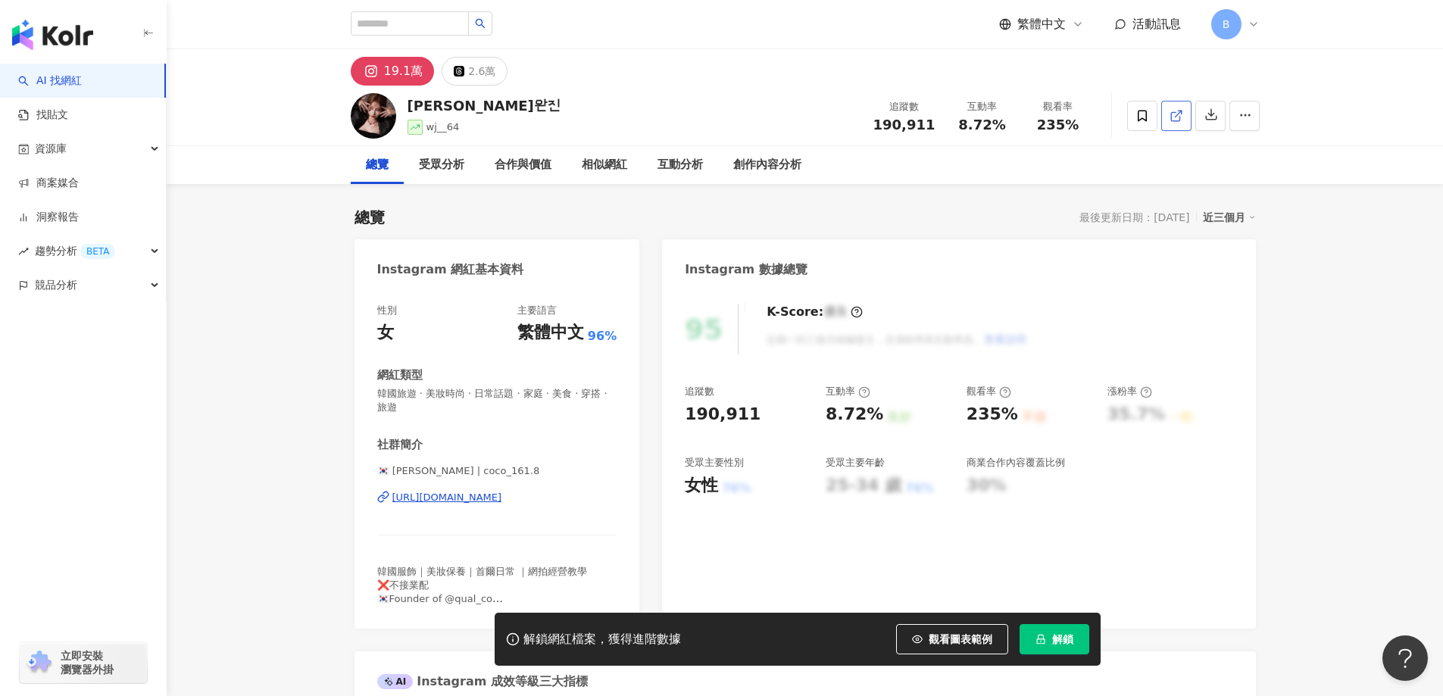
click at [1170, 120] on icon at bounding box center [1176, 116] width 14 height 14
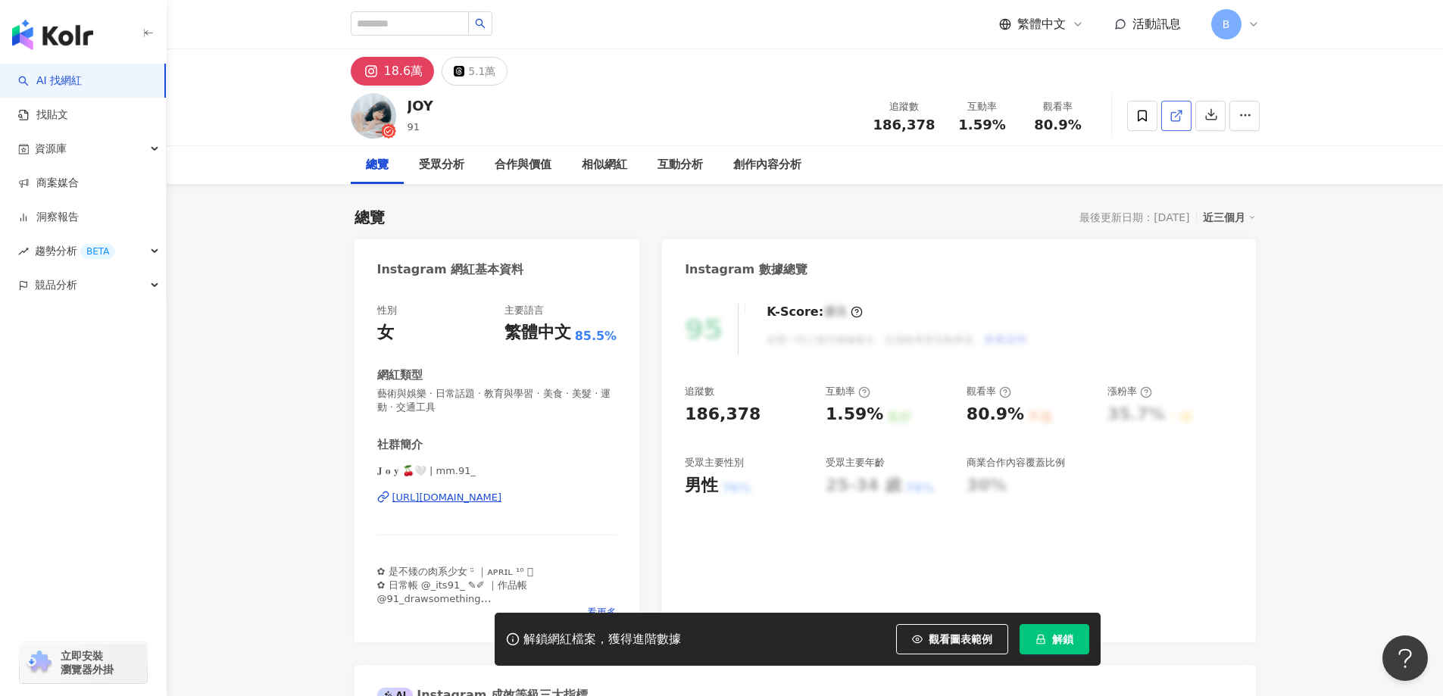
click at [1175, 117] on icon at bounding box center [1176, 116] width 14 height 14
click at [508, 395] on span "藝術與娛樂 · 日常話題 · 教育與學習 · 美食 · 美髮 · 運動 · 交通工具" at bounding box center [497, 400] width 240 height 27
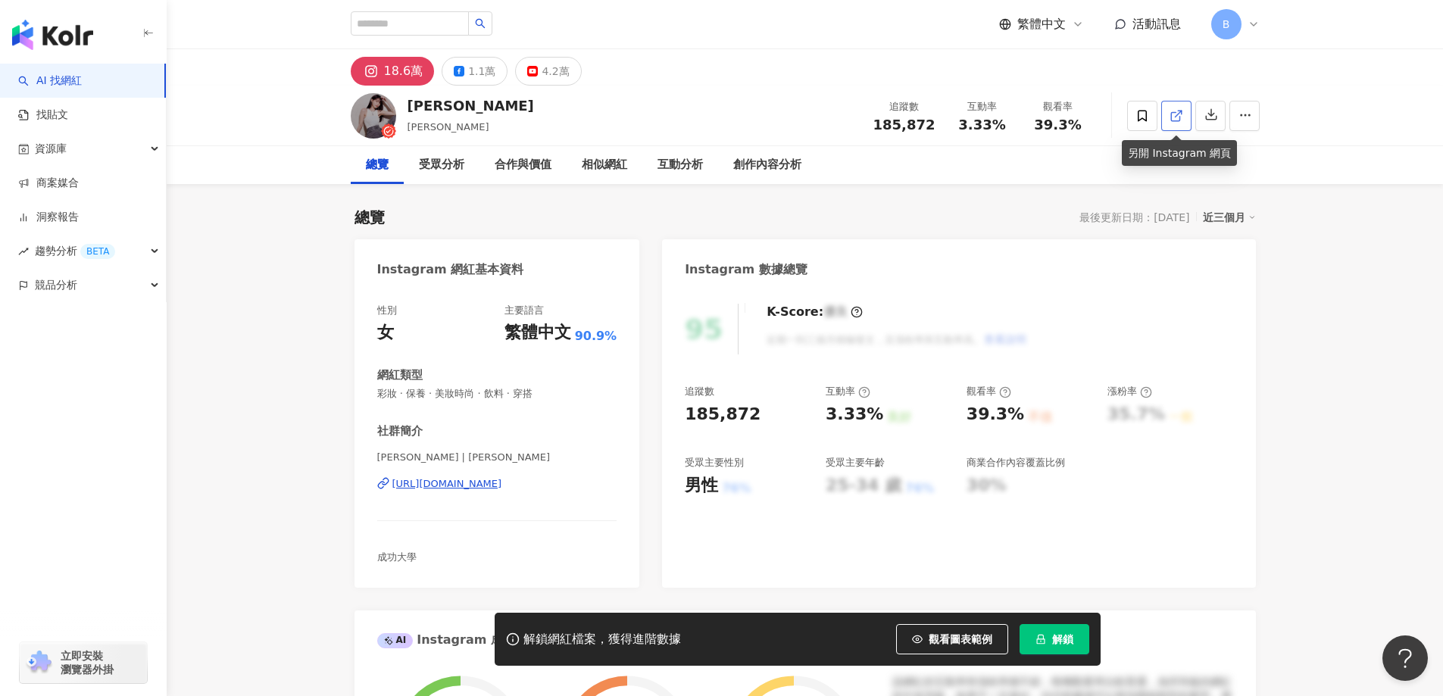
click at [1183, 114] on link at bounding box center [1176, 116] width 30 height 30
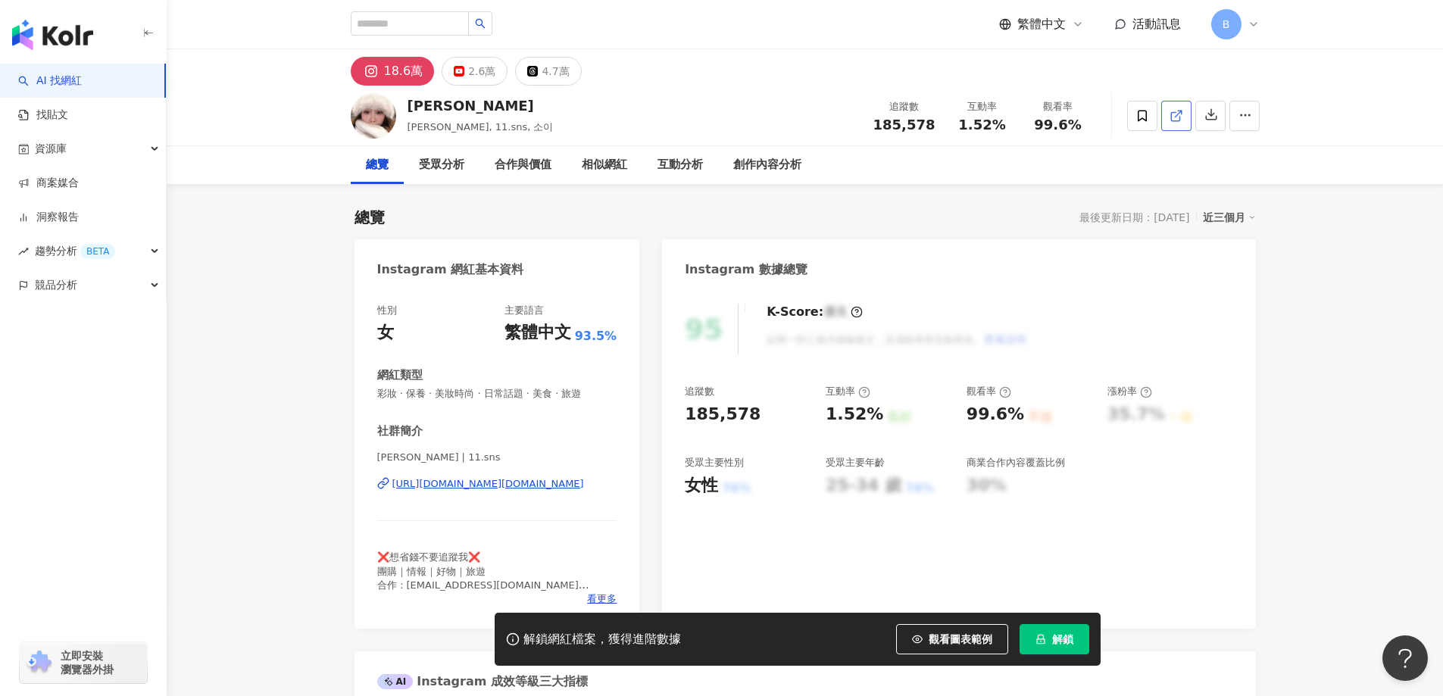
click at [1176, 113] on icon at bounding box center [1176, 116] width 14 height 14
click at [526, 394] on span "彩妝 · 保養 · 美妝時尚 · 日常話題 · 美食 · 旅遊" at bounding box center [497, 394] width 240 height 14
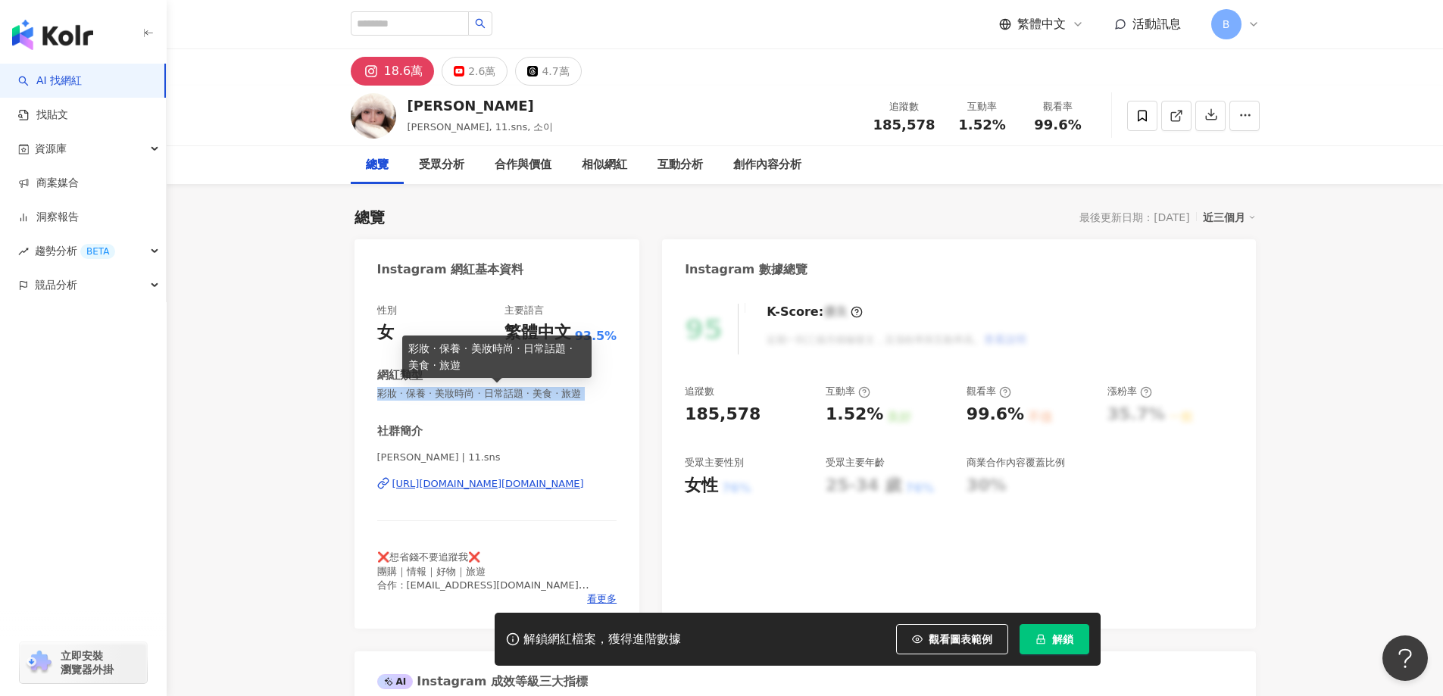
copy span "彩妝 · 保養 · 美妝時尚 · 日常話題 · 美食 · 旅遊"
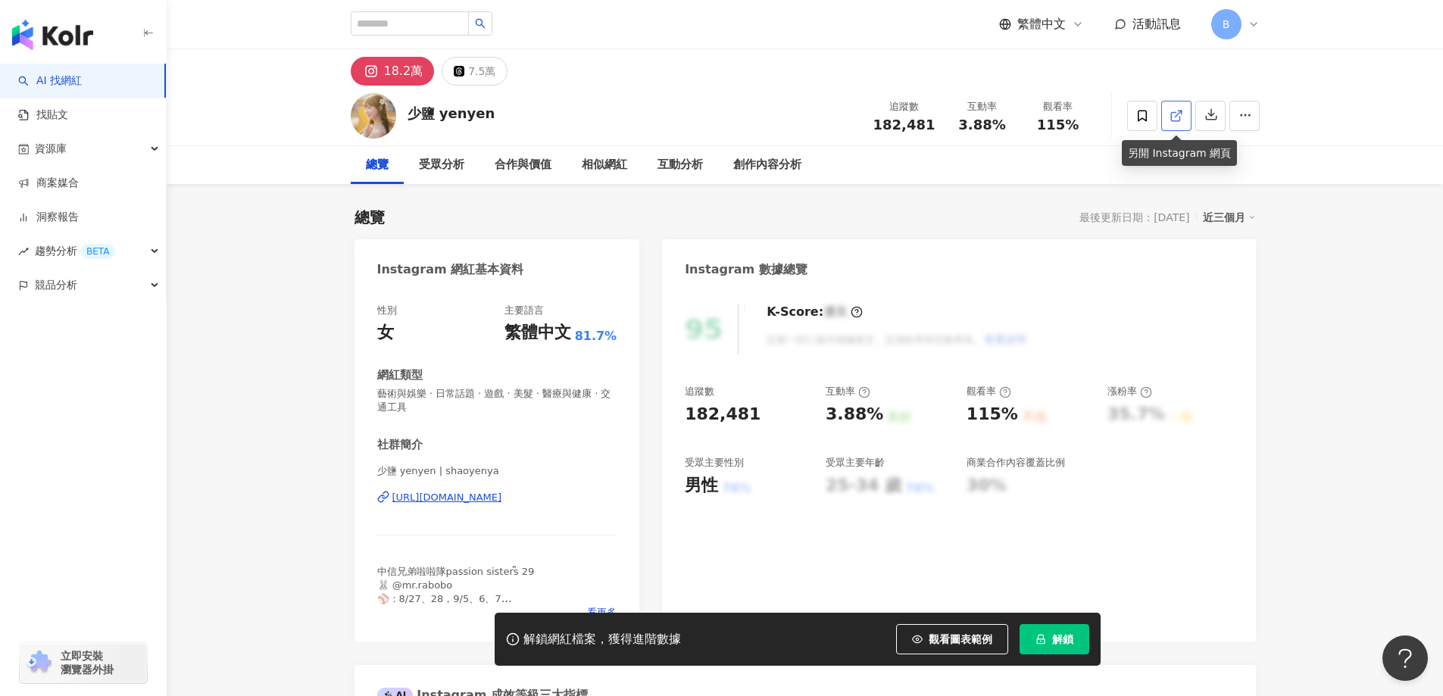
click at [1176, 114] on line at bounding box center [1178, 114] width 6 height 6
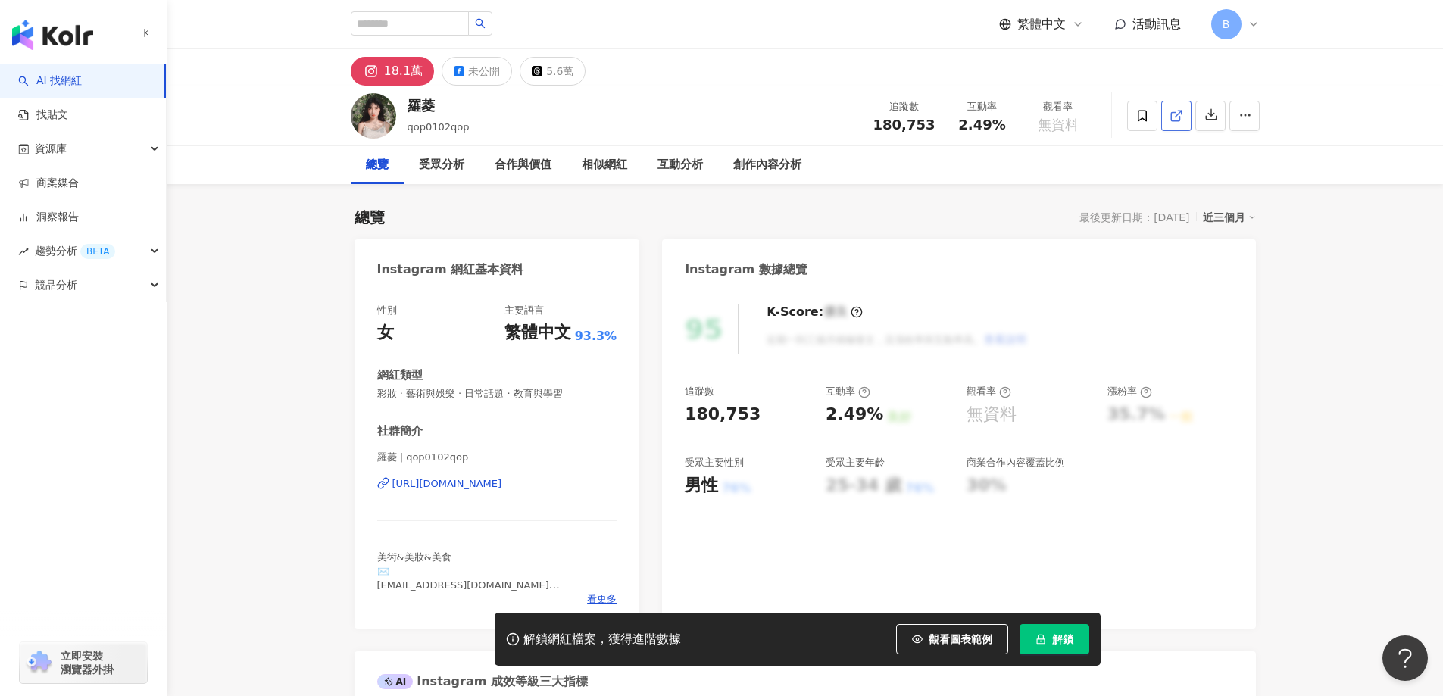
click at [1181, 109] on icon at bounding box center [1176, 116] width 14 height 14
